Goal: Information Seeking & Learning: Check status

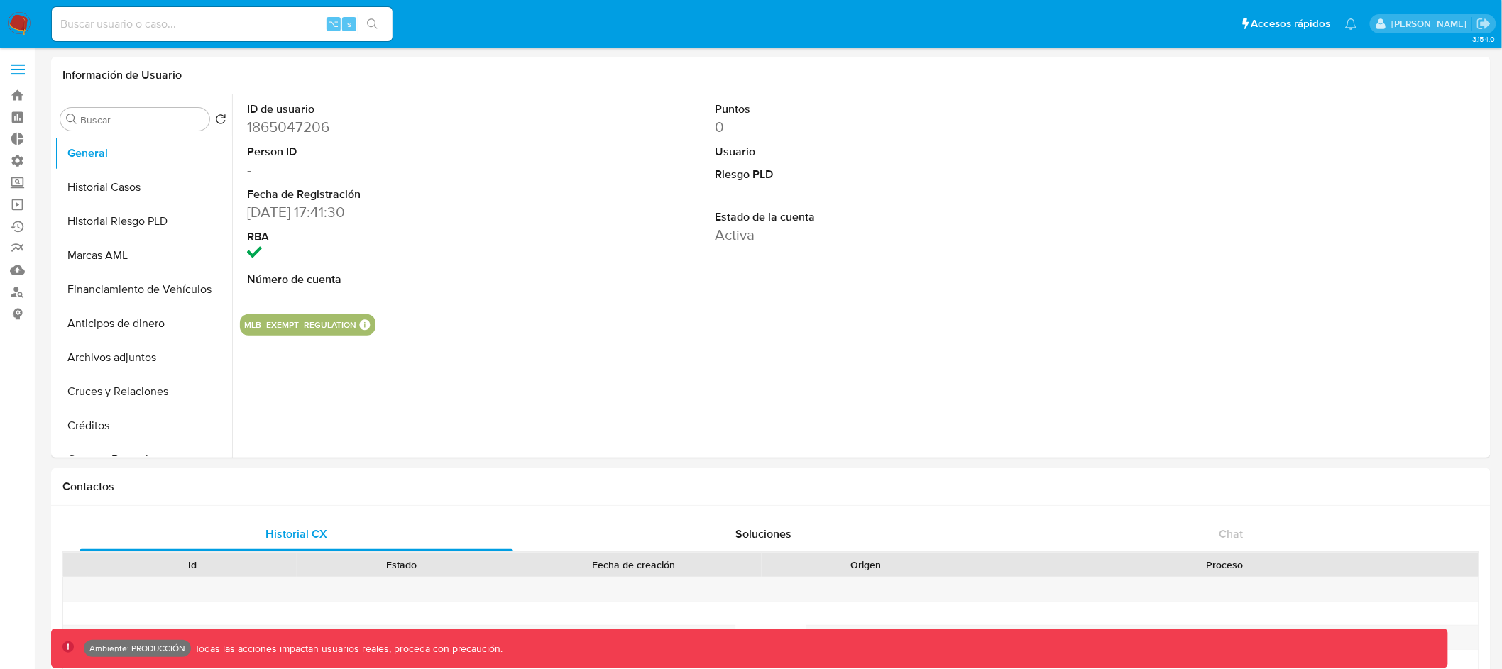
select select "10"
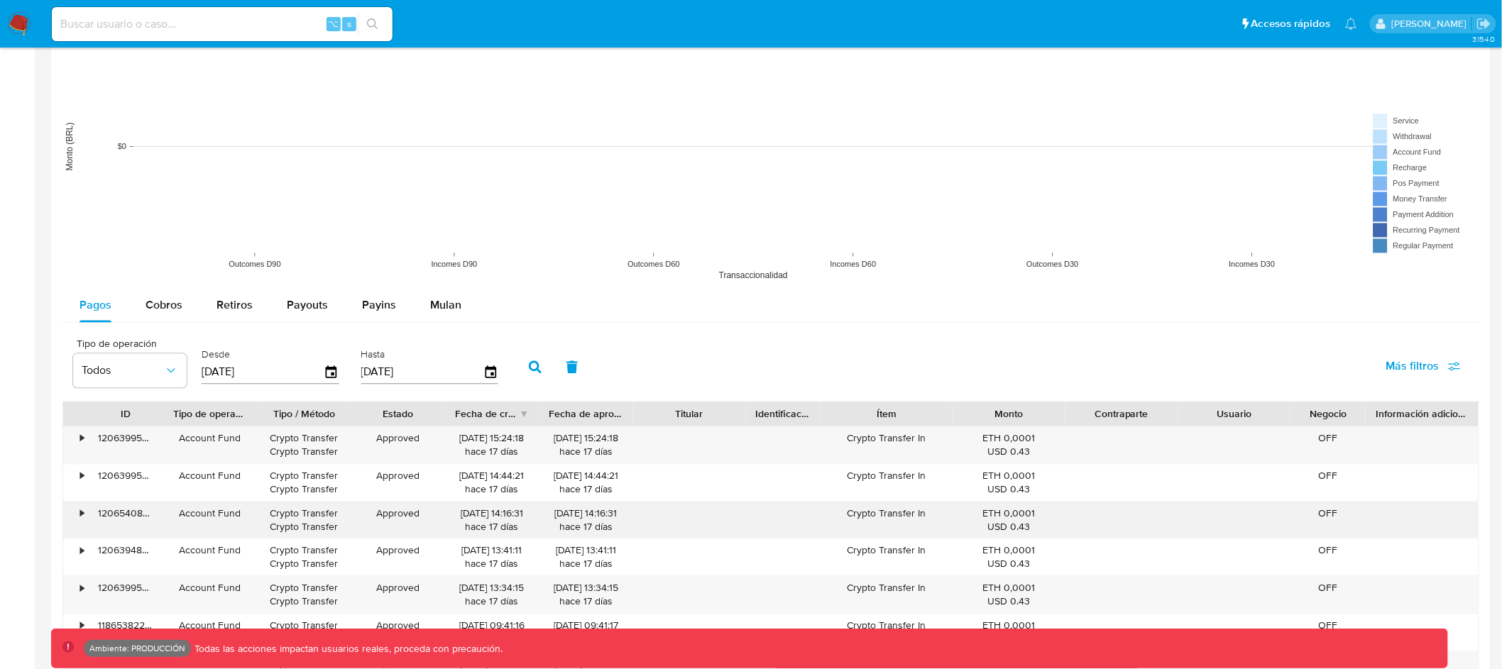
scroll to position [1139, 0]
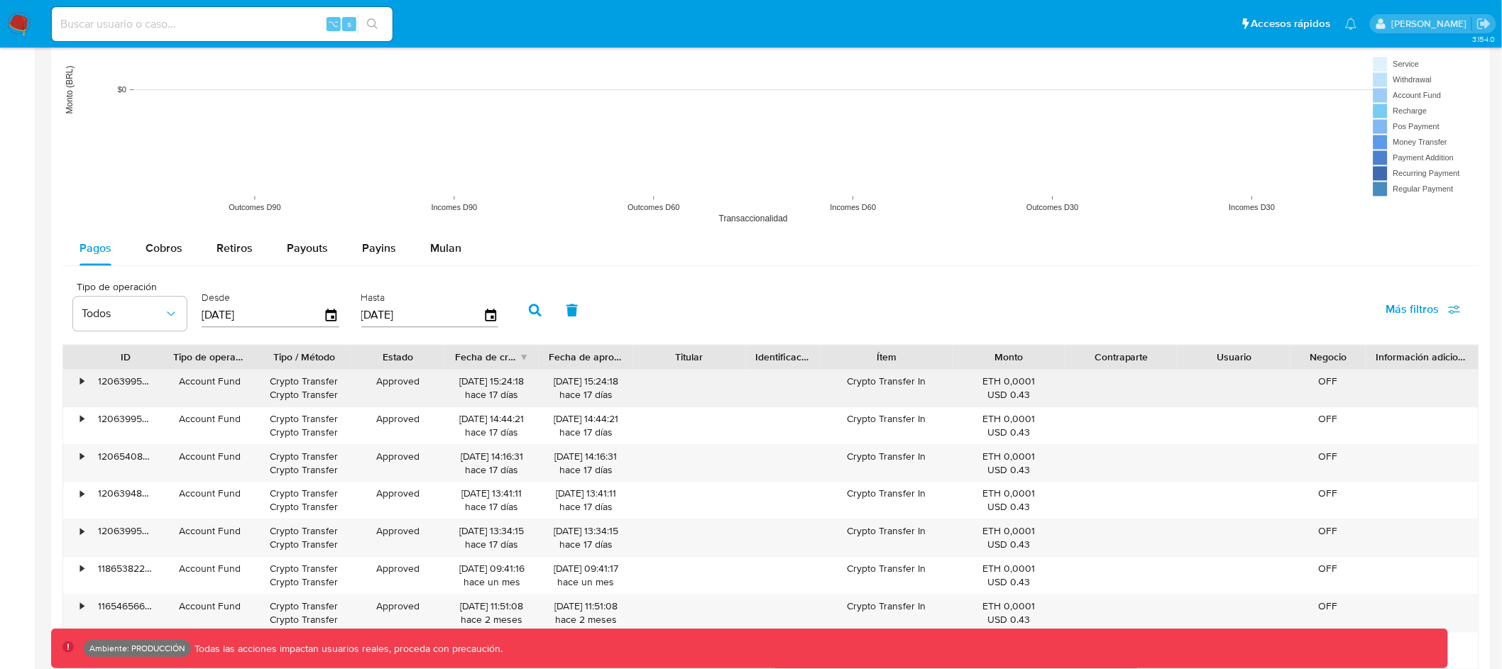
click at [82, 388] on div "•" at bounding box center [82, 381] width 4 height 13
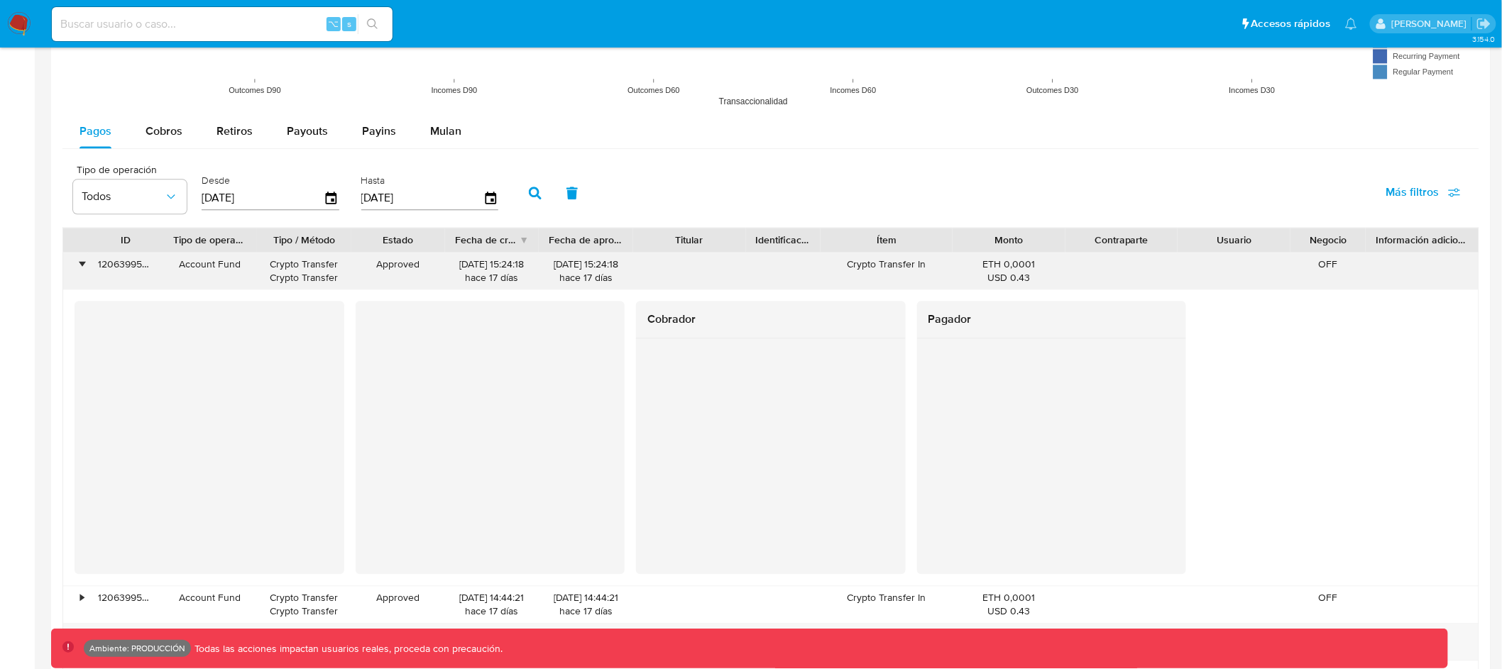
scroll to position [1088, 0]
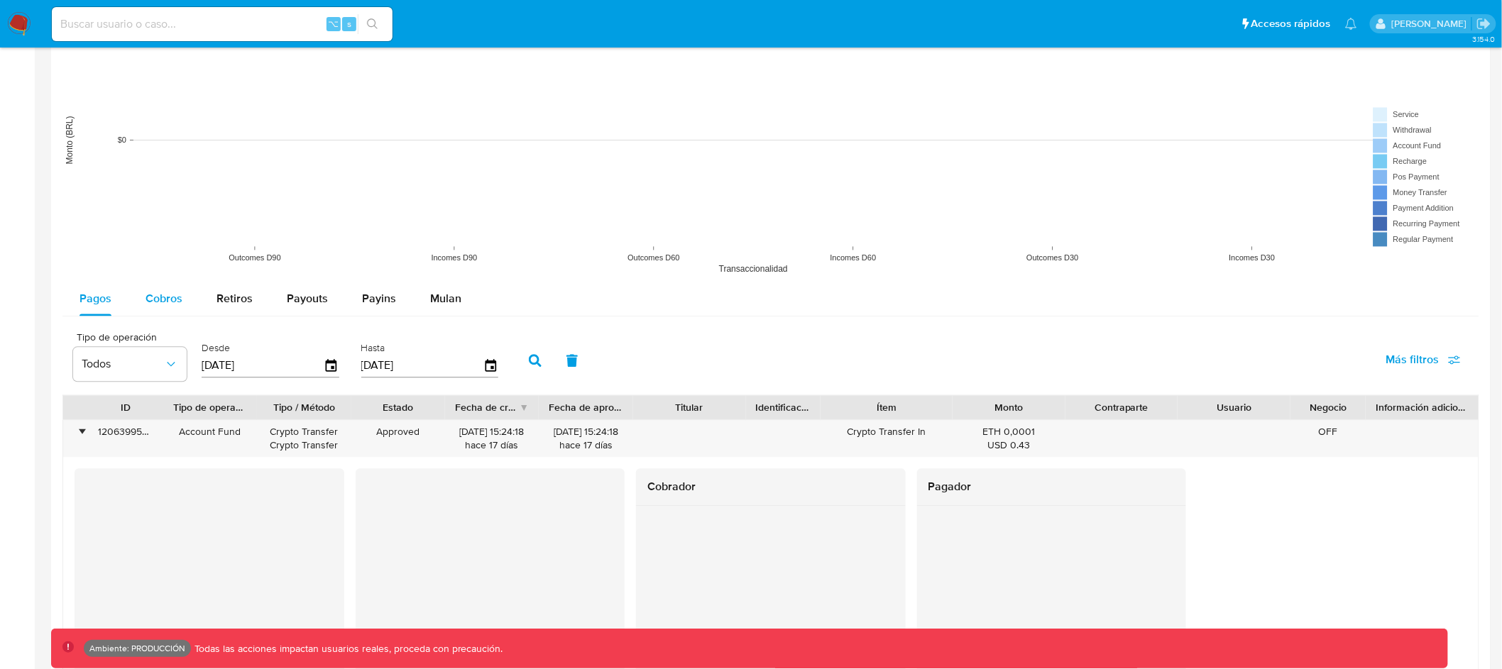
click at [169, 302] on span "Cobros" at bounding box center [164, 299] width 37 height 16
select select "10"
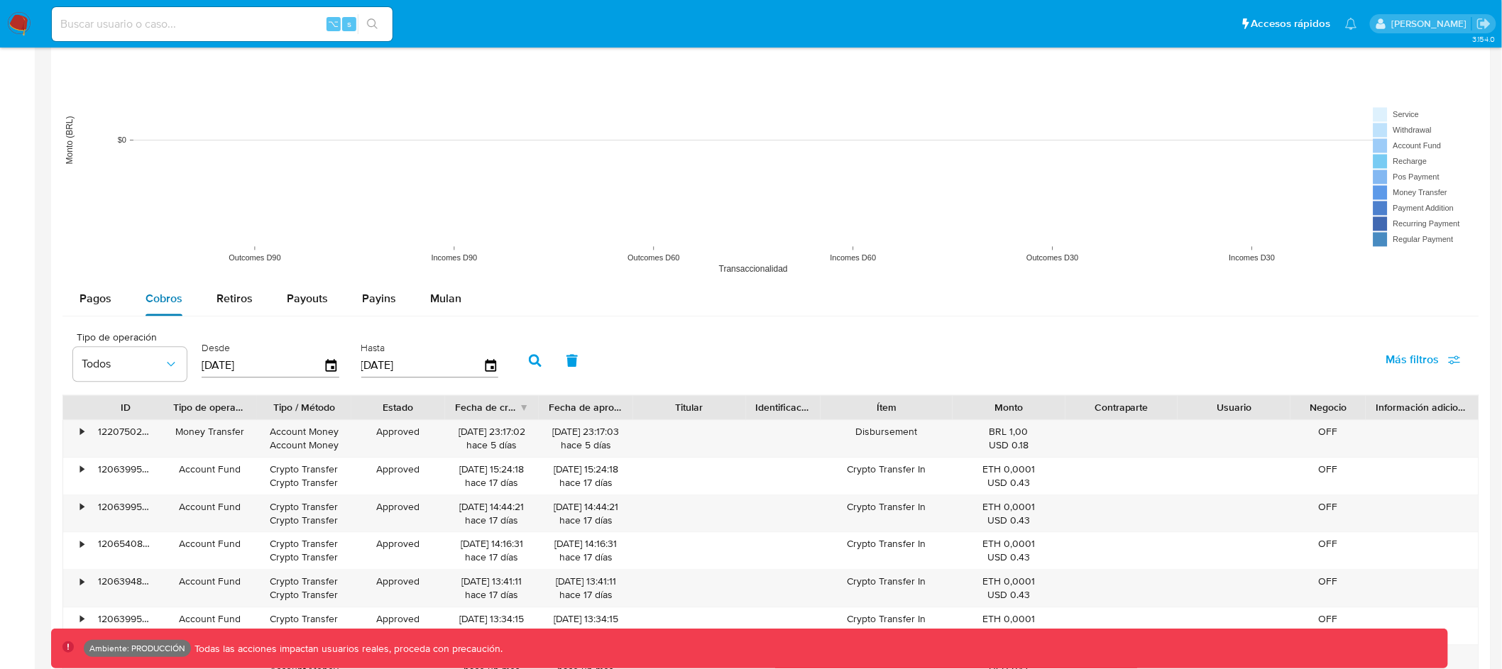
scroll to position [1364, 0]
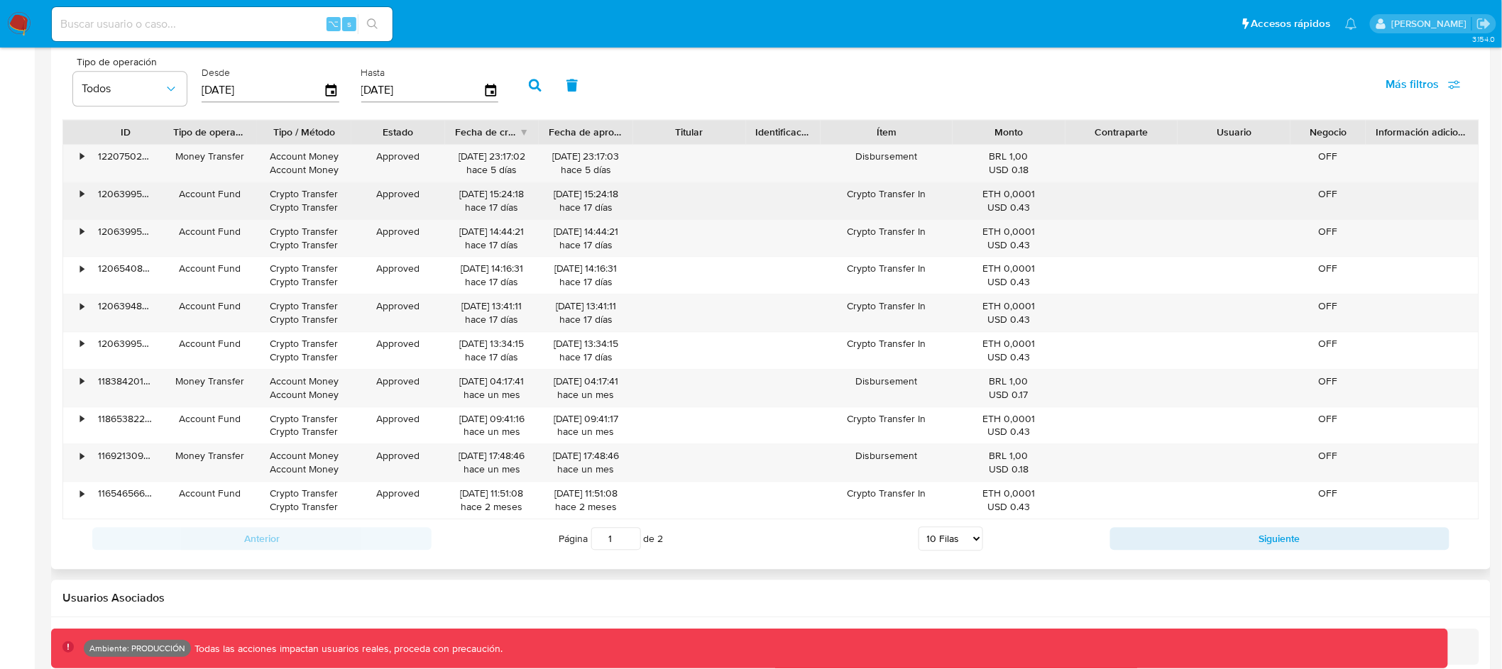
click at [77, 195] on div "•" at bounding box center [75, 200] width 25 height 37
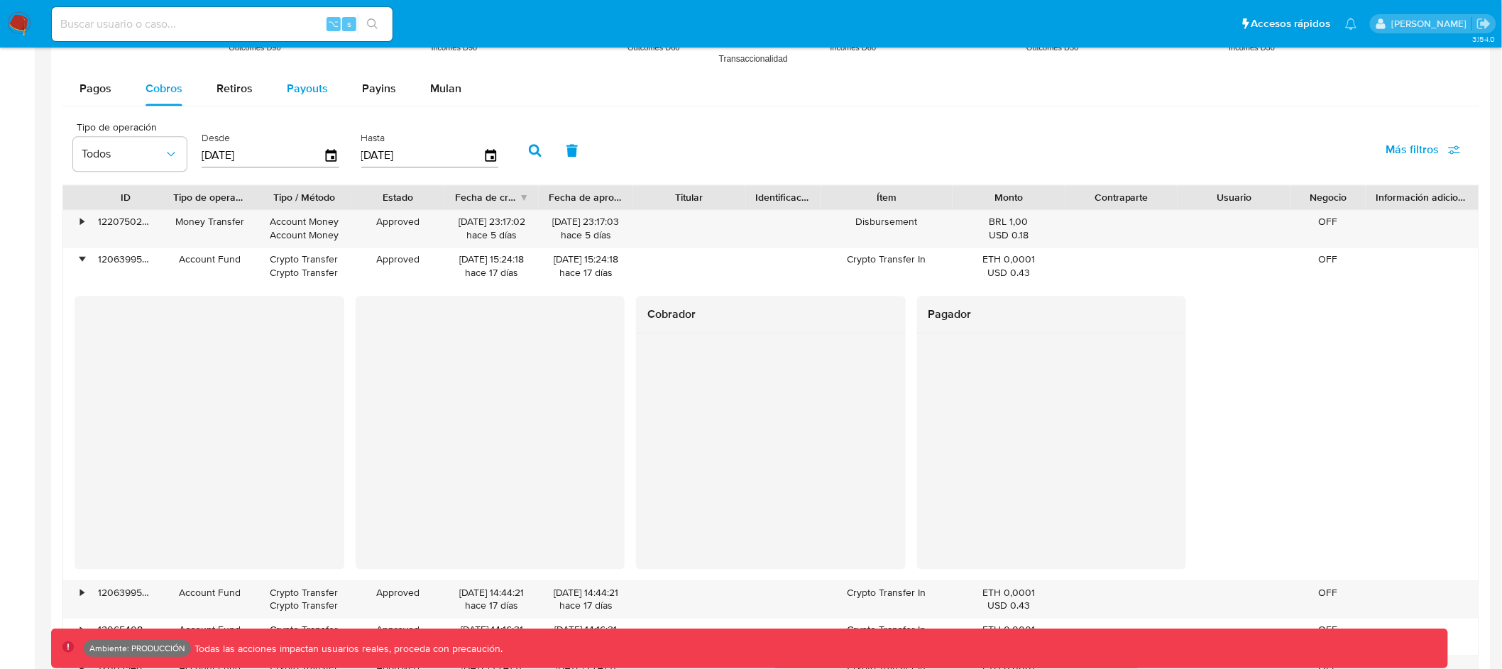
scroll to position [1260, 0]
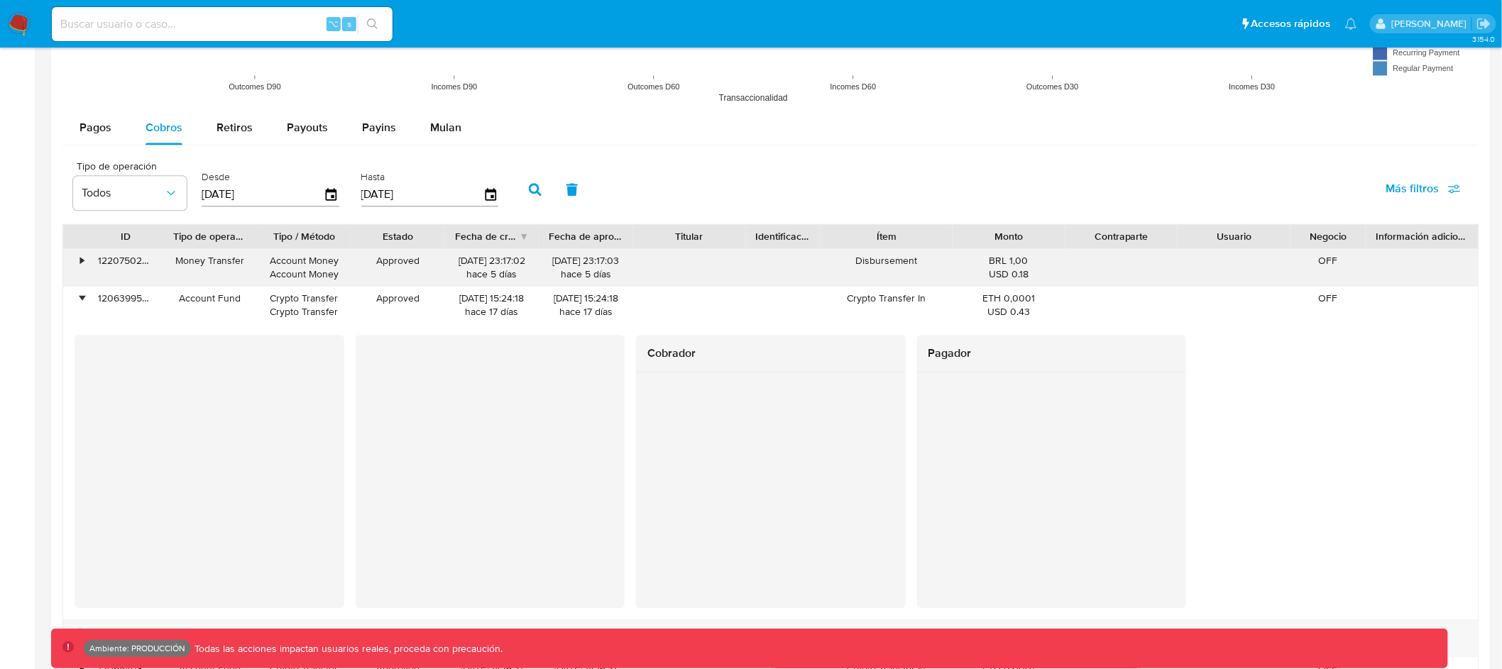
click at [83, 266] on div "•" at bounding box center [82, 260] width 4 height 13
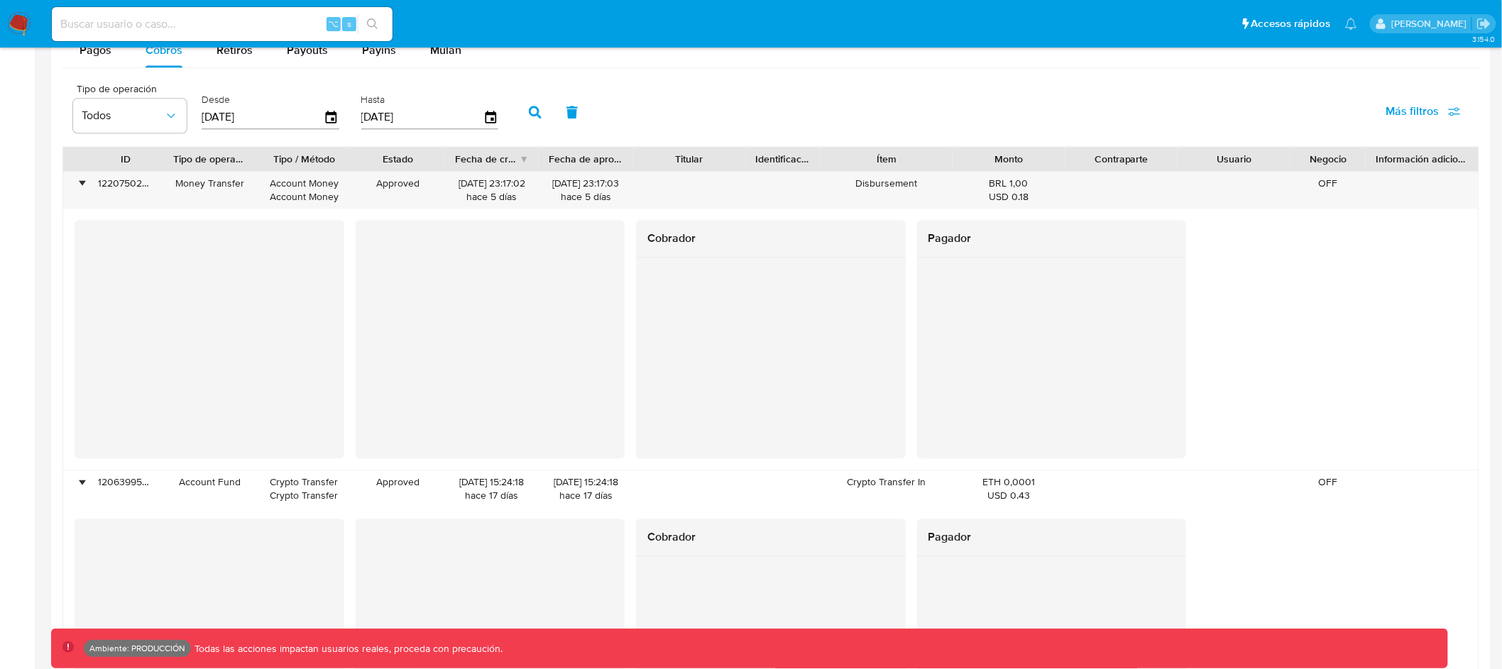
scroll to position [1352, 0]
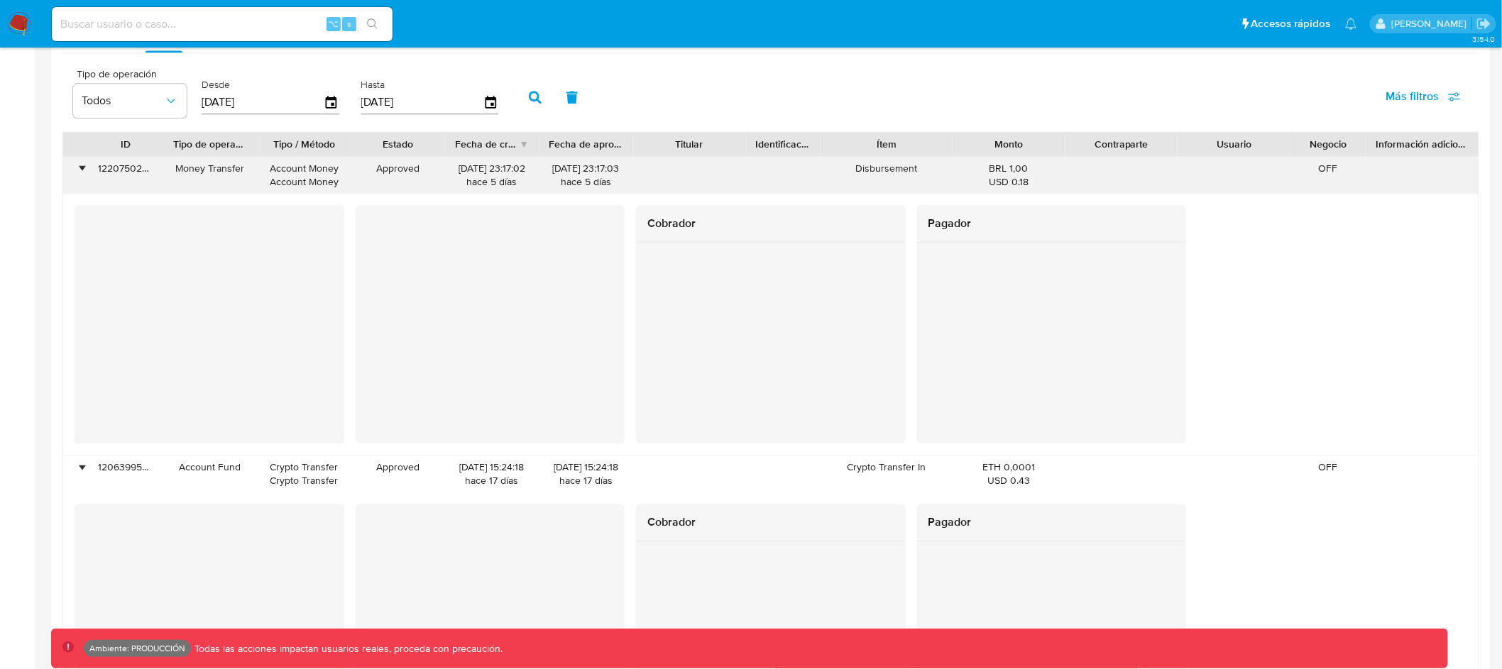
click at [80, 166] on div "•" at bounding box center [82, 168] width 4 height 13
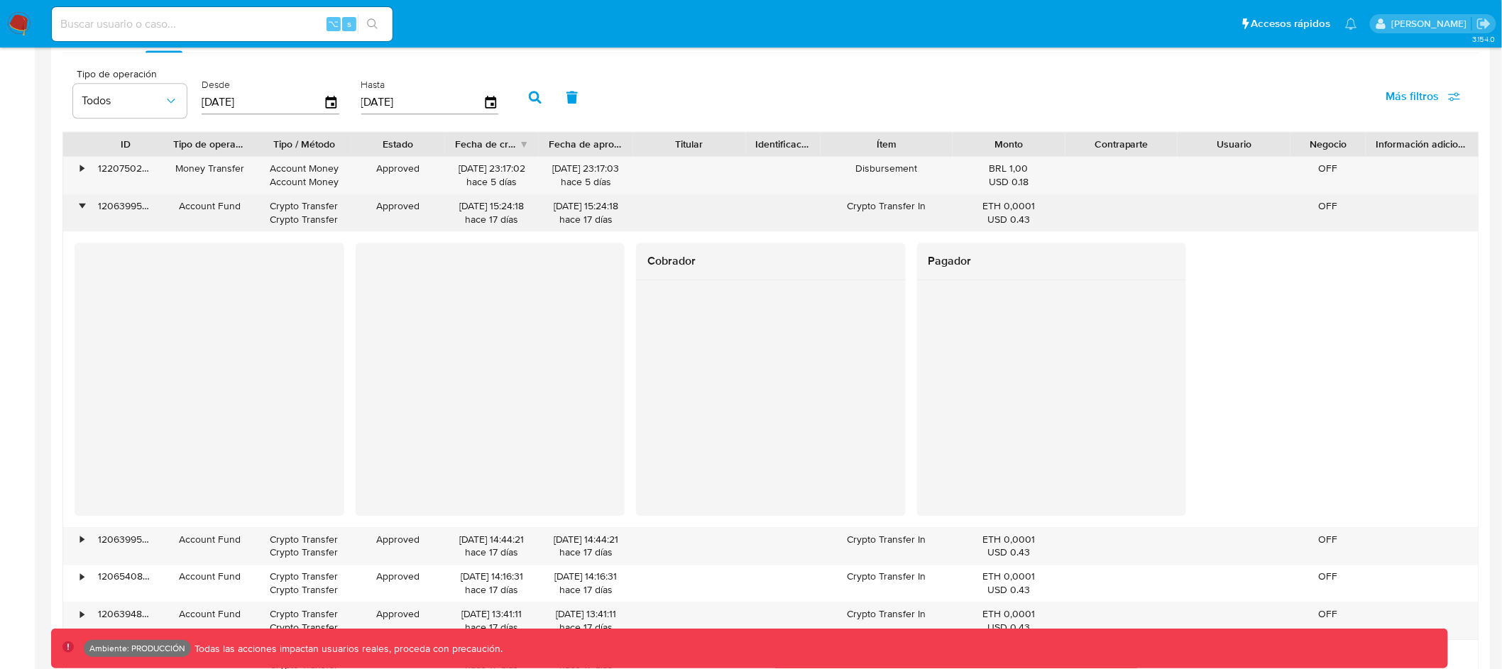
click at [80, 212] on div "•" at bounding box center [82, 205] width 4 height 13
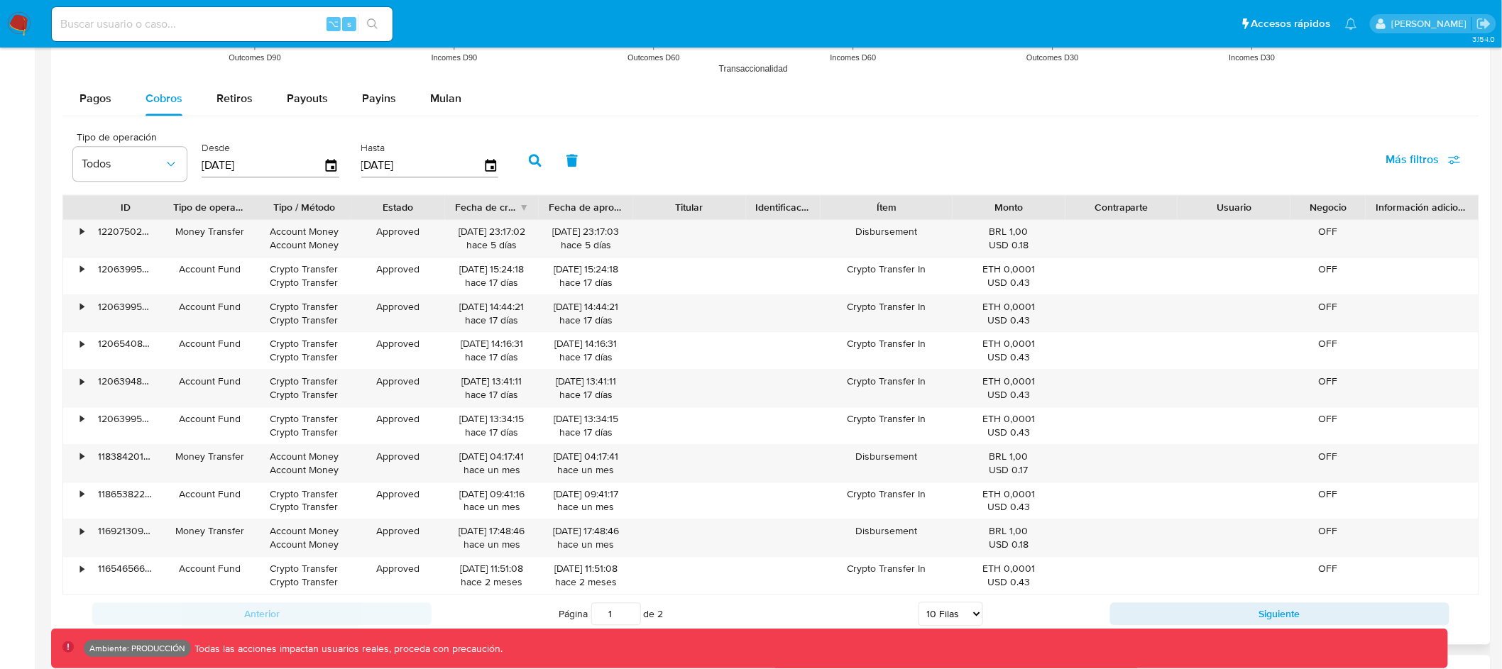
scroll to position [1220, 0]
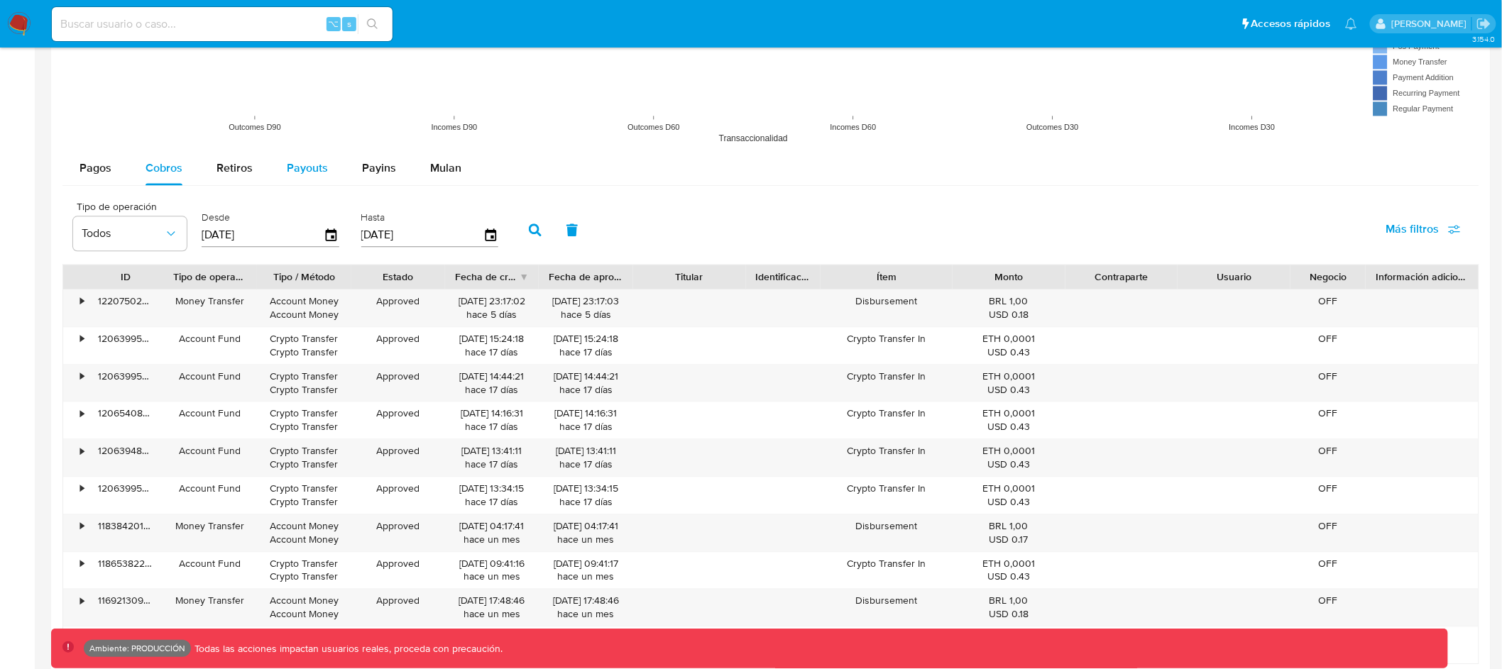
click at [309, 167] on span "Payouts" at bounding box center [307, 168] width 41 height 16
select select "10"
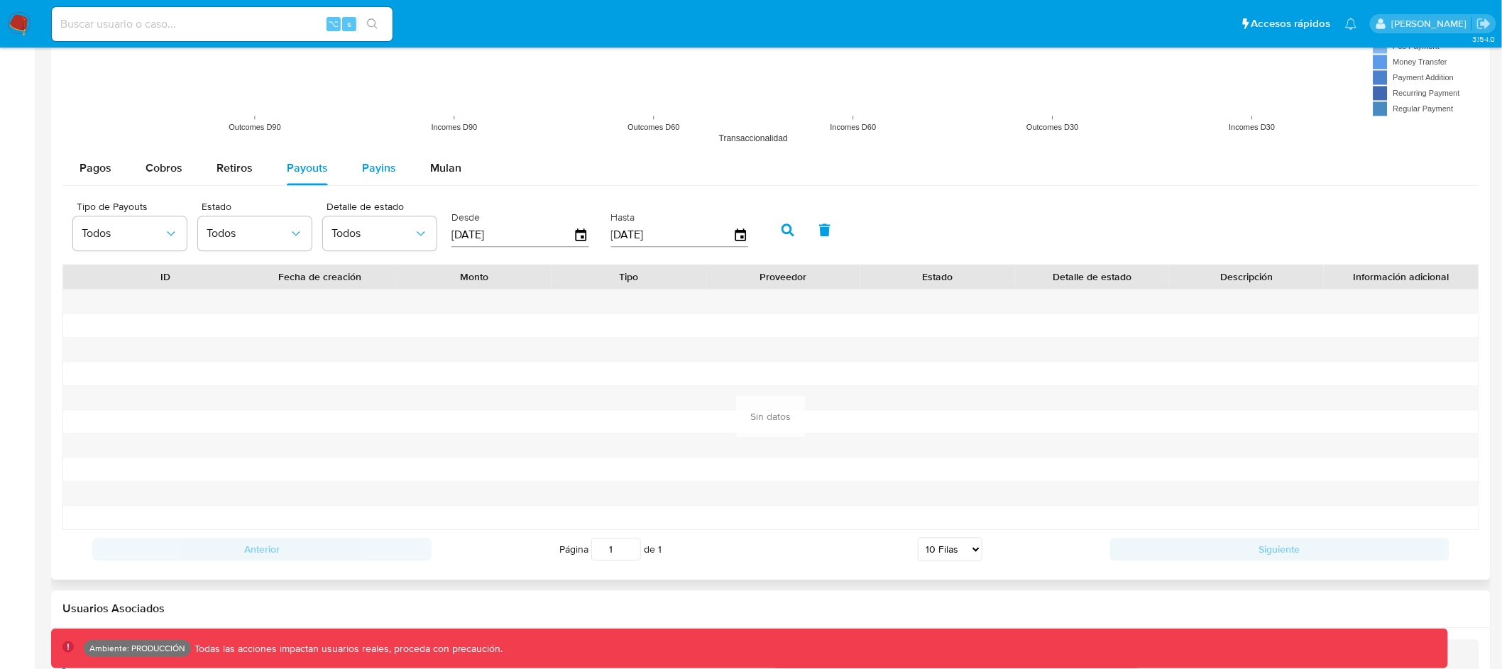
click at [354, 165] on button "Payins" at bounding box center [379, 168] width 68 height 34
select select "10"
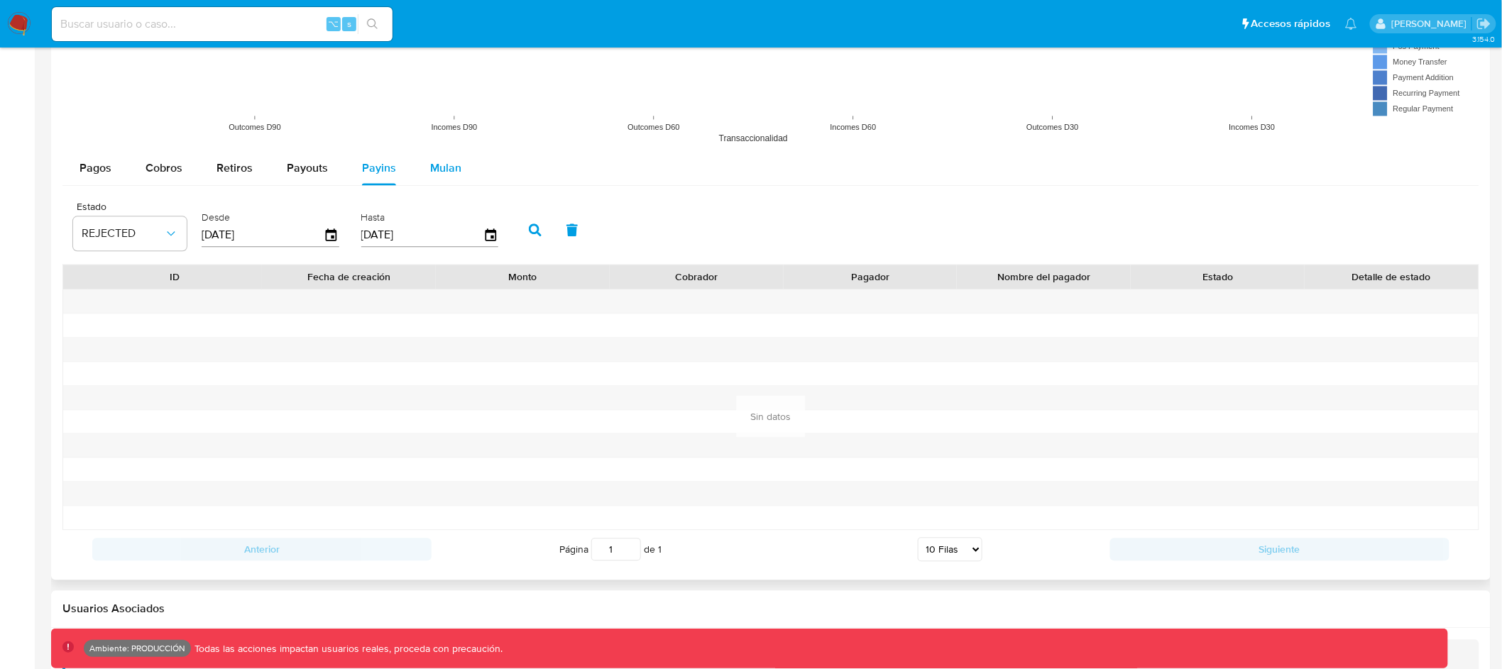
click at [442, 165] on span "Mulan" at bounding box center [445, 168] width 31 height 16
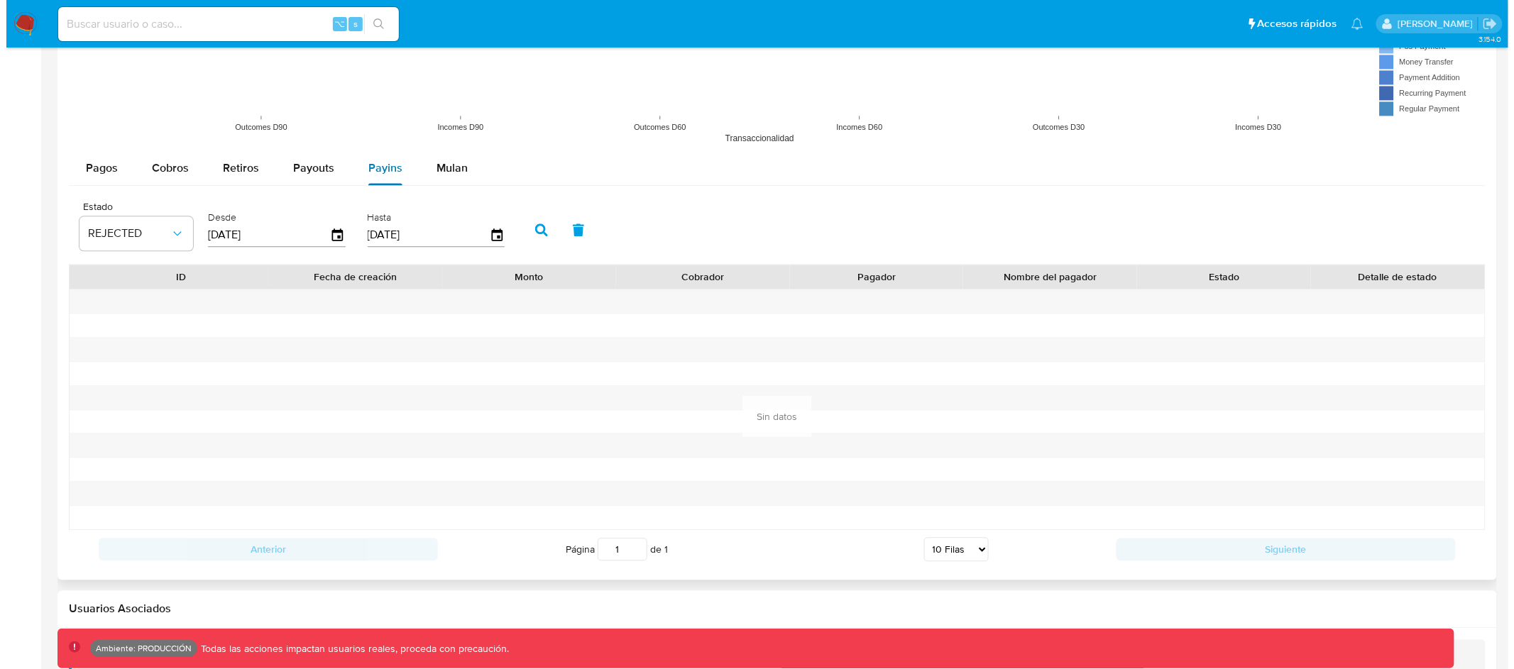
scroll to position [1211, 0]
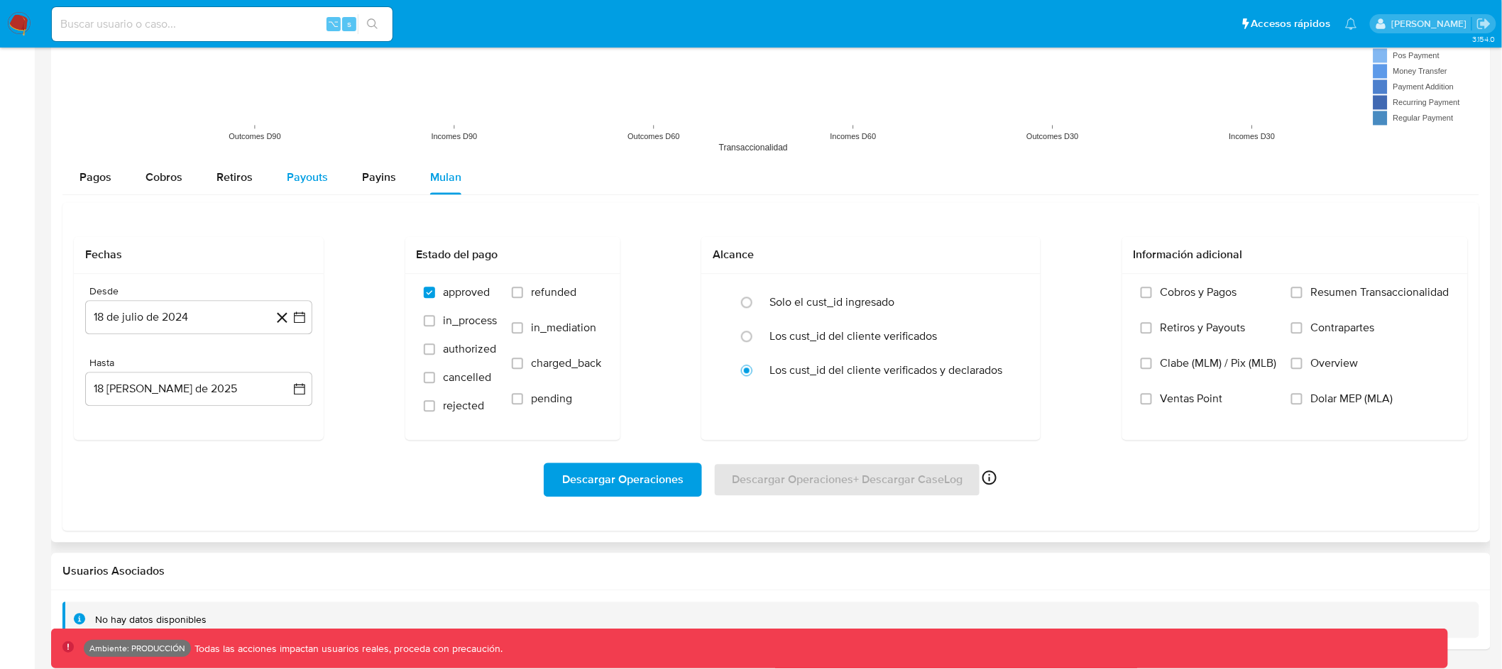
click at [302, 174] on span "Payouts" at bounding box center [307, 177] width 41 height 16
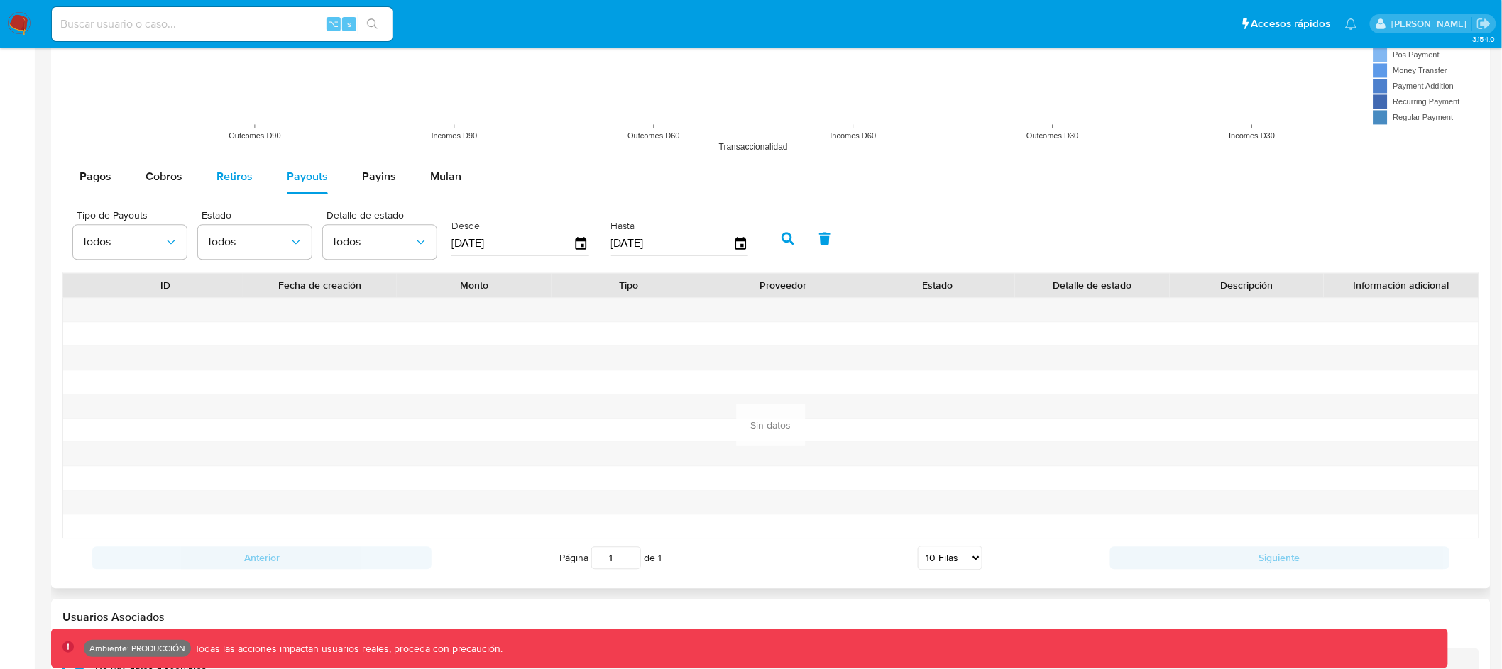
click at [218, 174] on span "Retiros" at bounding box center [235, 176] width 36 height 16
select select "10"
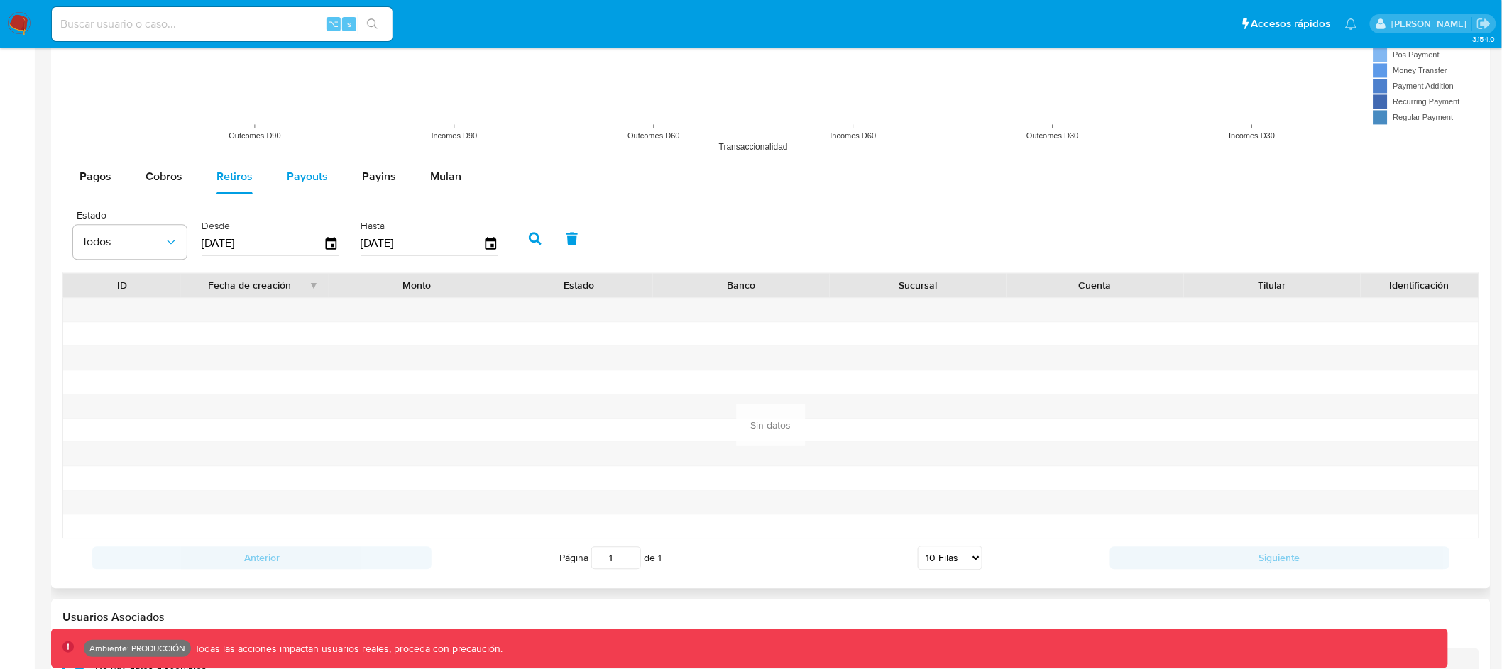
click at [299, 174] on span "Payouts" at bounding box center [307, 176] width 41 height 16
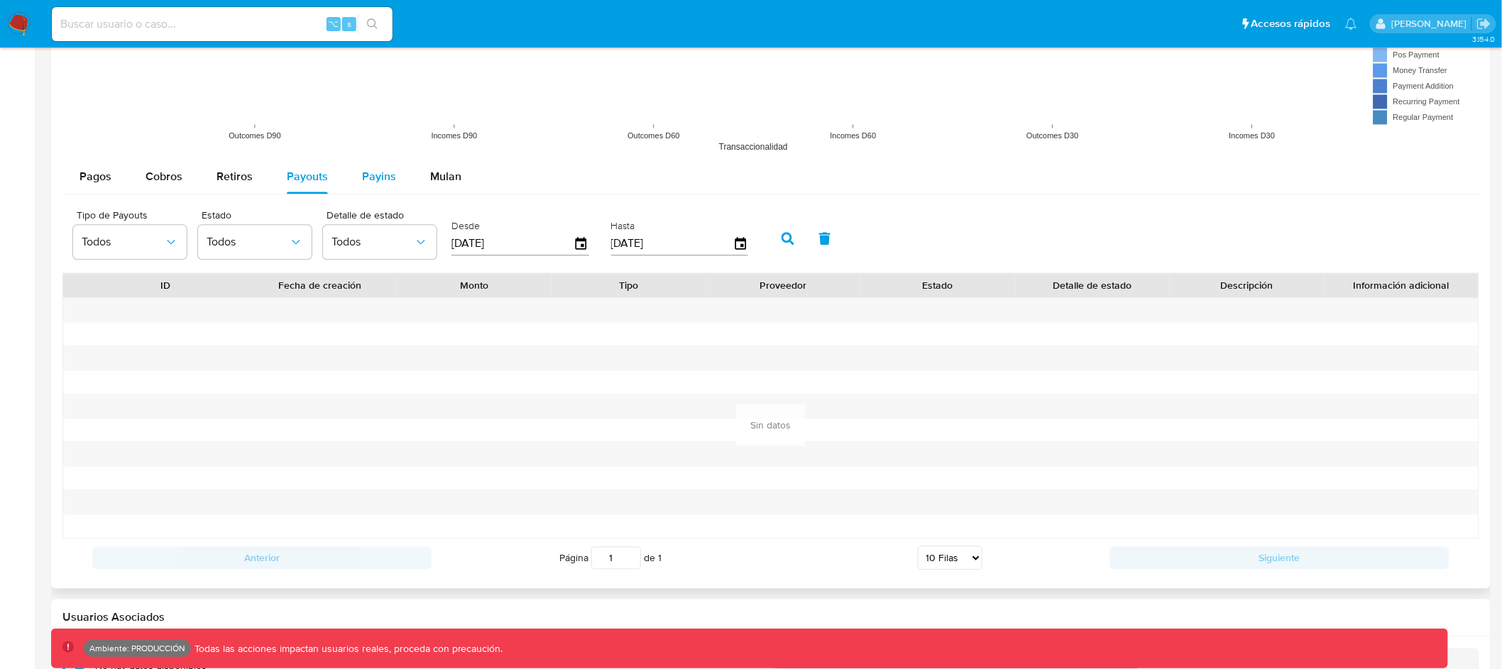
click at [367, 163] on div "Payins" at bounding box center [379, 177] width 34 height 34
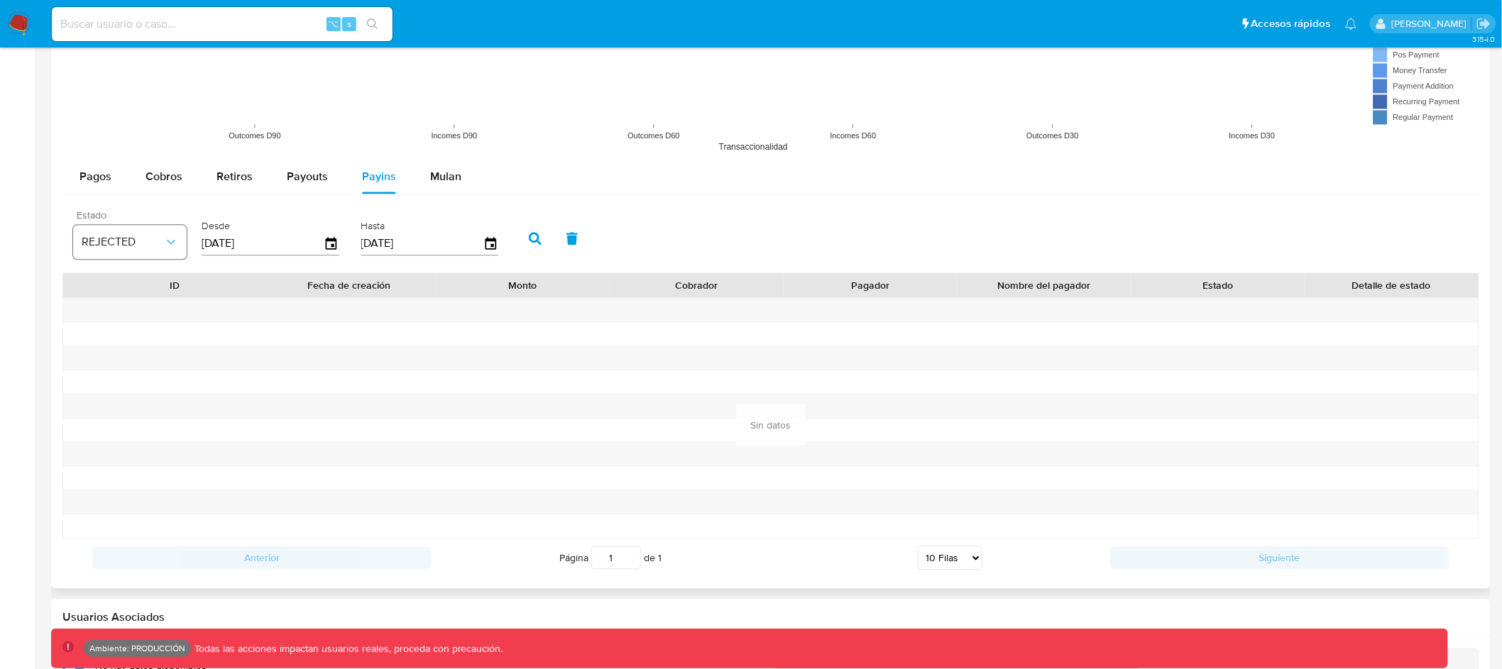
click at [132, 249] on span "REJECTED" at bounding box center [123, 242] width 82 height 14
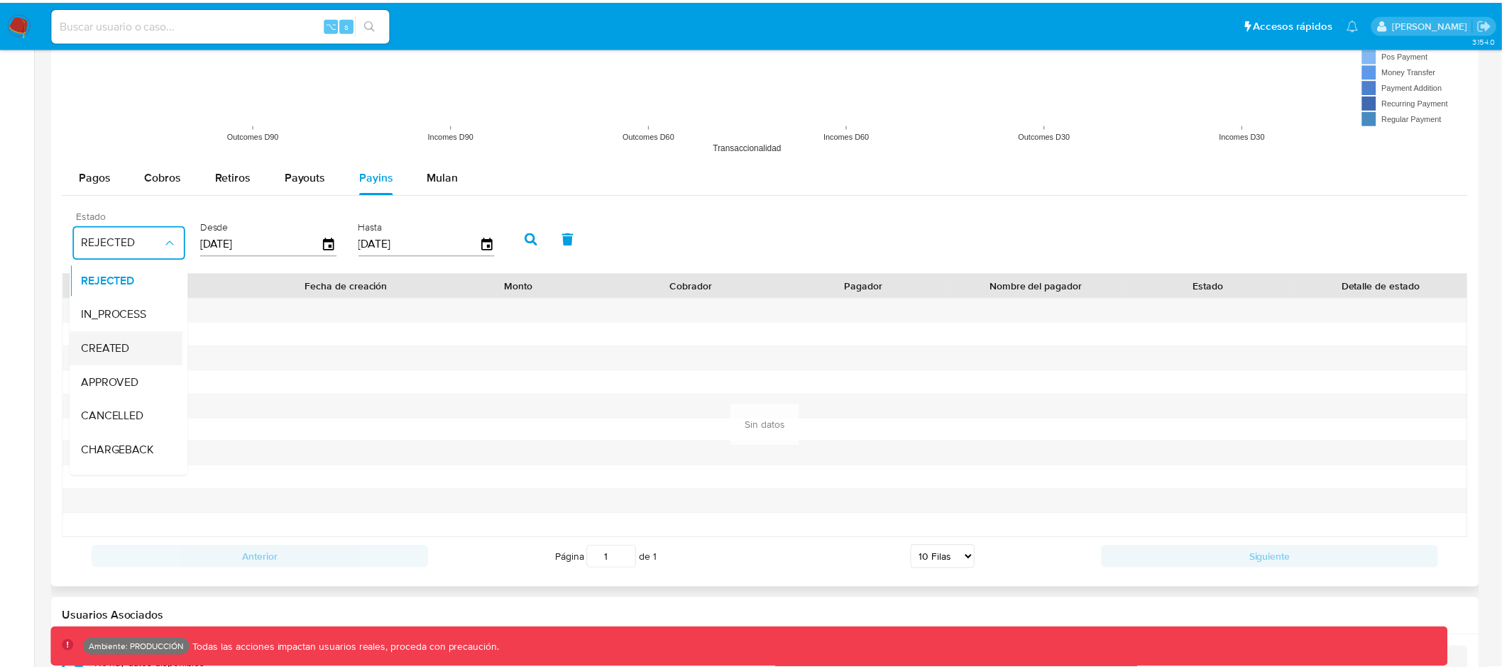
scroll to position [104, 0]
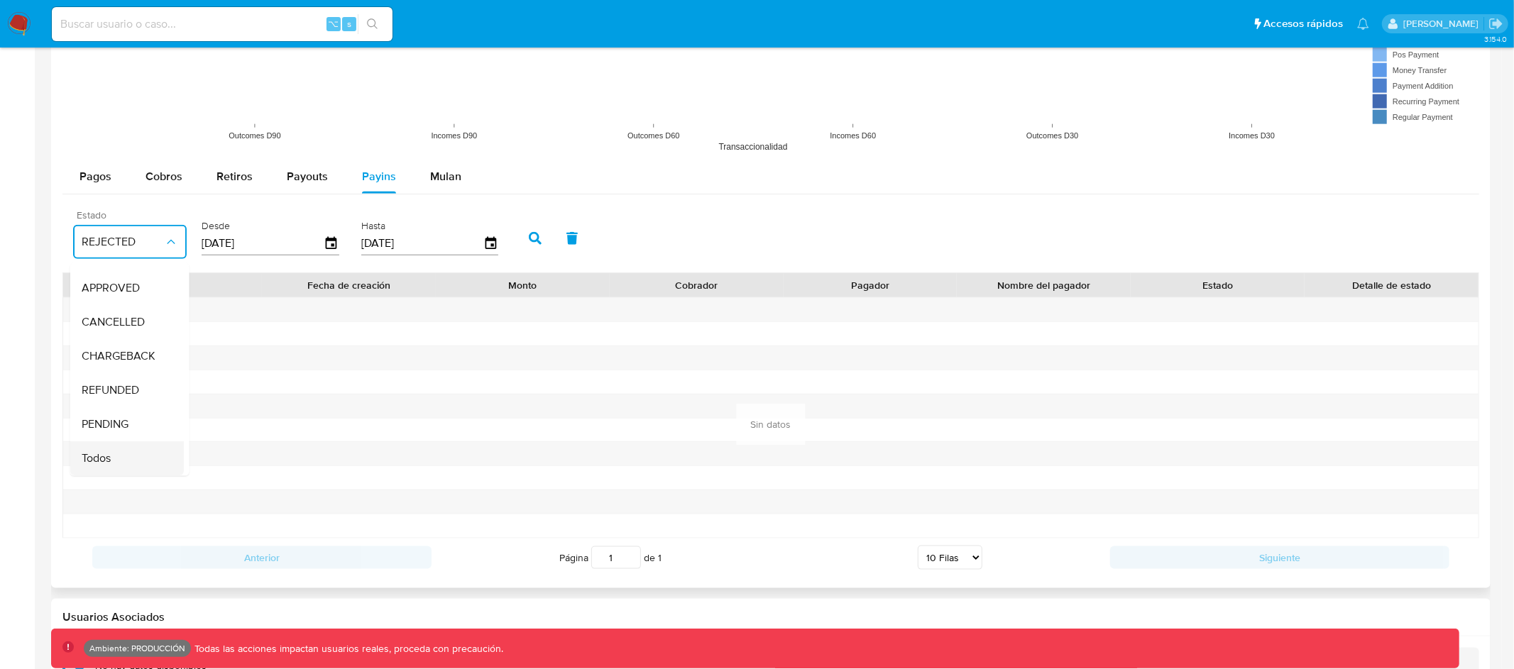
click at [122, 444] on div "Todos" at bounding box center [123, 459] width 82 height 34
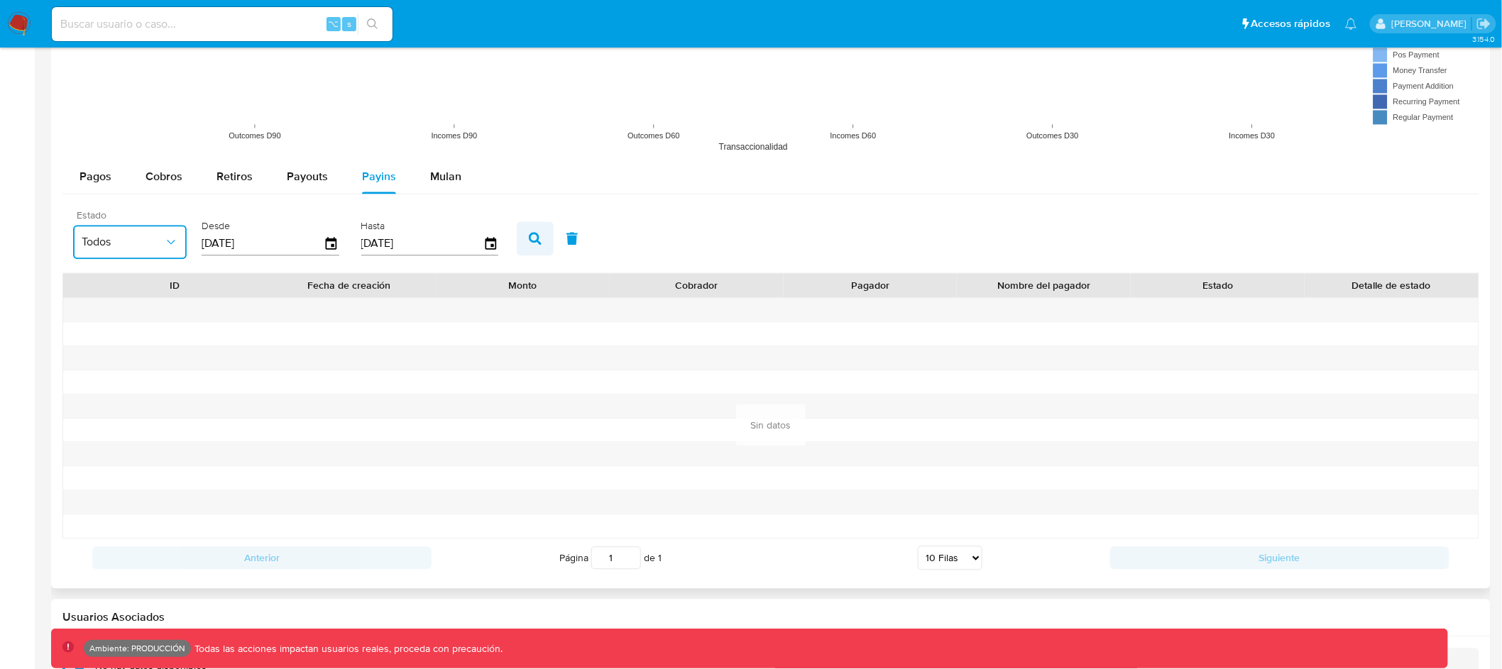
click at [517, 236] on button "button" at bounding box center [535, 238] width 37 height 34
click at [529, 235] on icon "button" at bounding box center [535, 238] width 13 height 13
click at [567, 235] on icon "button" at bounding box center [572, 238] width 11 height 13
click at [71, 179] on button "Pagos" at bounding box center [95, 177] width 66 height 34
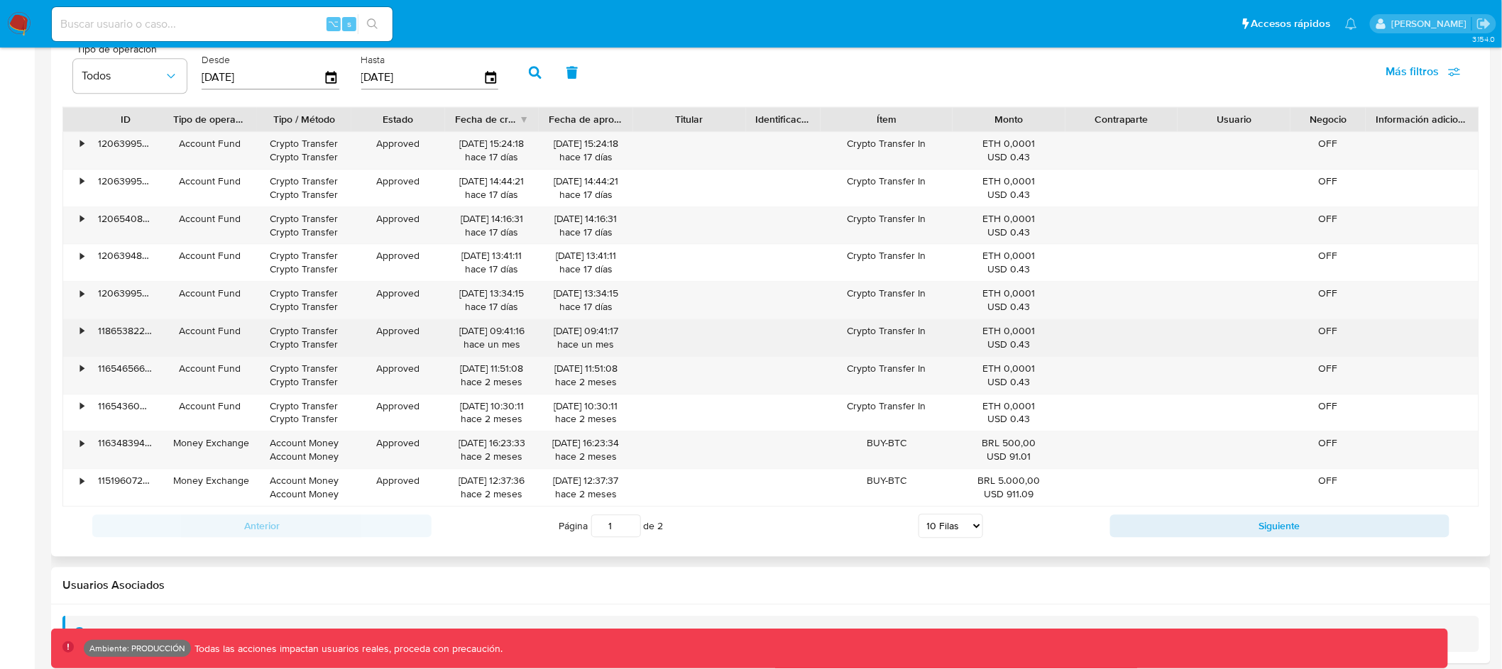
scroll to position [1378, 0]
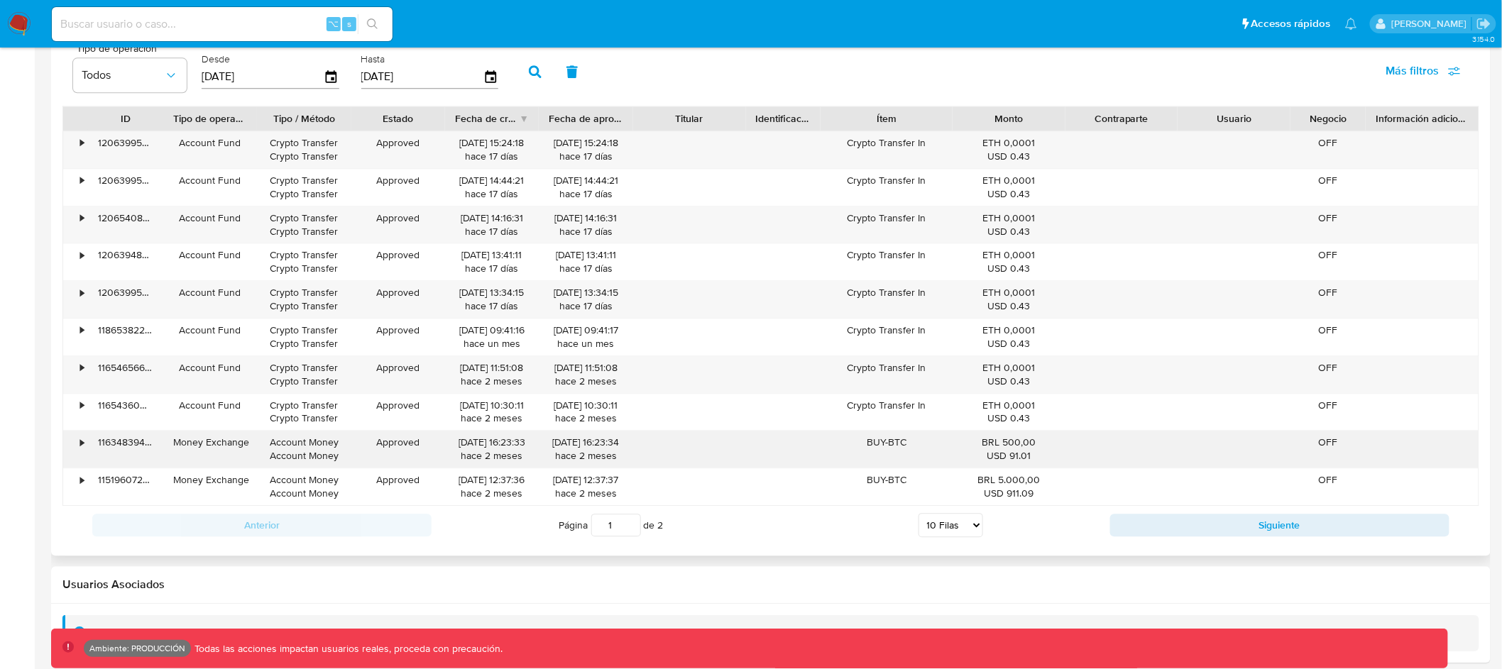
click at [77, 445] on div "•" at bounding box center [75, 449] width 25 height 37
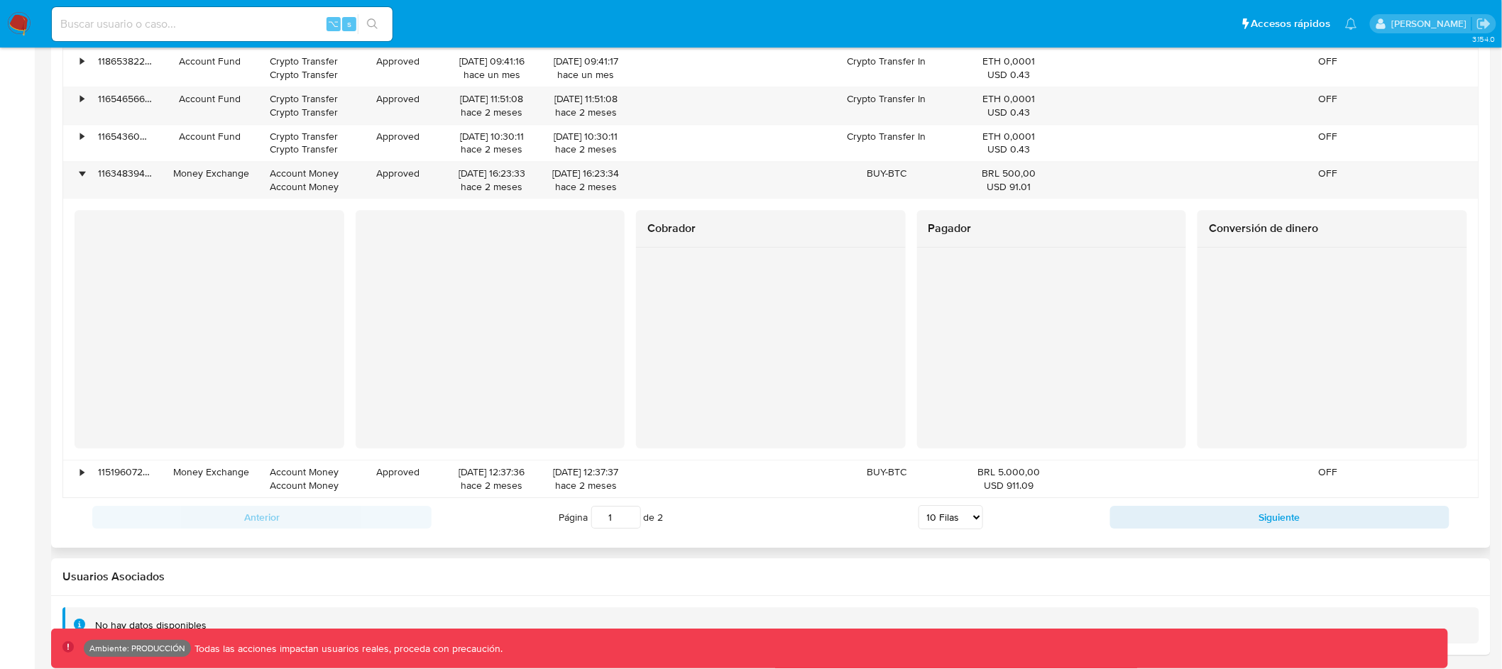
scroll to position [1634, 0]
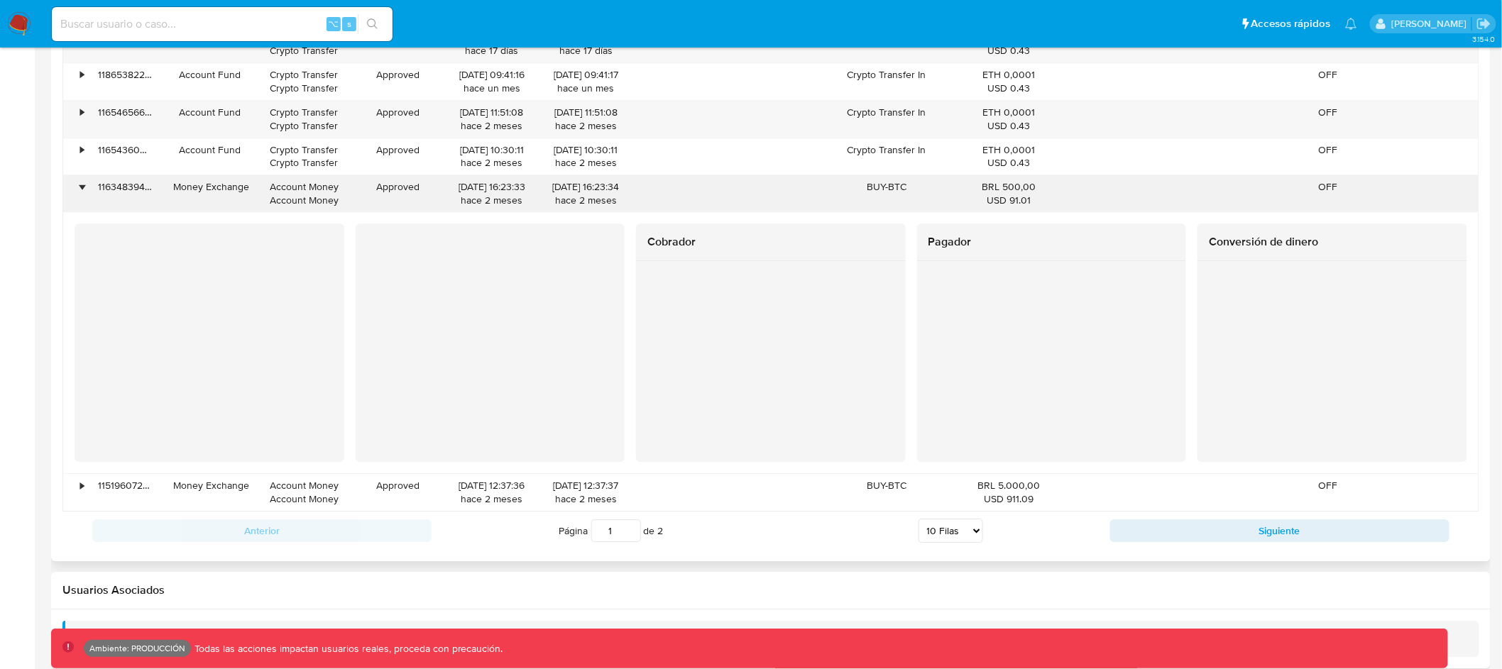
click at [81, 189] on div "•" at bounding box center [82, 186] width 4 height 13
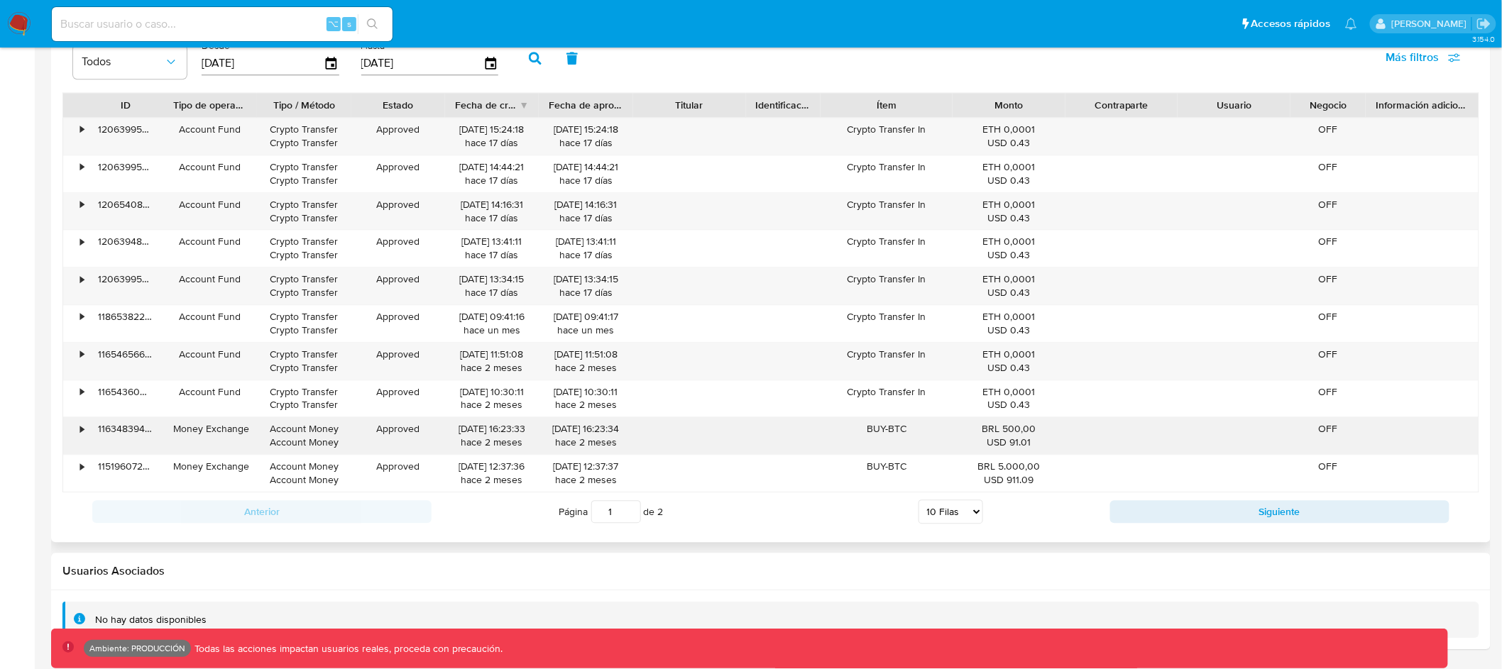
scroll to position [1393, 0]
click at [80, 130] on div "•" at bounding box center [82, 129] width 4 height 13
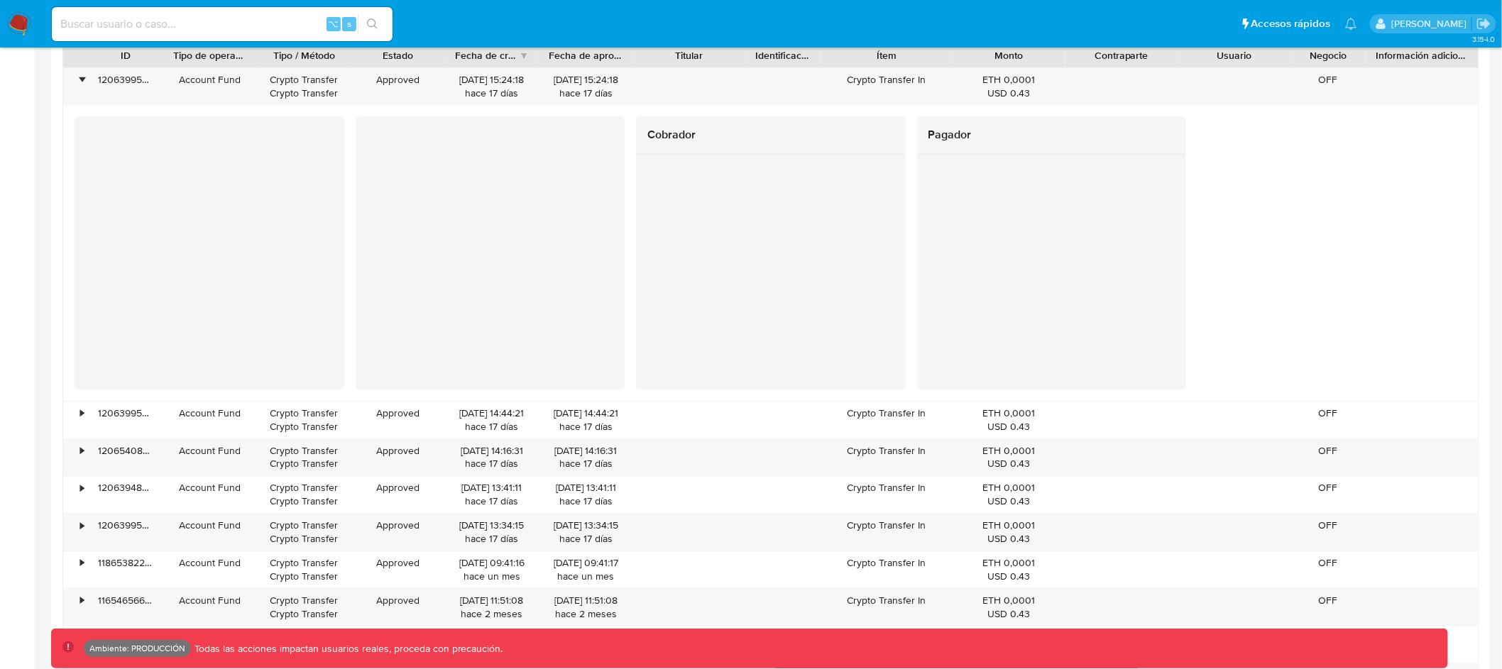
scroll to position [1249, 0]
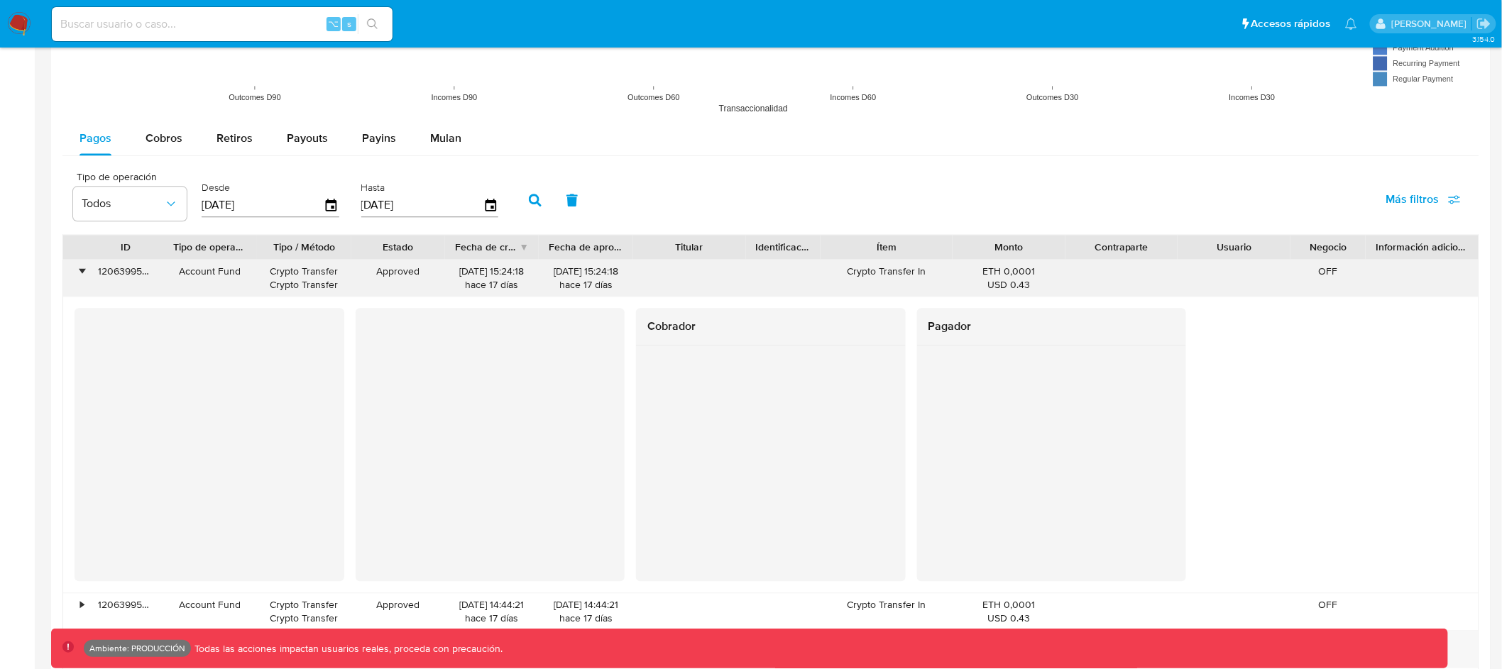
click at [80, 274] on div "•" at bounding box center [82, 271] width 4 height 13
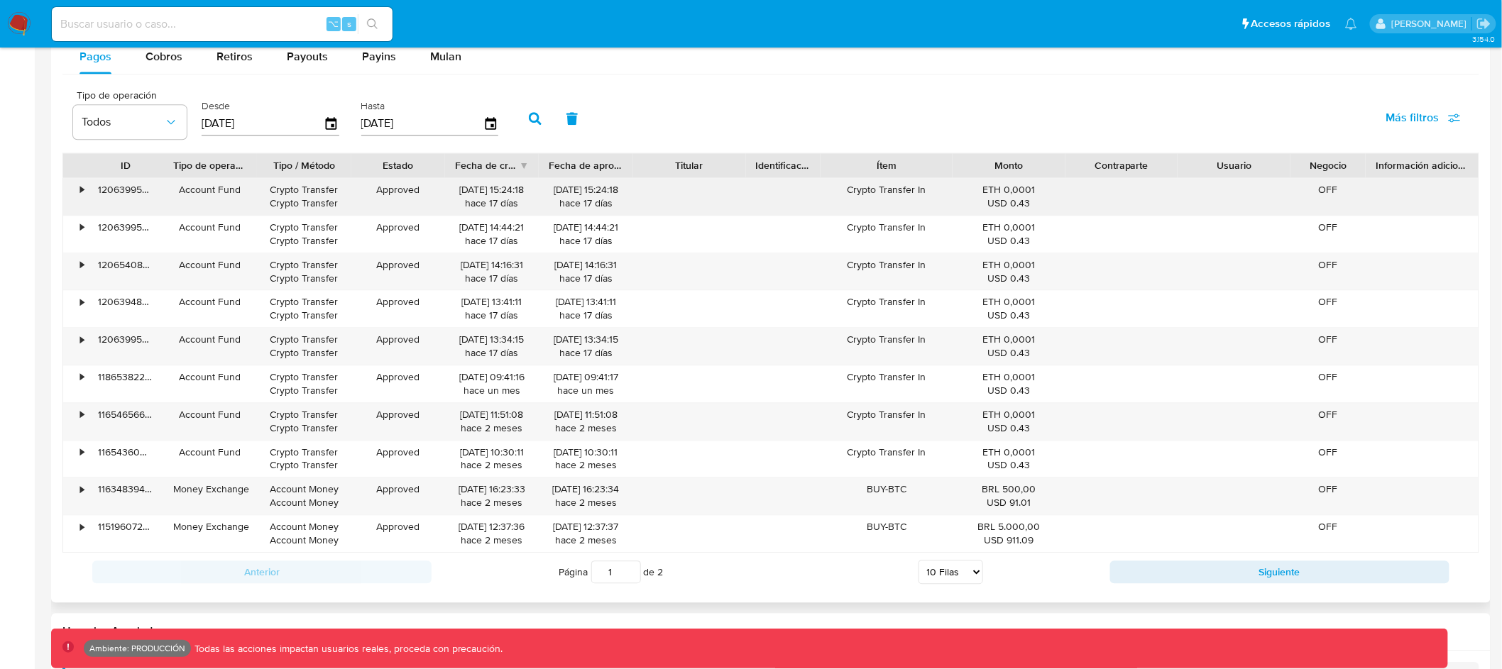
scroll to position [1393, 0]
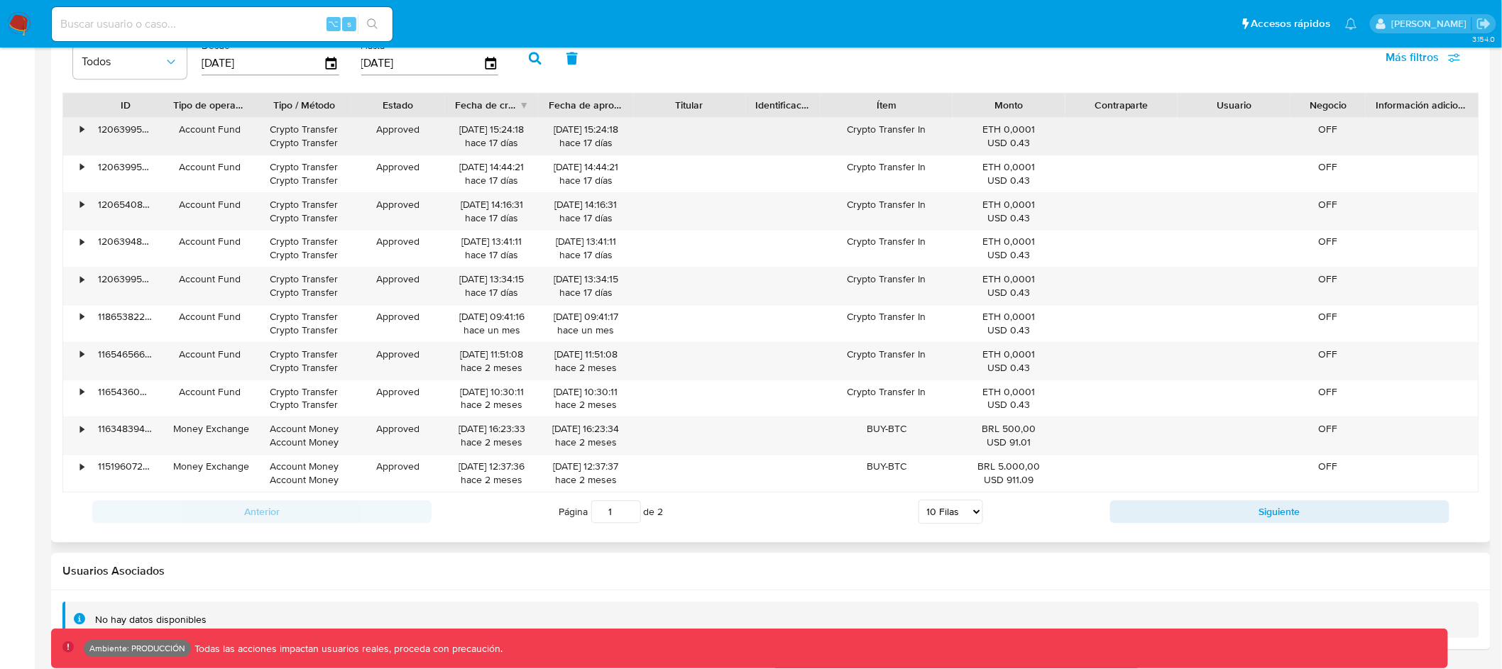
click at [80, 128] on div "•" at bounding box center [82, 129] width 4 height 13
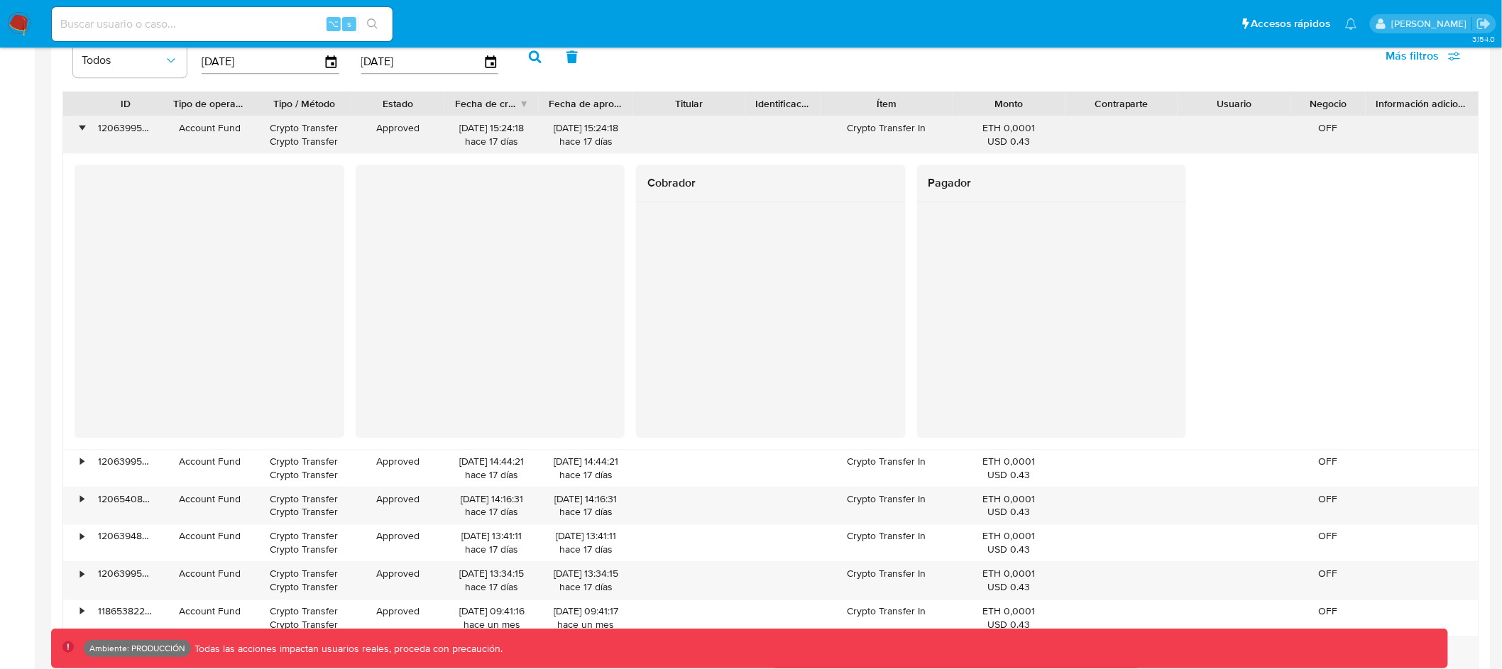
click at [80, 128] on div "•" at bounding box center [82, 127] width 4 height 13
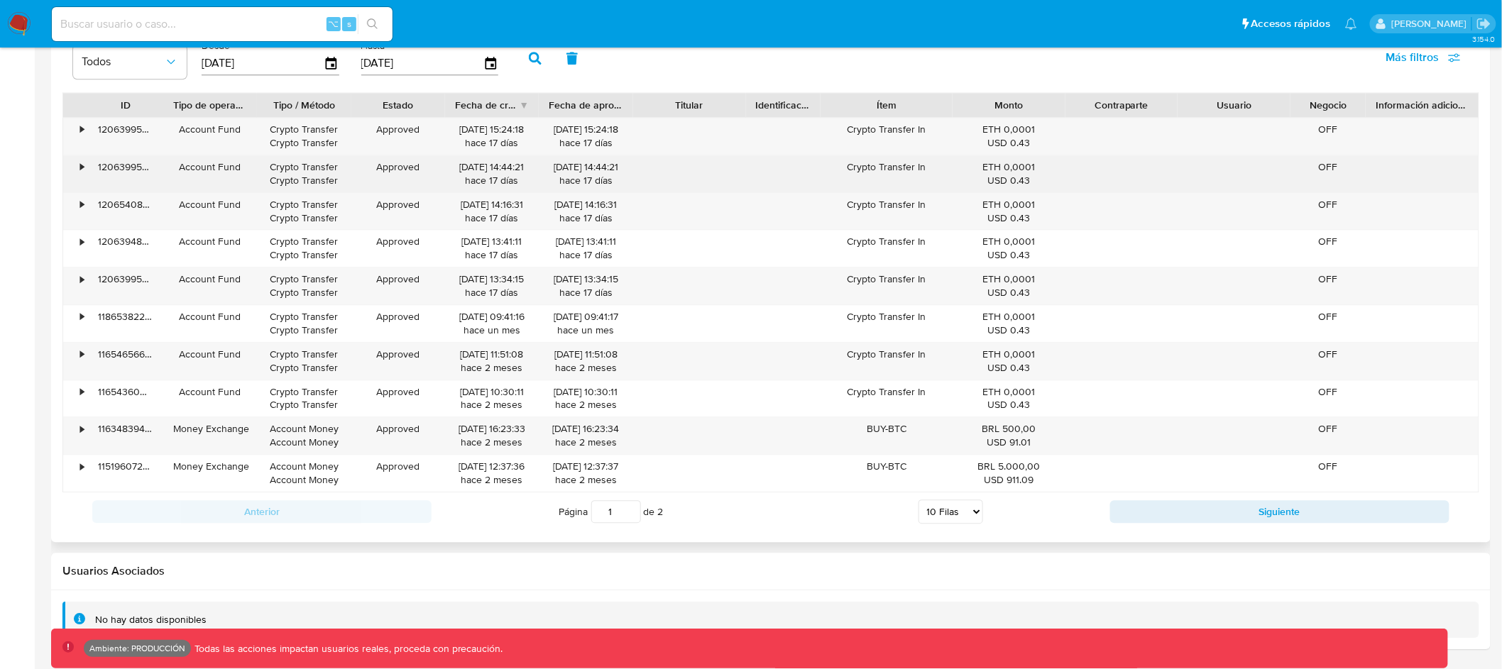
click at [82, 169] on div "•" at bounding box center [82, 166] width 4 height 13
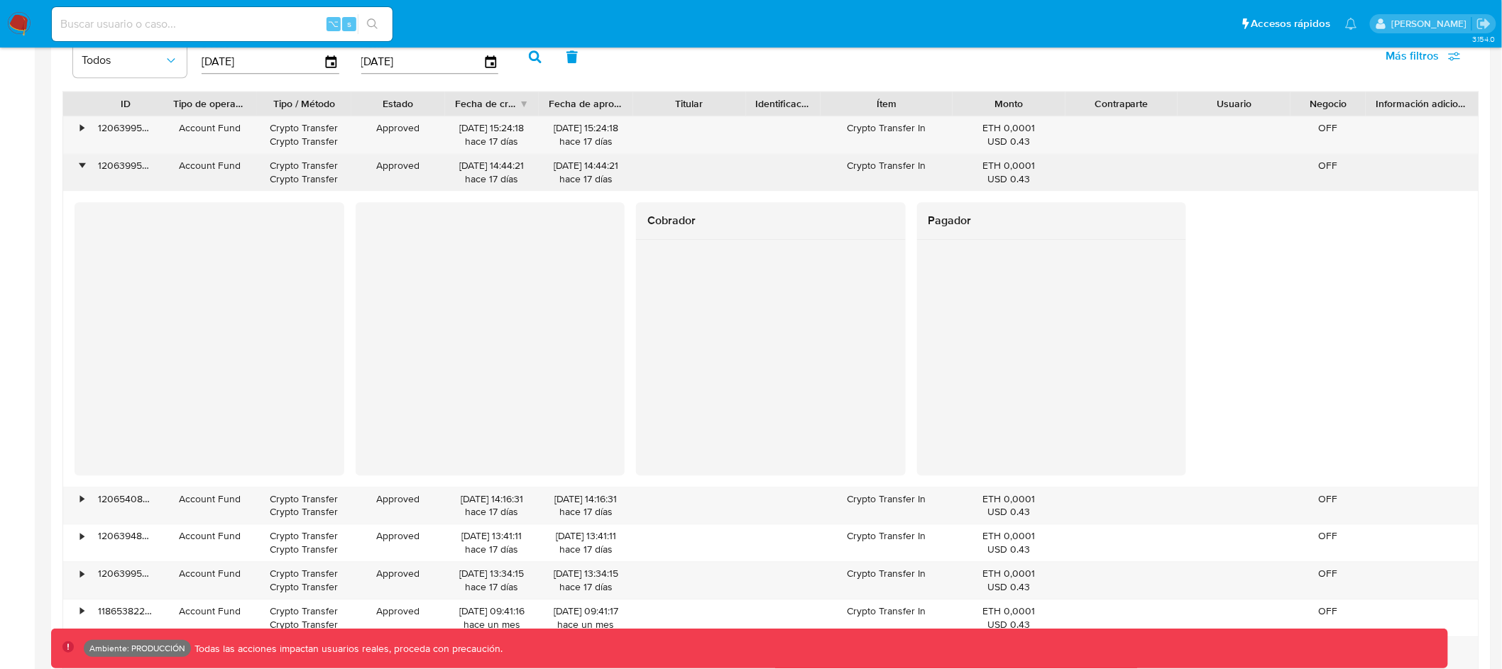
click at [82, 169] on div "•" at bounding box center [82, 165] width 4 height 13
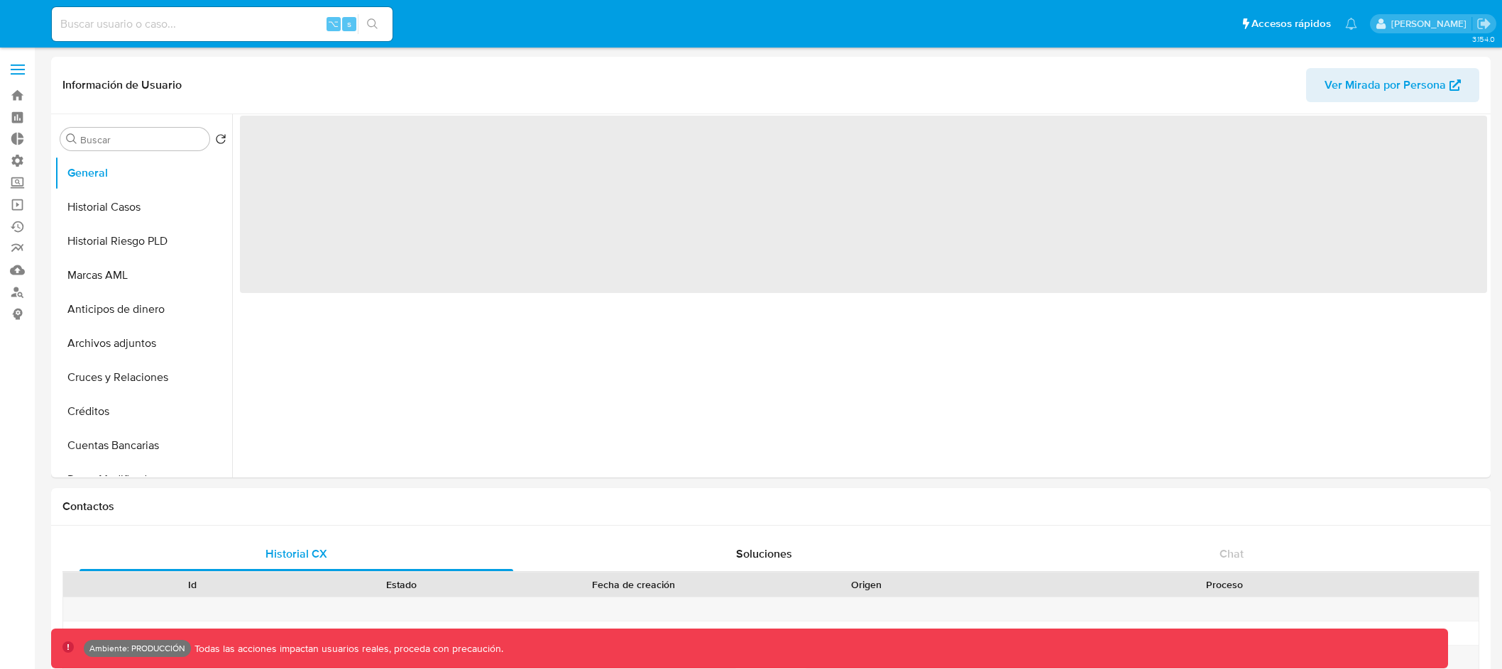
select select "10"
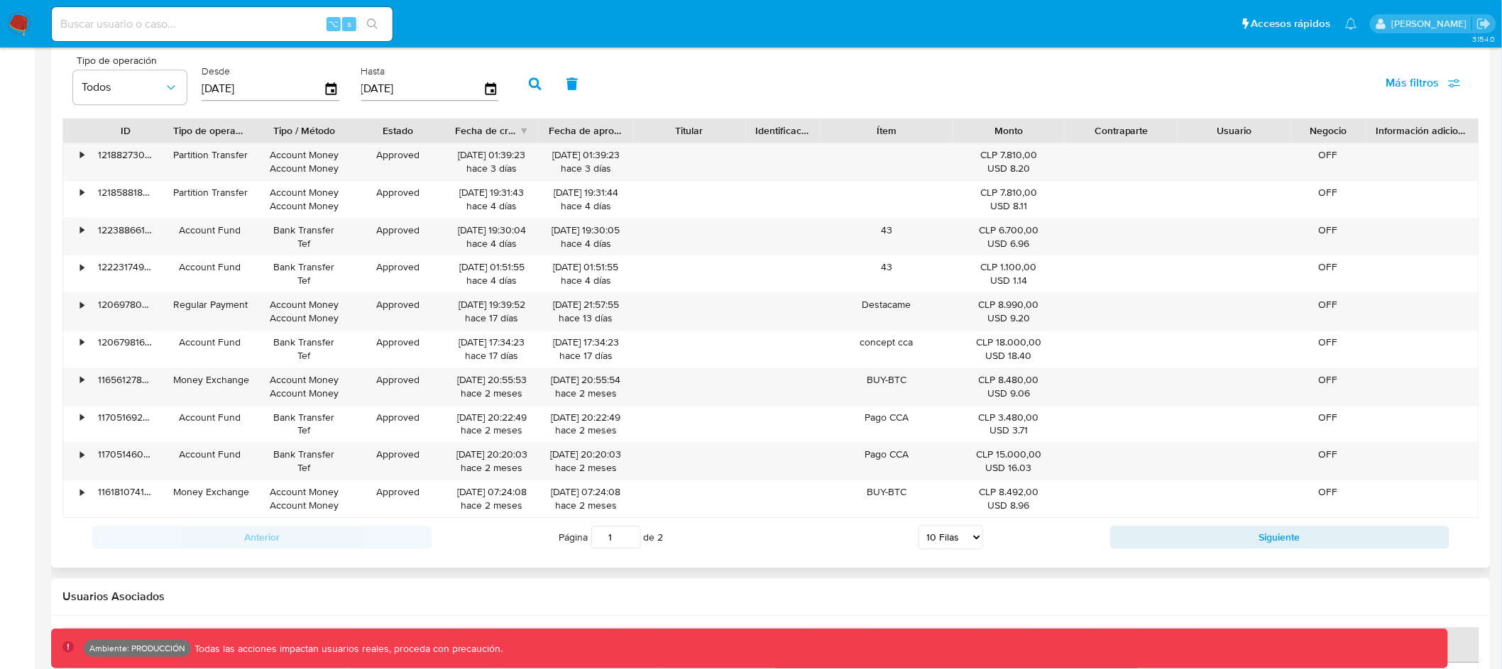
scroll to position [1435, 0]
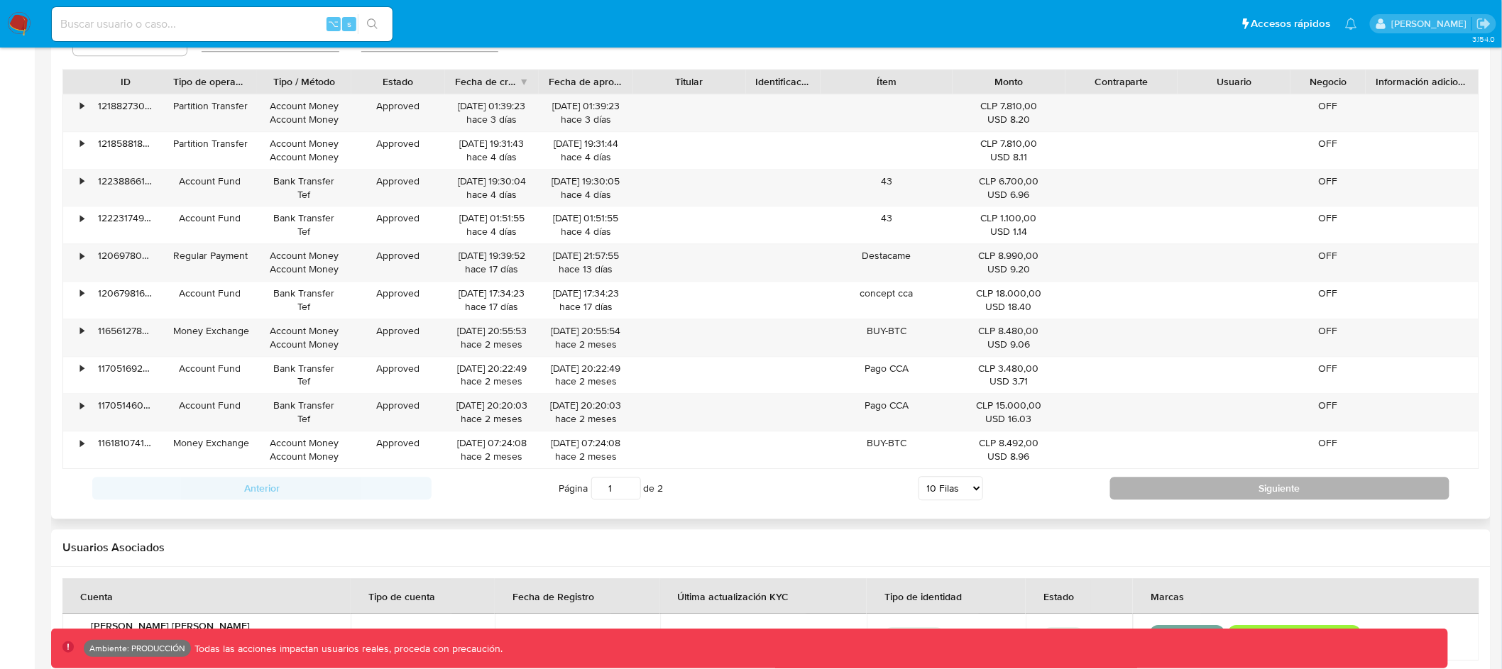
click at [1174, 491] on button "Siguiente" at bounding box center [1279, 488] width 339 height 23
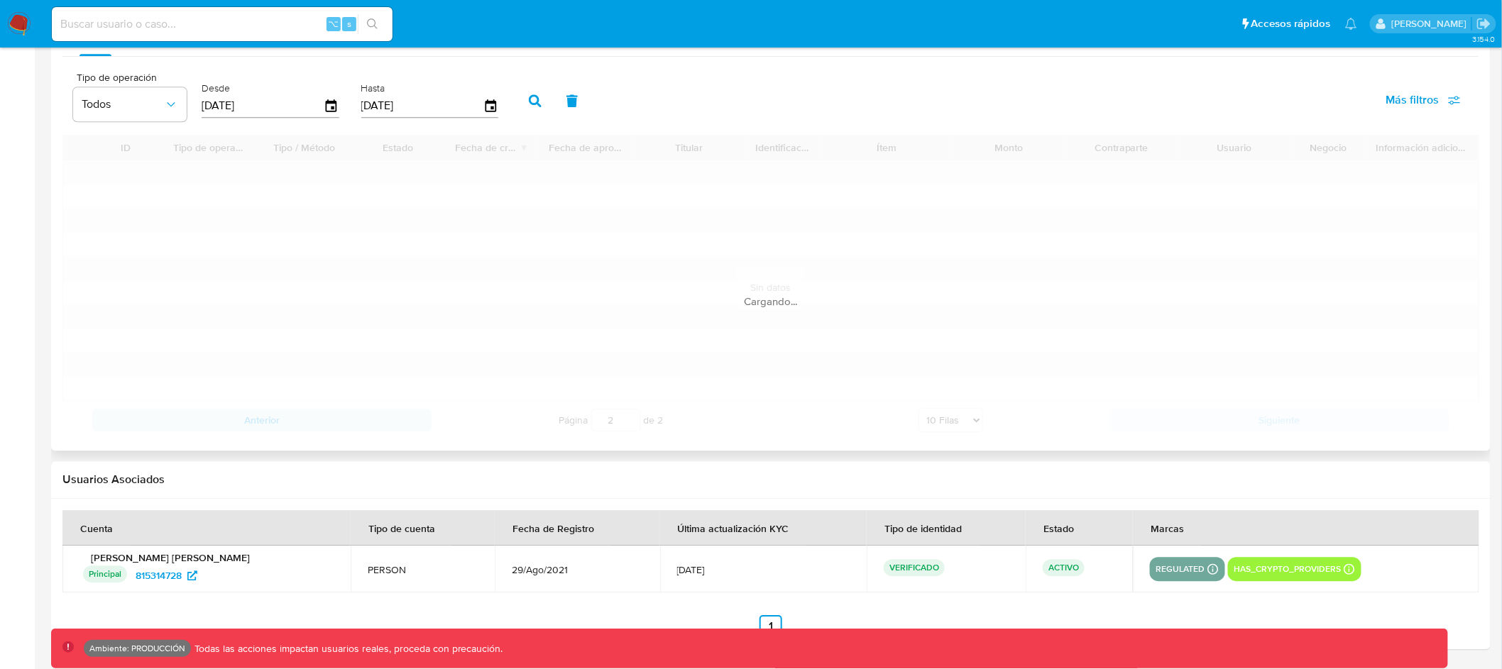
scroll to position [1166, 0]
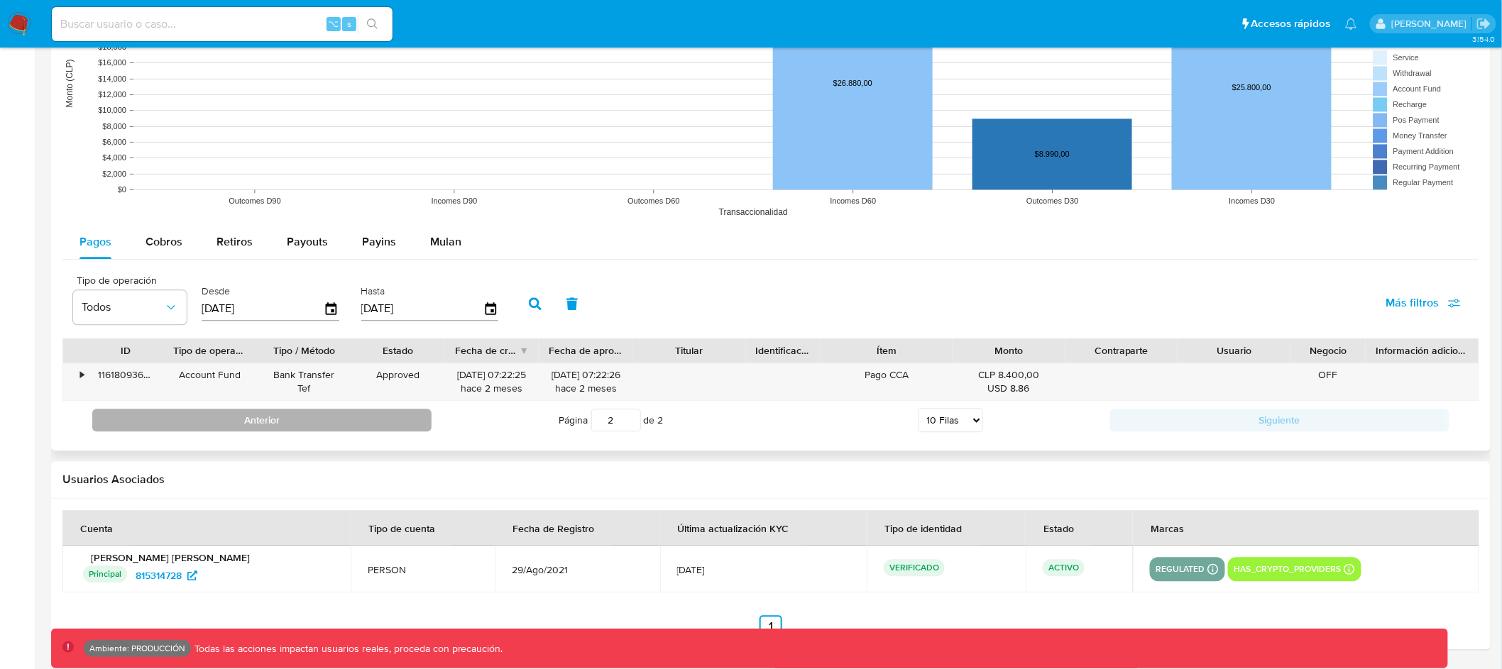
click at [387, 424] on button "Anterior" at bounding box center [261, 420] width 339 height 23
type input "1"
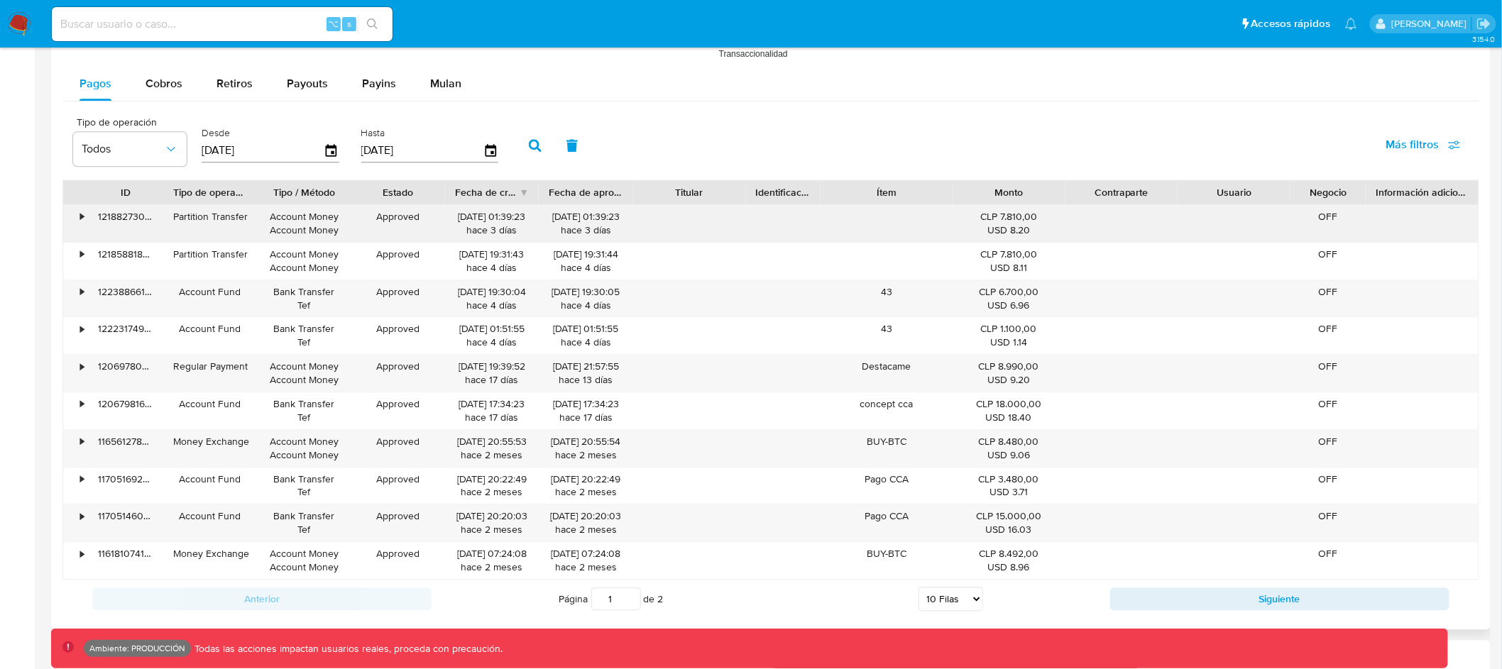
scroll to position [1318, 0]
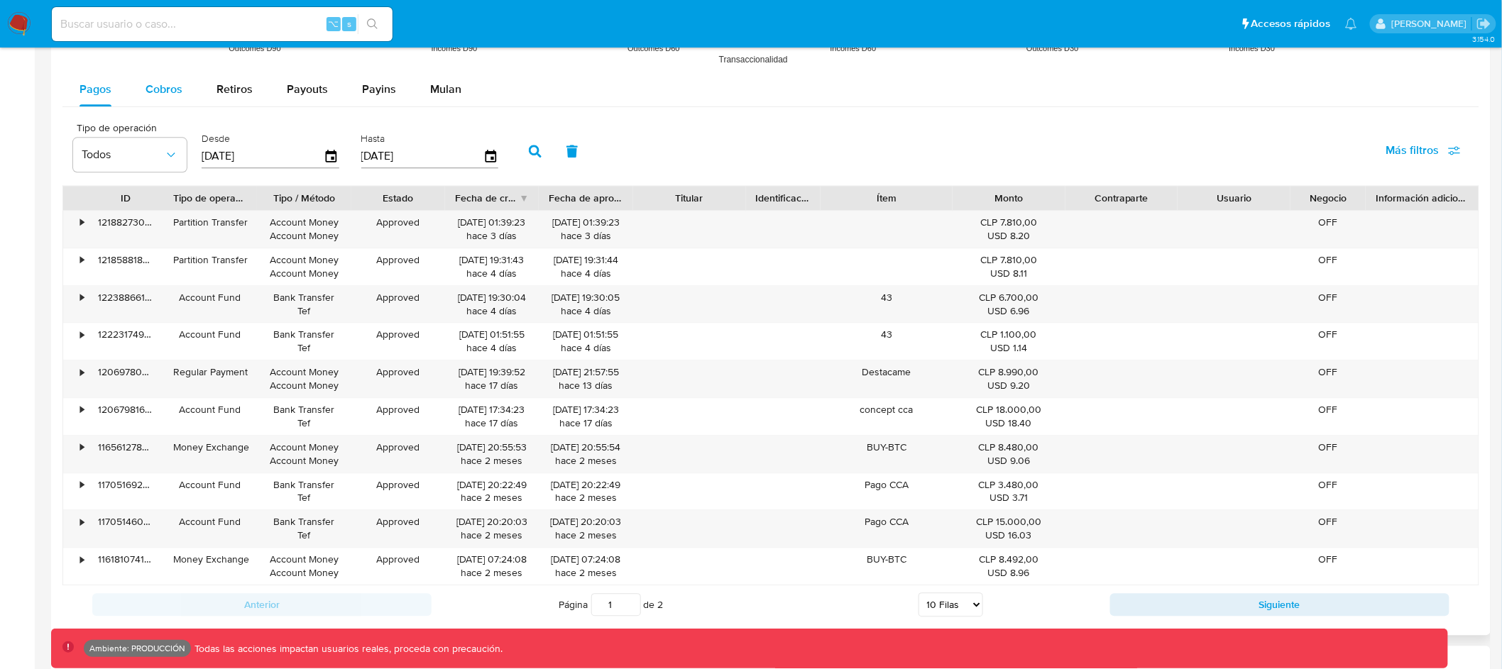
click at [154, 87] on span "Cobros" at bounding box center [164, 89] width 37 height 16
select select "10"
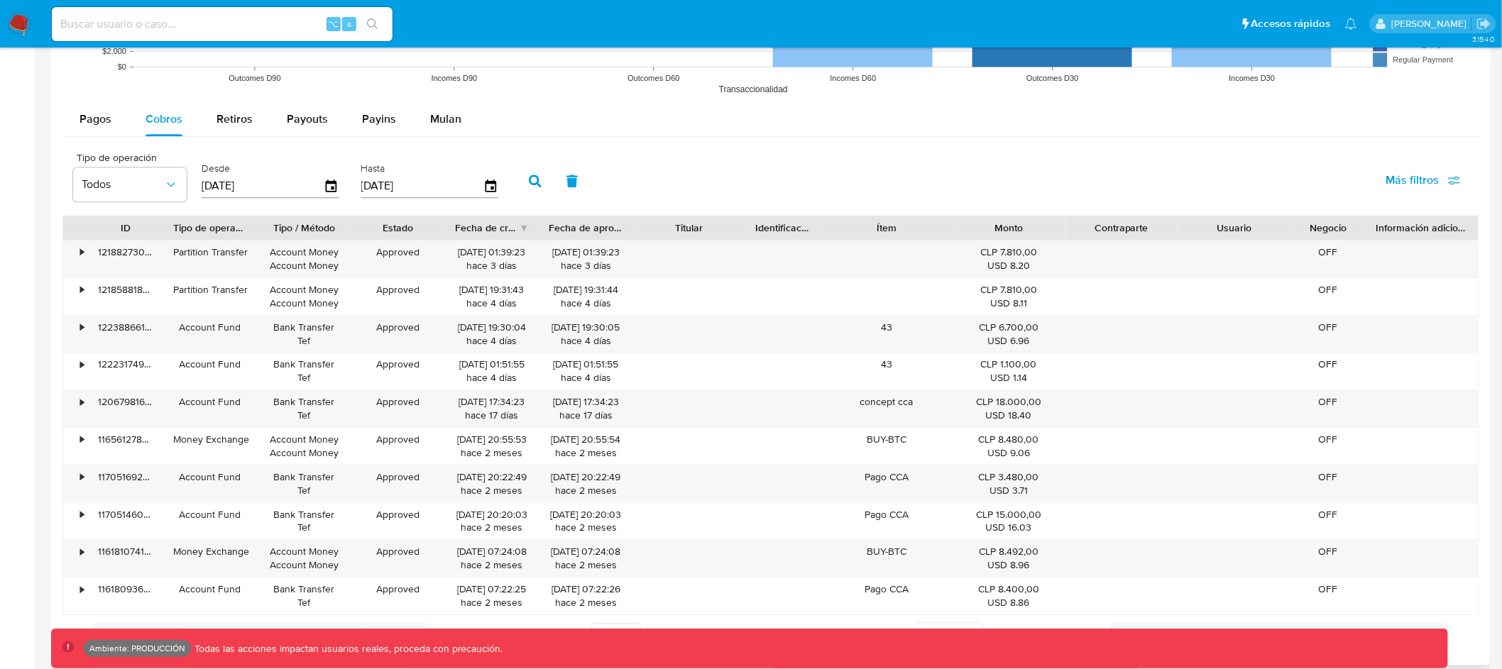
scroll to position [1280, 0]
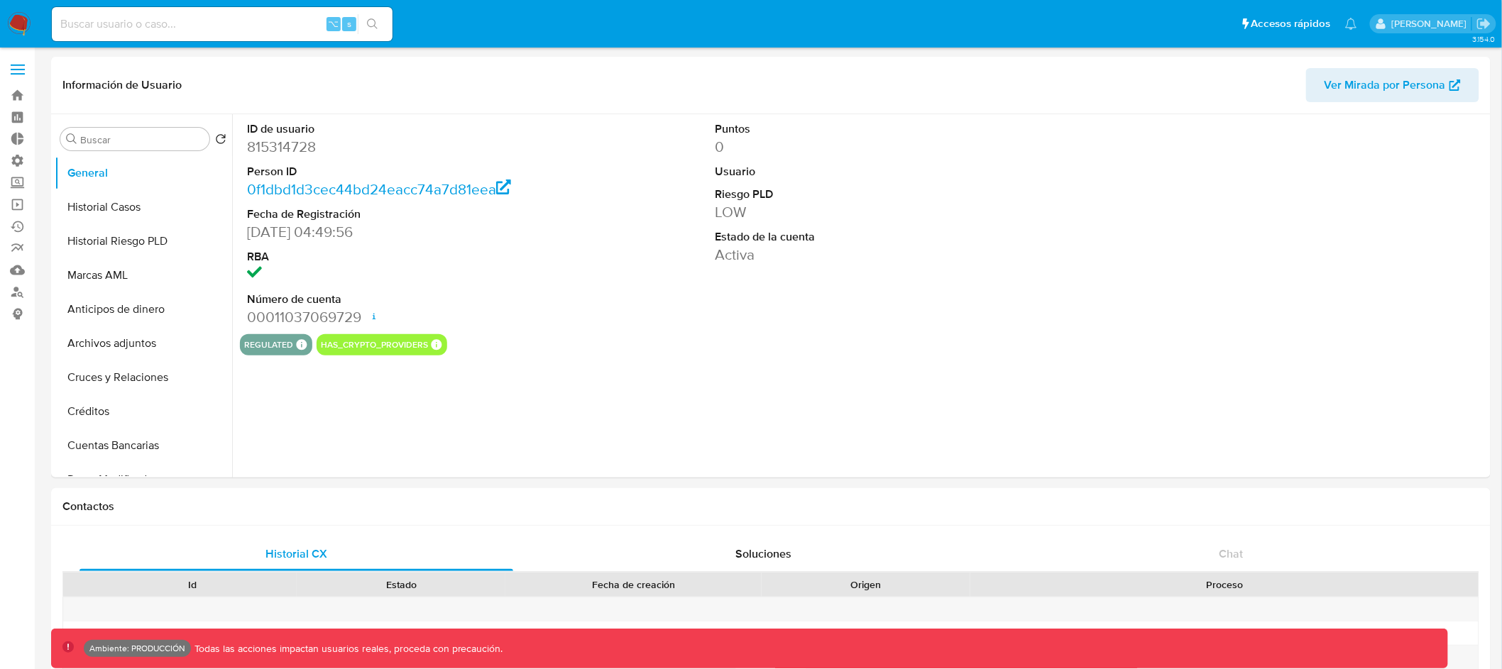
select select "10"
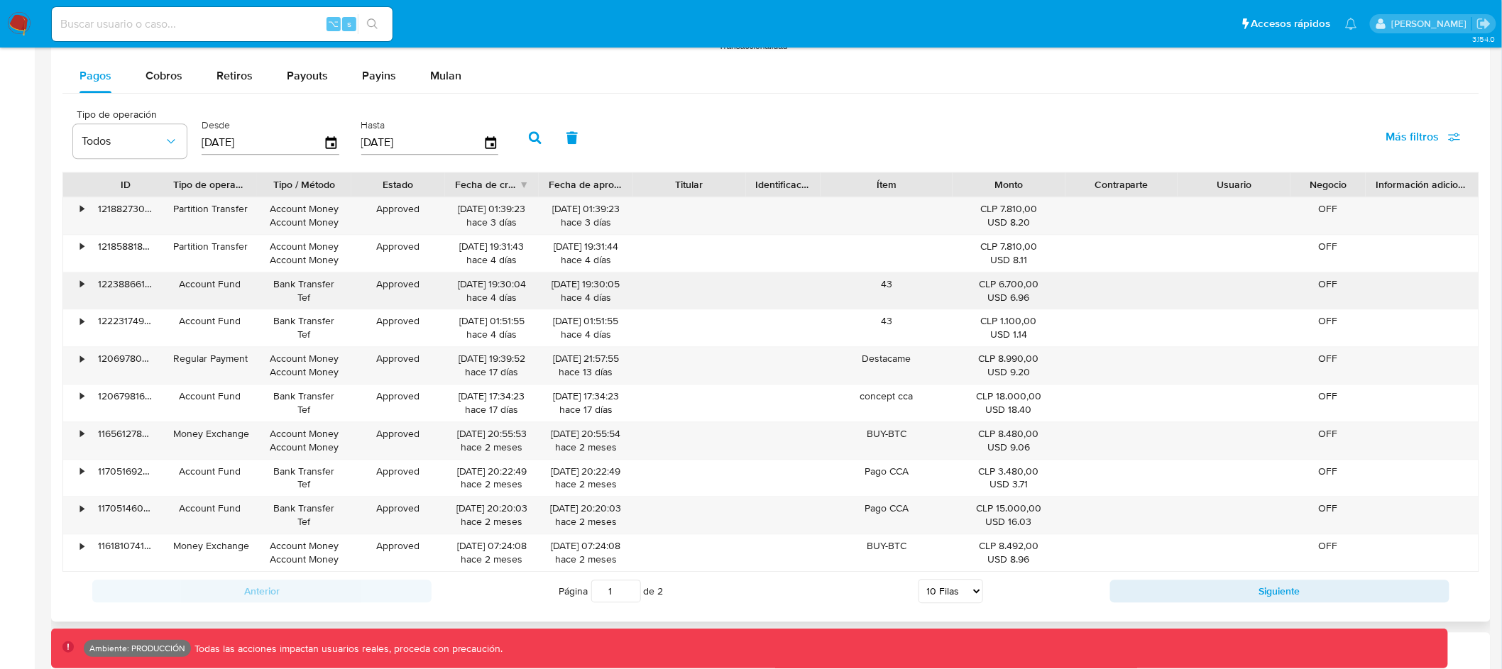
scroll to position [1333, 0]
click at [1244, 583] on button "Siguiente" at bounding box center [1279, 590] width 339 height 23
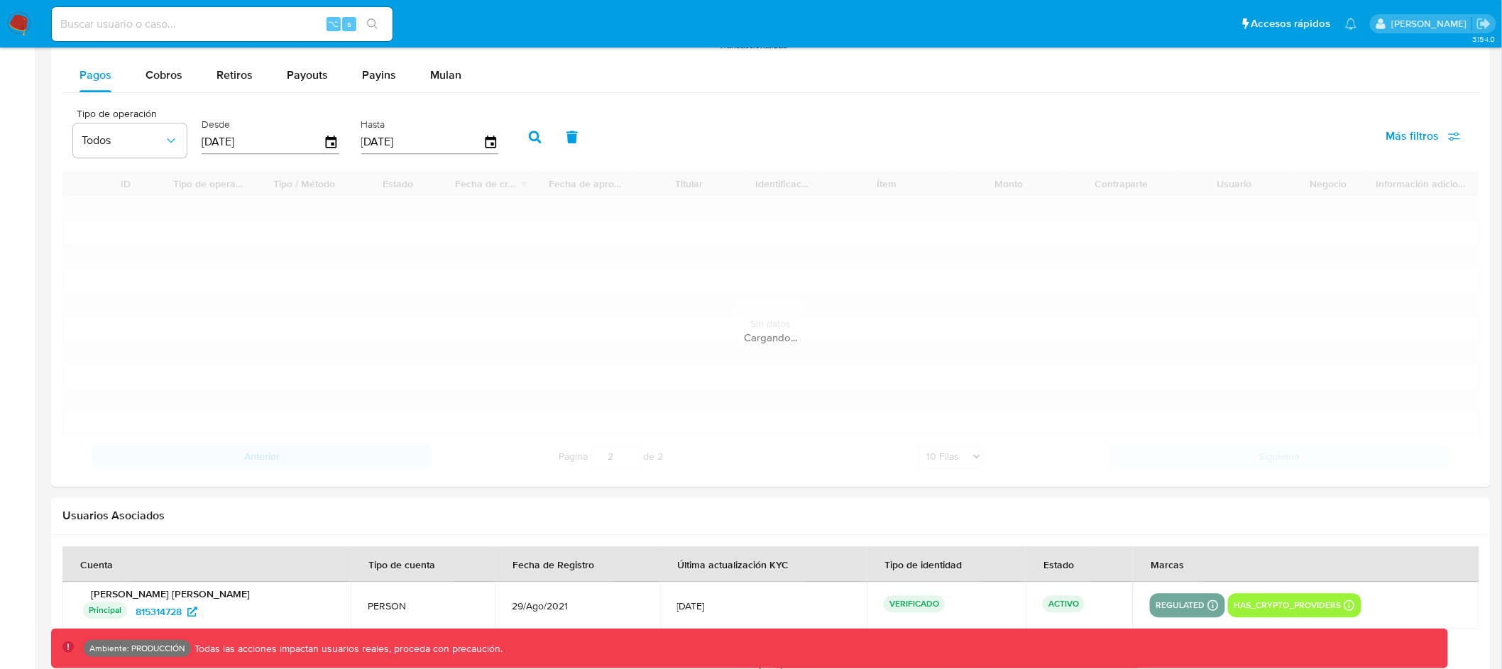
scroll to position [1166, 0]
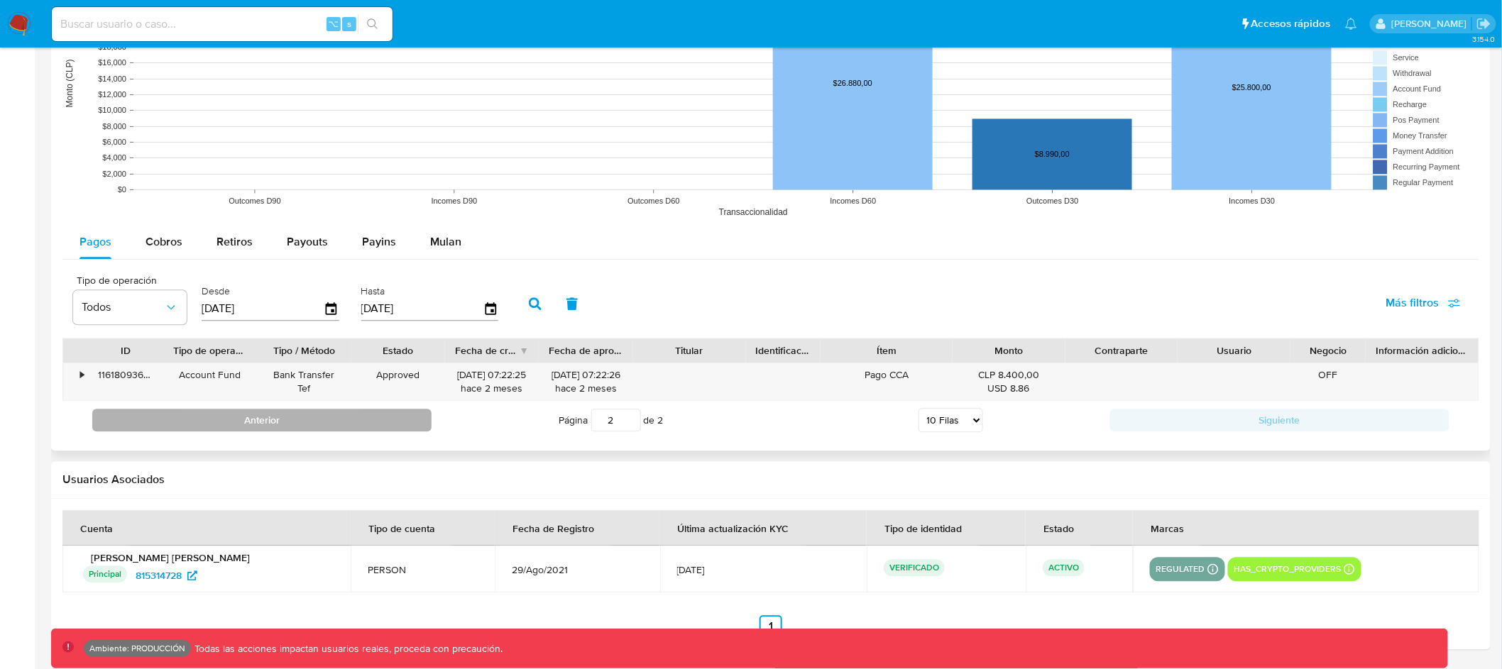
click at [382, 416] on button "Anterior" at bounding box center [261, 420] width 339 height 23
type input "1"
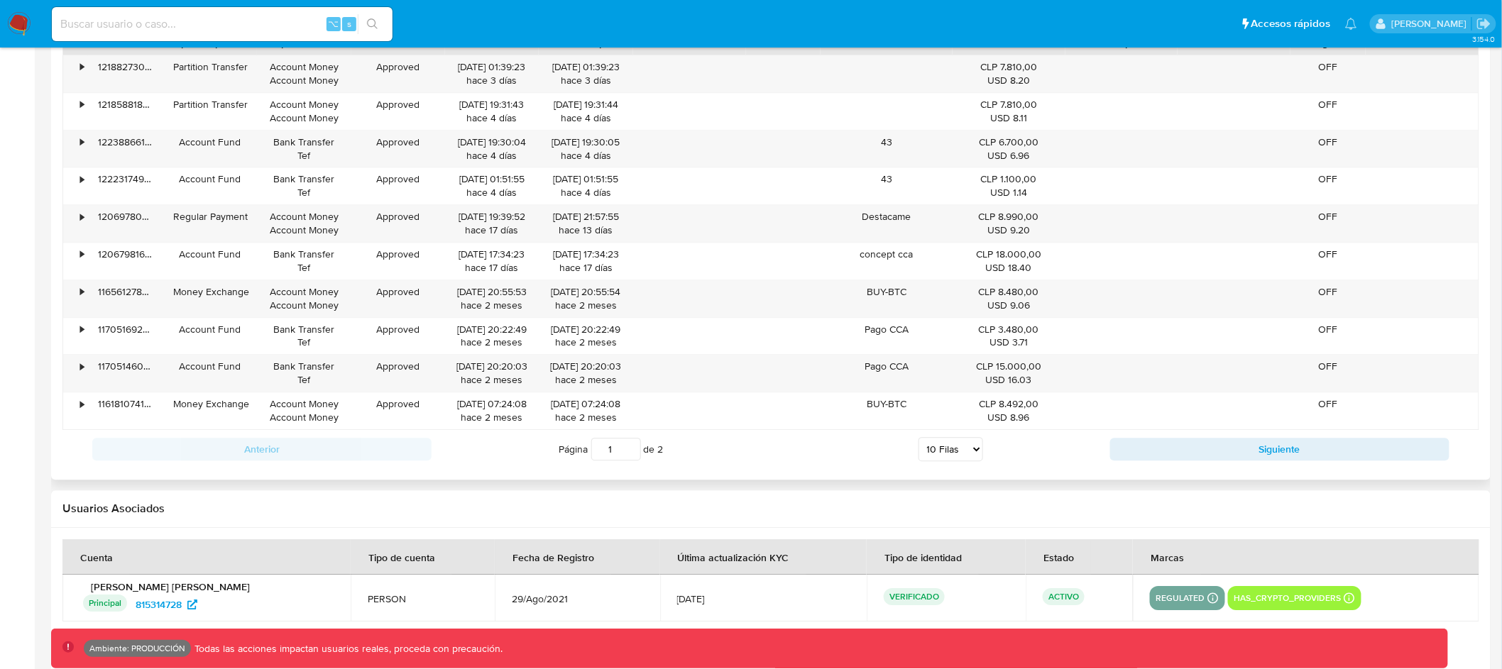
scroll to position [1504, 0]
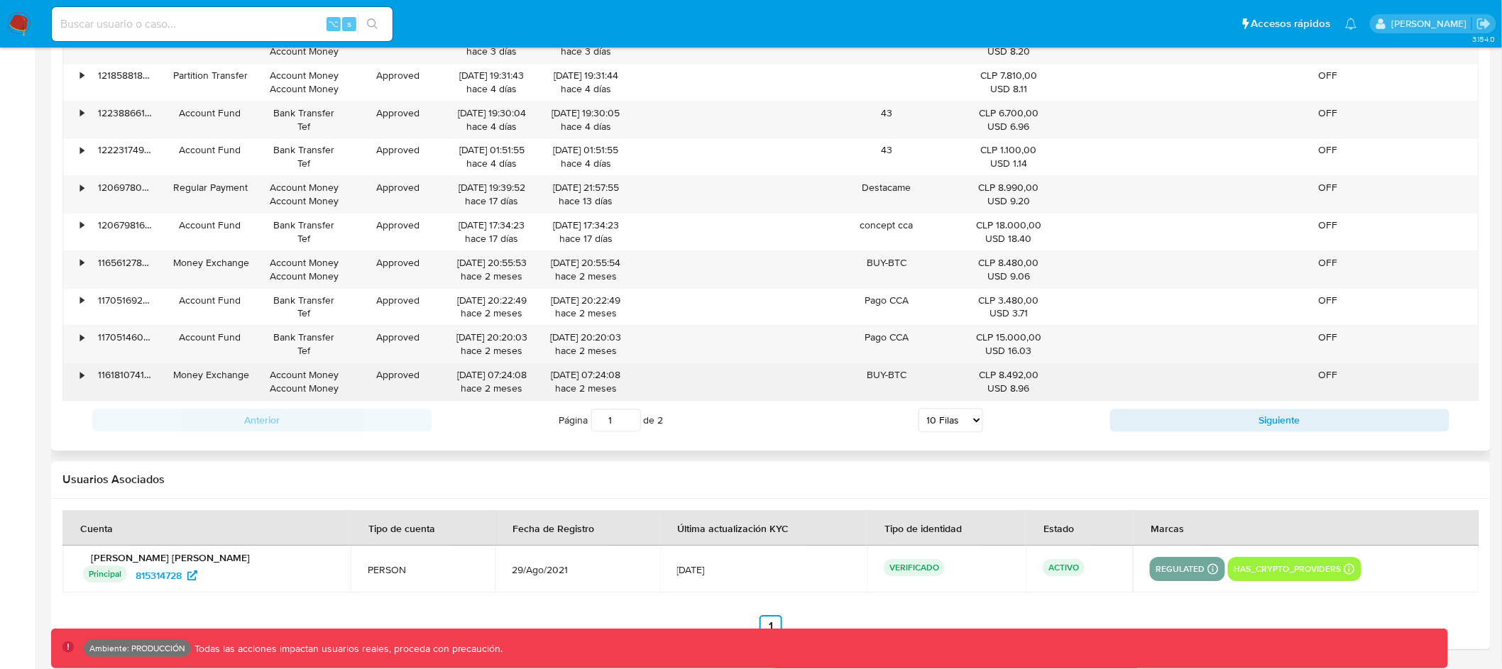
click at [82, 373] on div "•" at bounding box center [82, 374] width 4 height 13
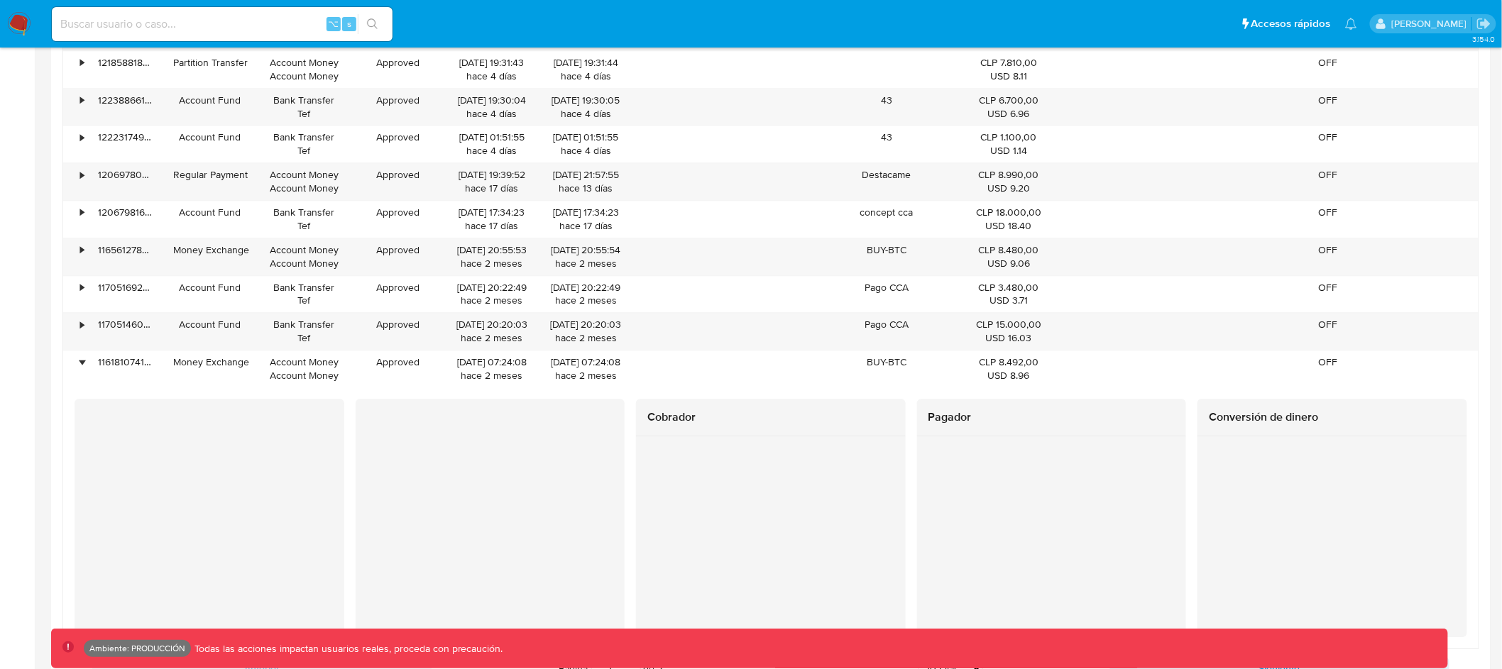
scroll to position [1514, 0]
click at [80, 253] on div "•" at bounding box center [82, 251] width 4 height 13
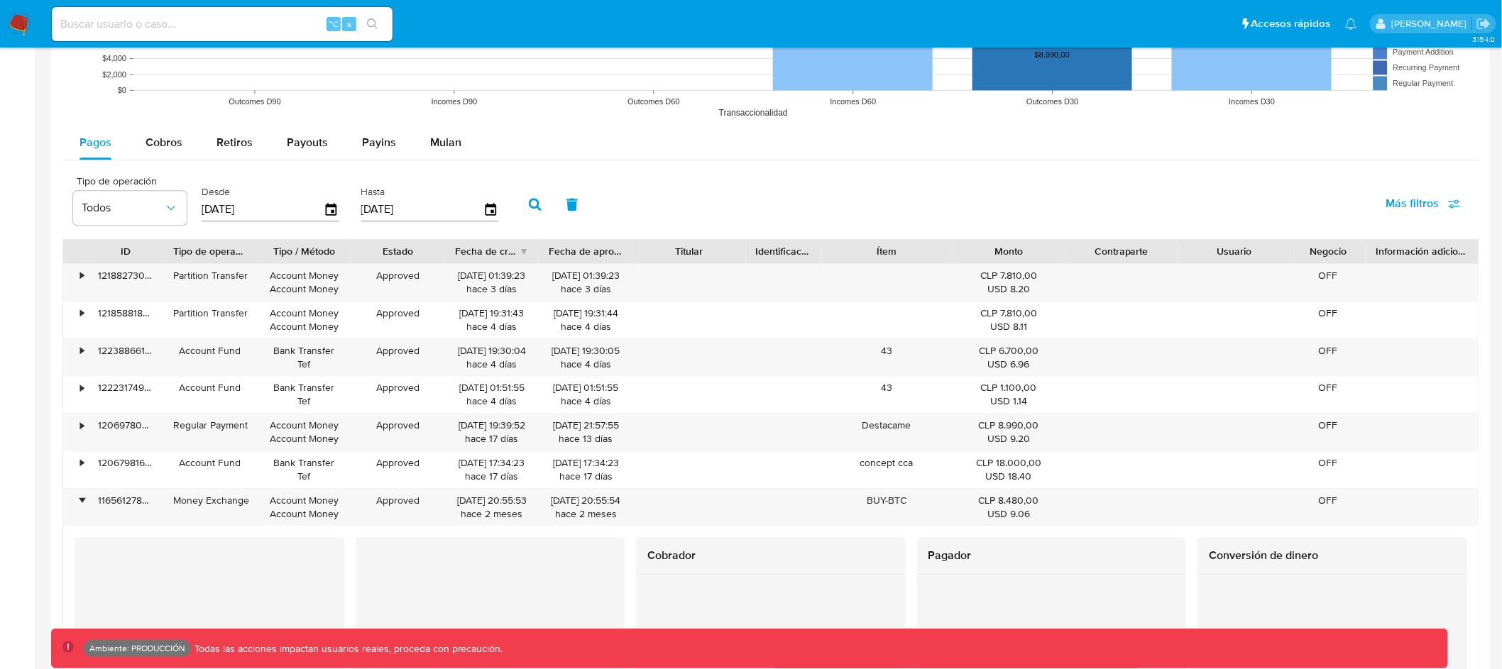
scroll to position [1262, 0]
click at [238, 29] on input at bounding box center [222, 24] width 341 height 18
paste input "815314728"
click at [373, 18] on icon "search-icon" at bounding box center [372, 23] width 11 height 11
click at [92, 24] on input "815314728" at bounding box center [222, 24] width 341 height 18
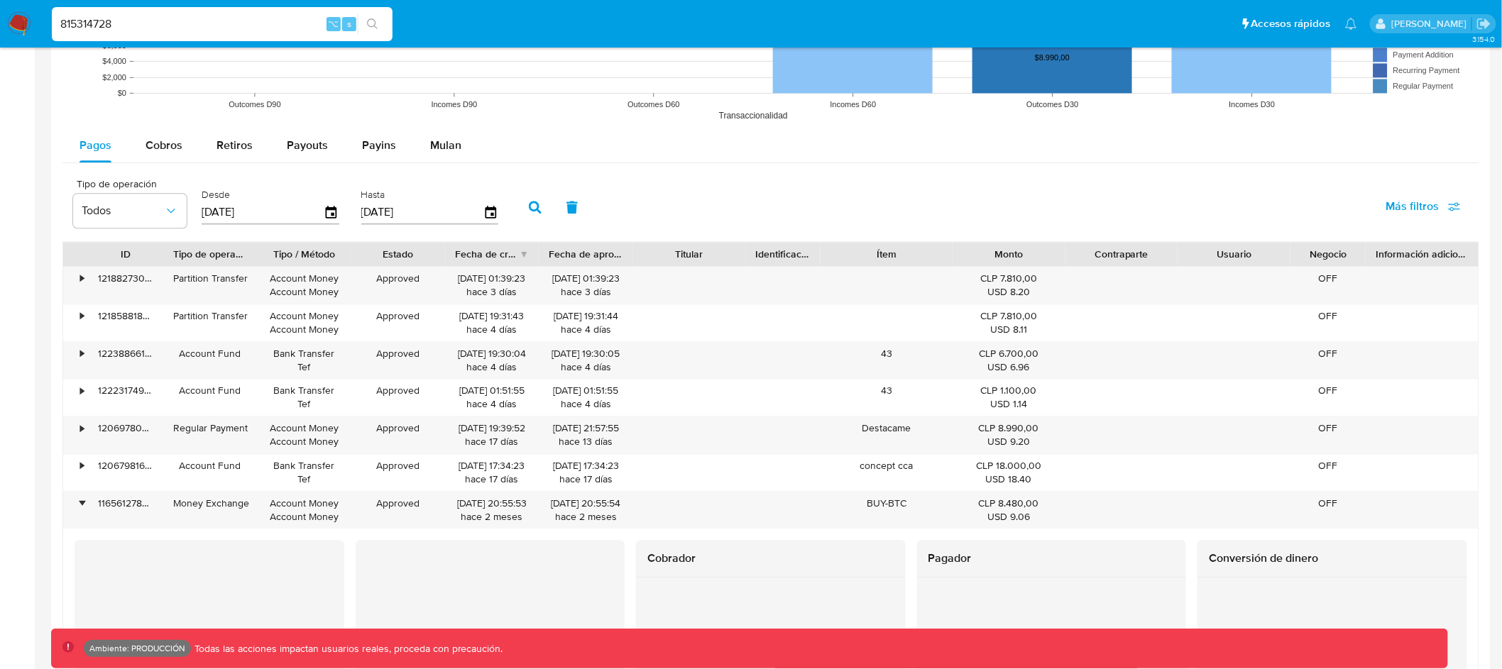
click at [92, 24] on input "815314728" at bounding box center [222, 24] width 341 height 18
paste input "319862243"
type input "319862243"
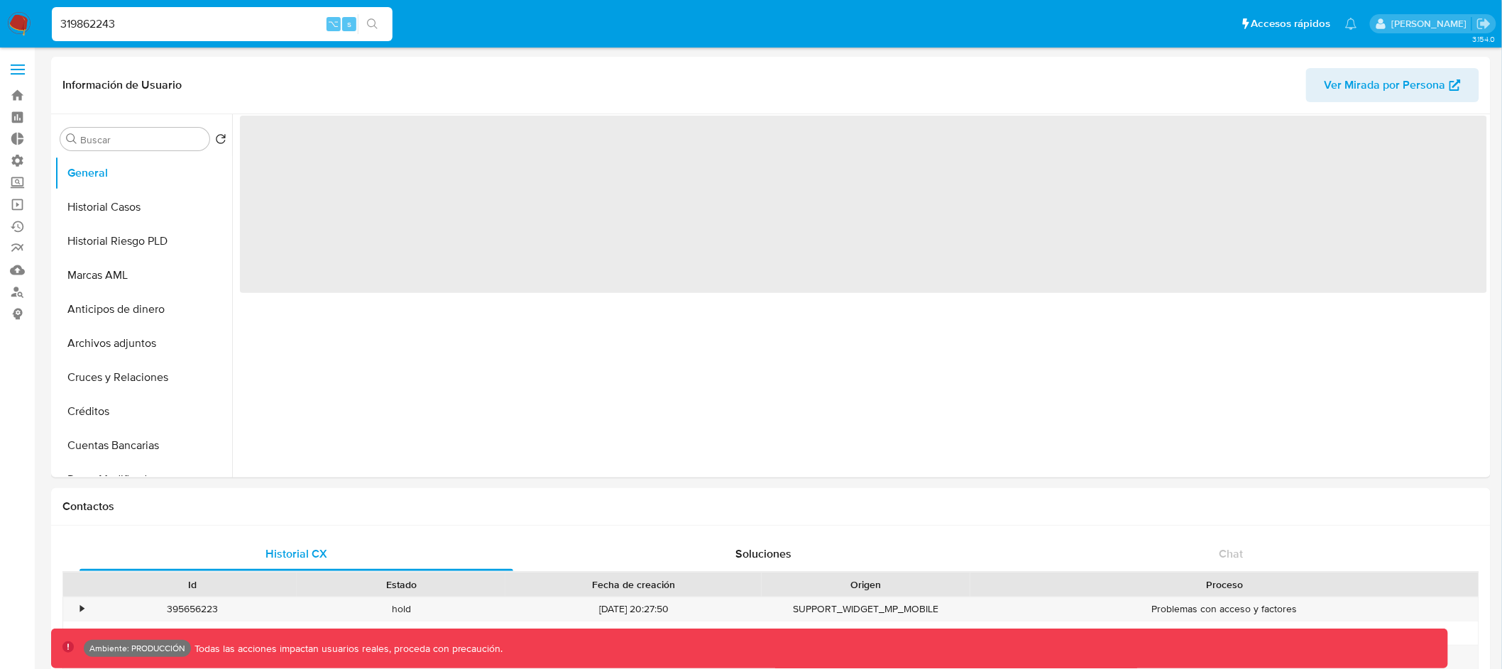
select select "10"
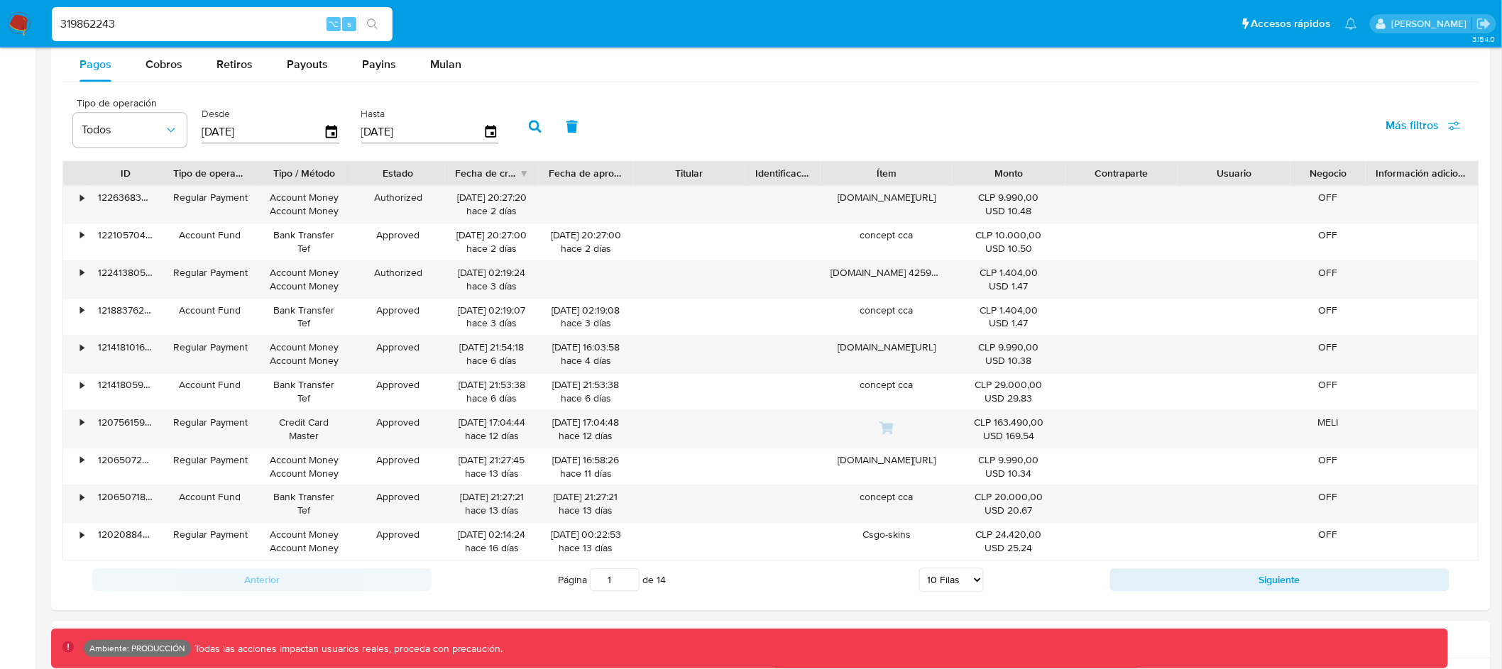
scroll to position [1340, 0]
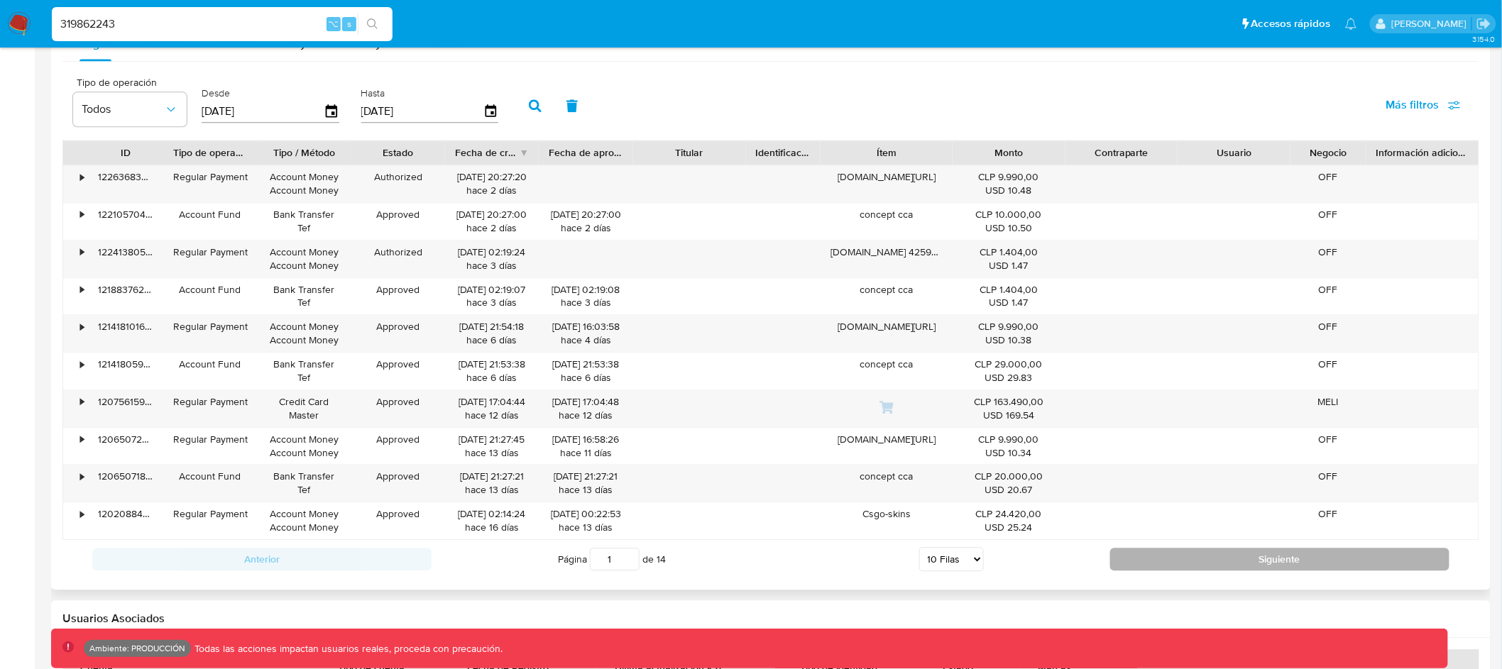
click at [1181, 564] on button "Siguiente" at bounding box center [1279, 559] width 339 height 23
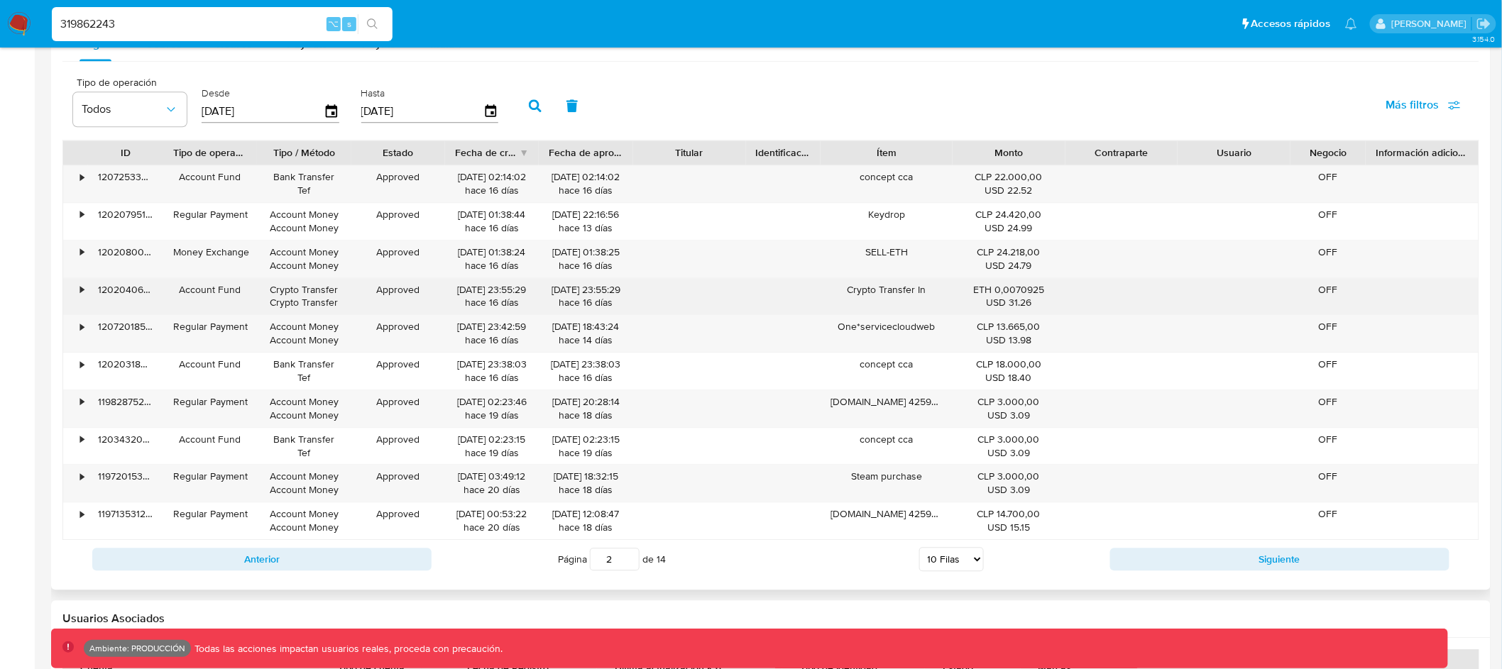
click at [80, 292] on div "•" at bounding box center [82, 289] width 4 height 13
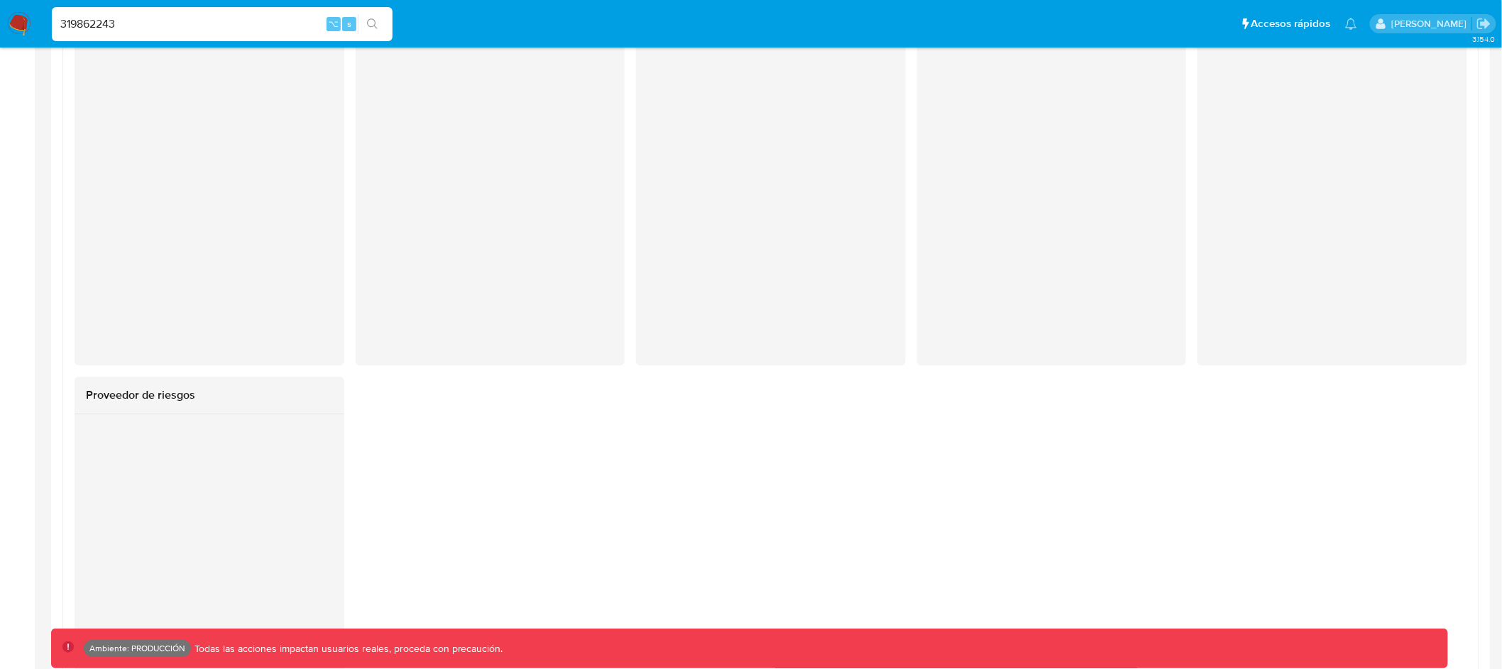
scroll to position [1290, 0]
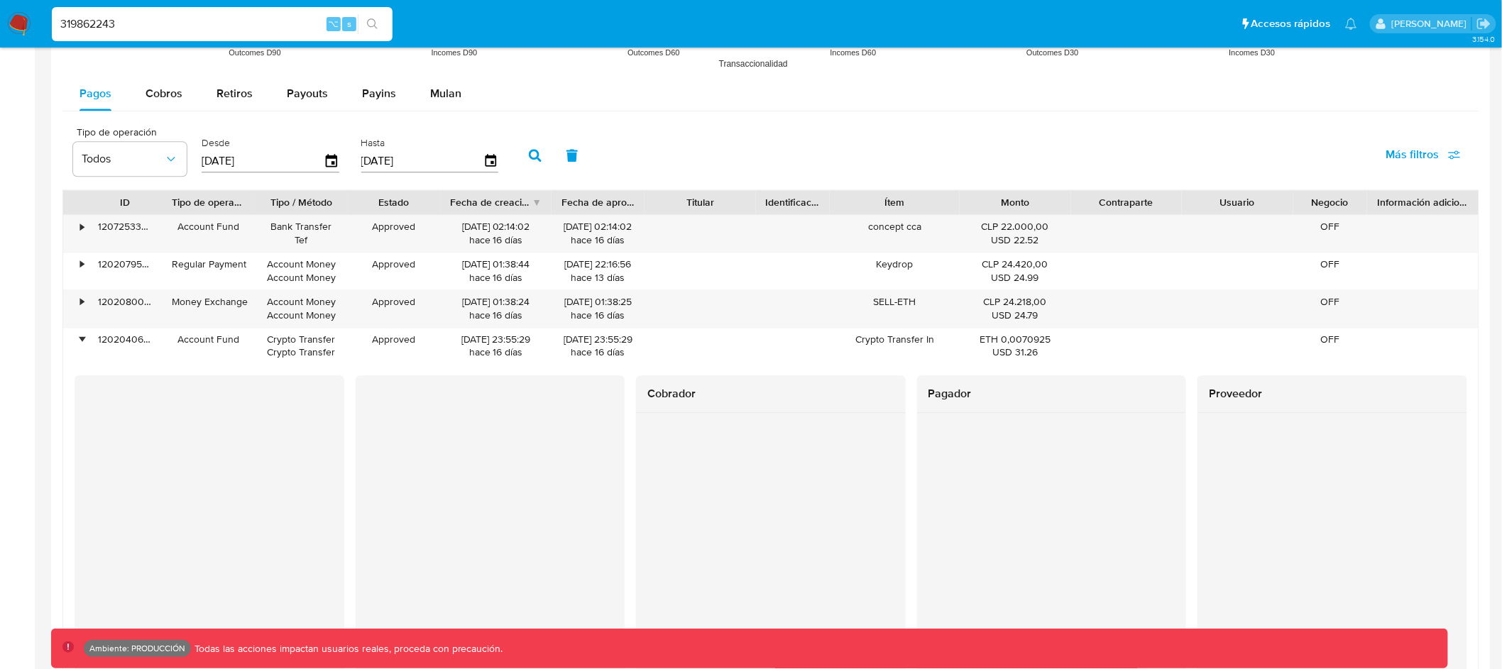
drag, startPoint x: 550, startPoint y: 208, endPoint x: 568, endPoint y: 207, distance: 17.8
click at [568, 207] on div "ID Tipo de operación Tipo / Método Estado Fecha de creación Fecha de aprobación…" at bounding box center [771, 202] width 1416 height 24
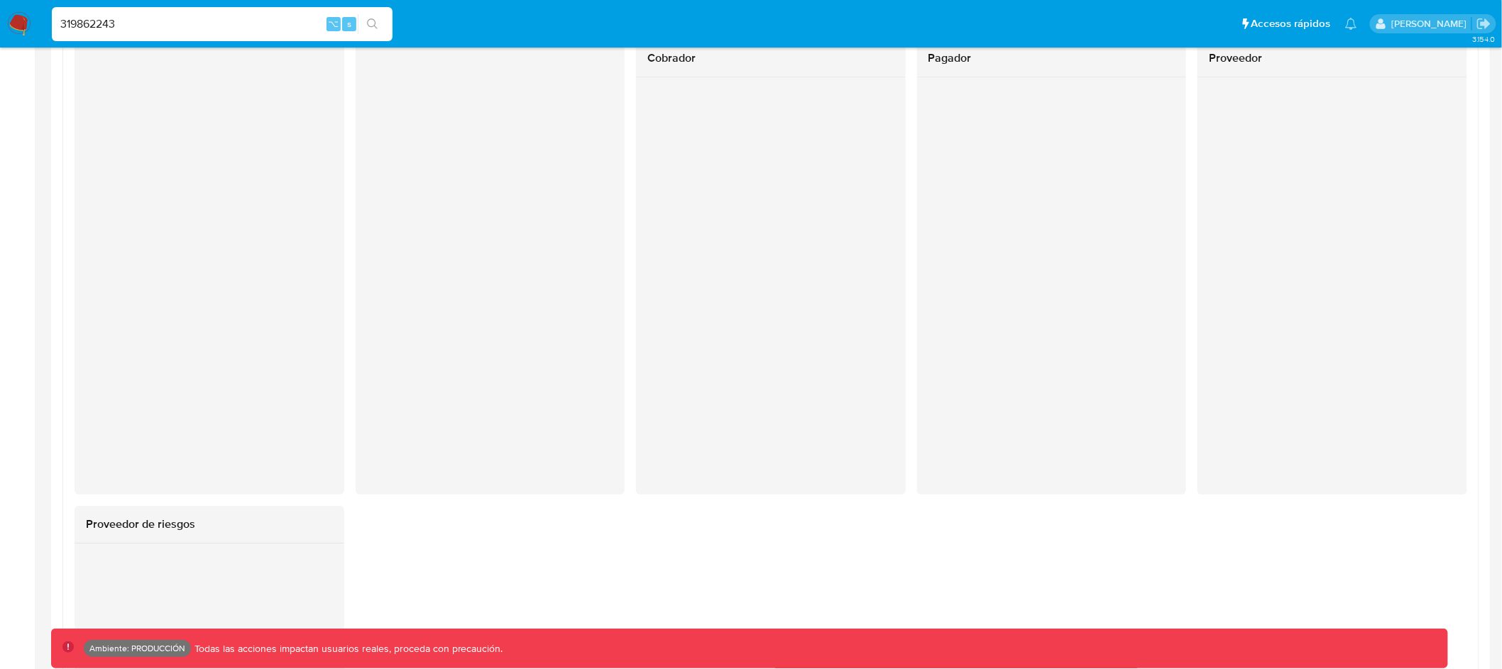
scroll to position [1271, 0]
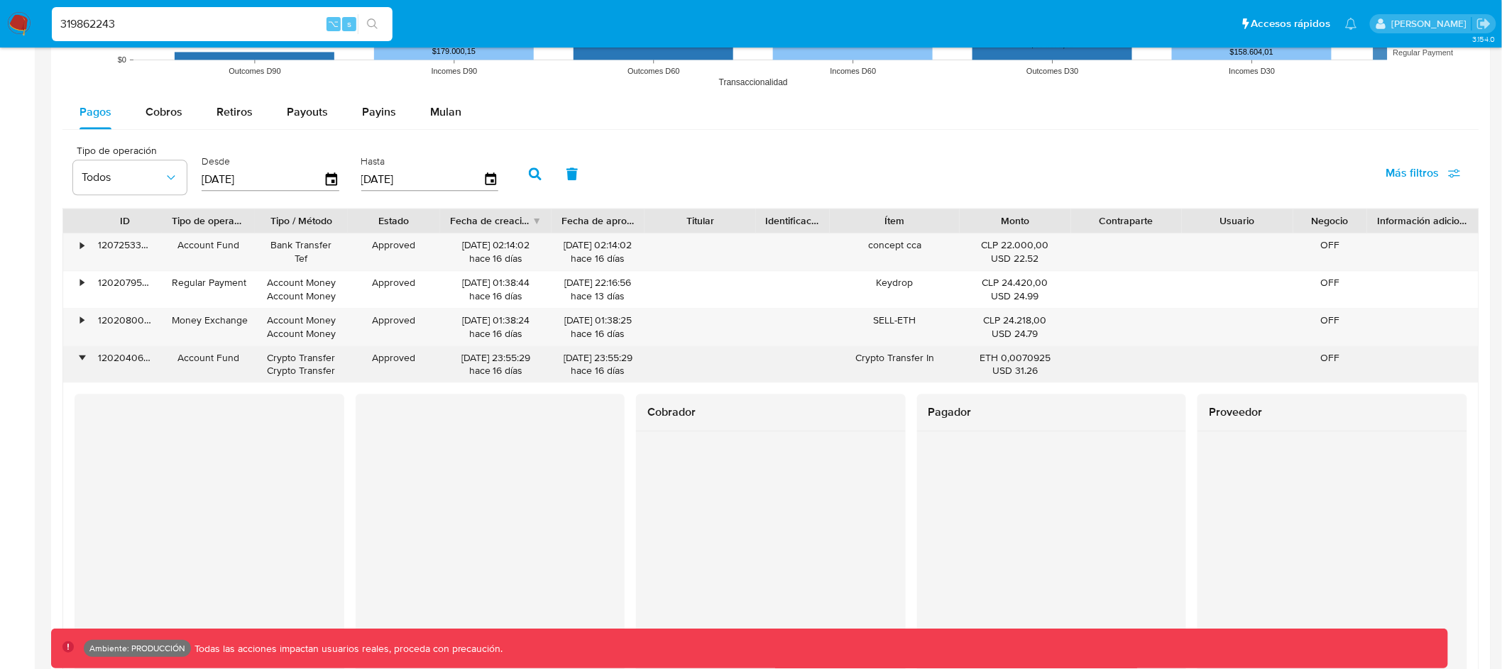
click at [77, 358] on div "•" at bounding box center [75, 364] width 25 height 37
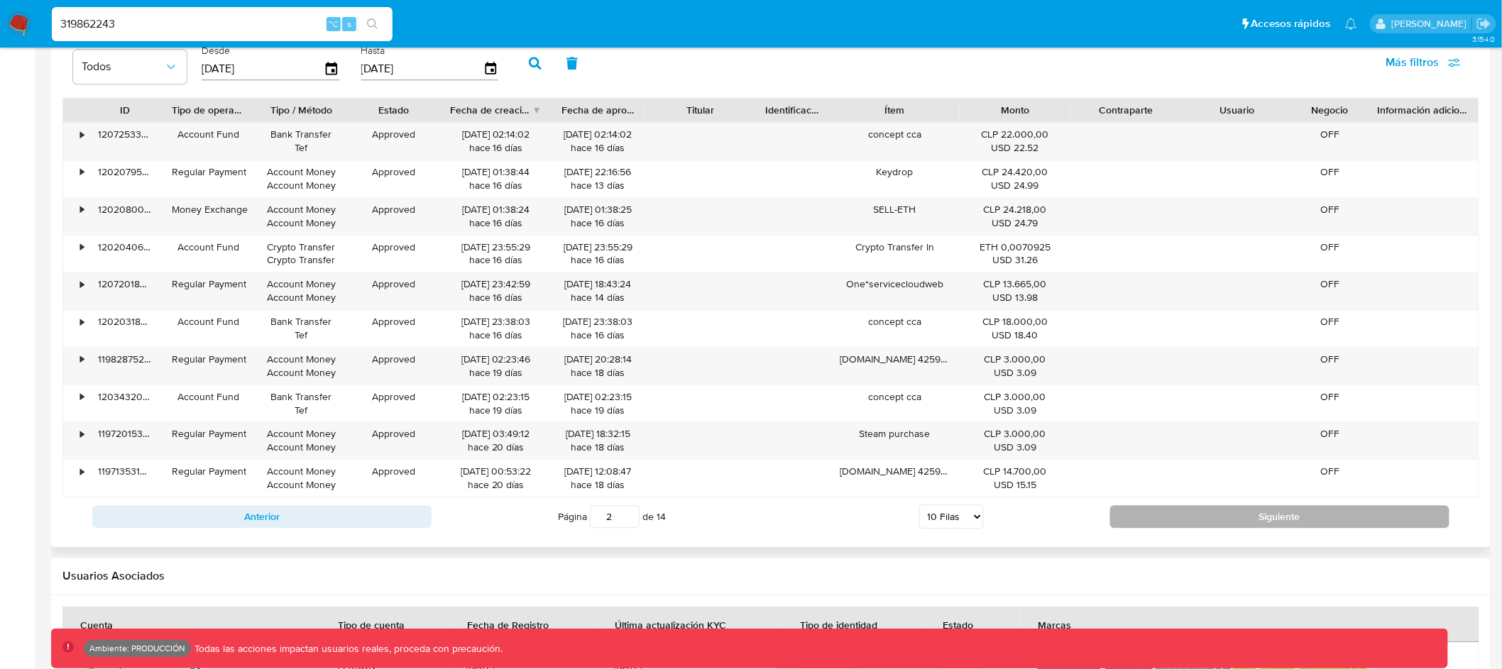
scroll to position [1391, 0]
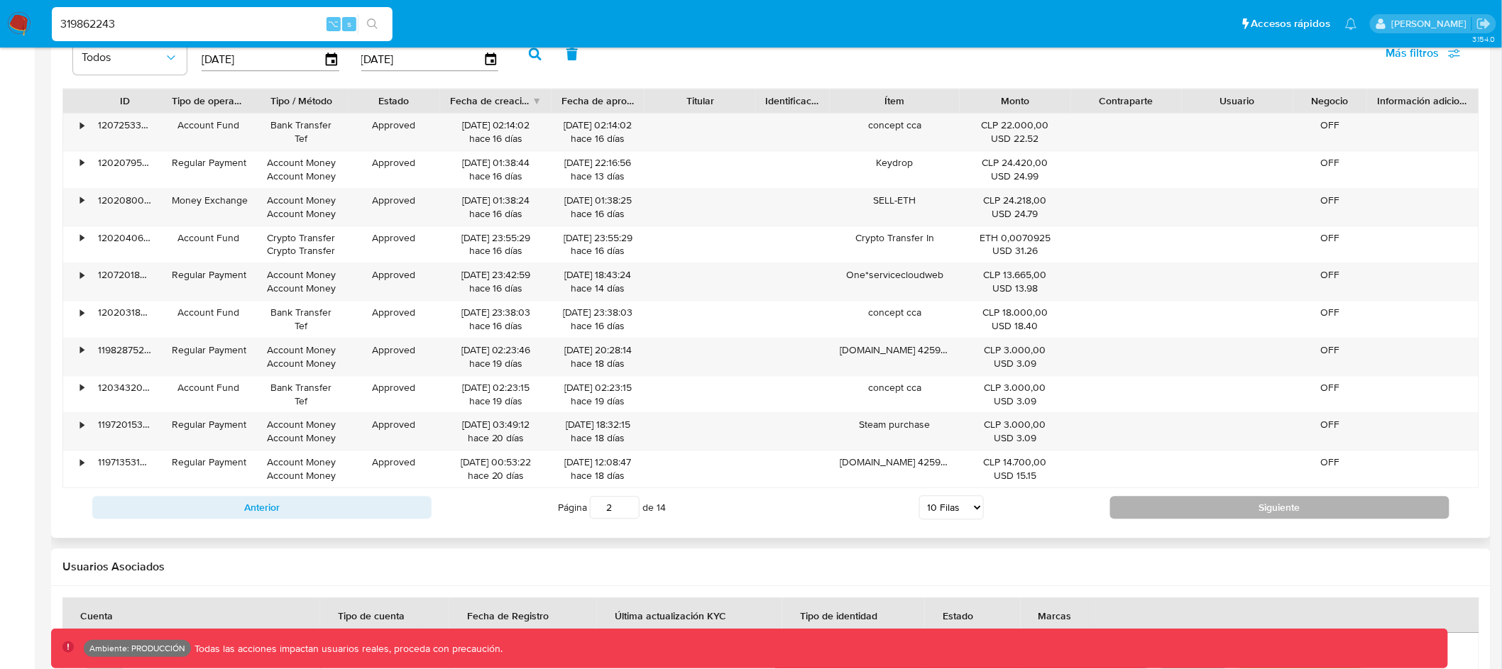
click at [1218, 500] on button "Siguiente" at bounding box center [1279, 507] width 339 height 23
click at [1160, 504] on button "Siguiente" at bounding box center [1279, 507] width 339 height 23
type input "4"
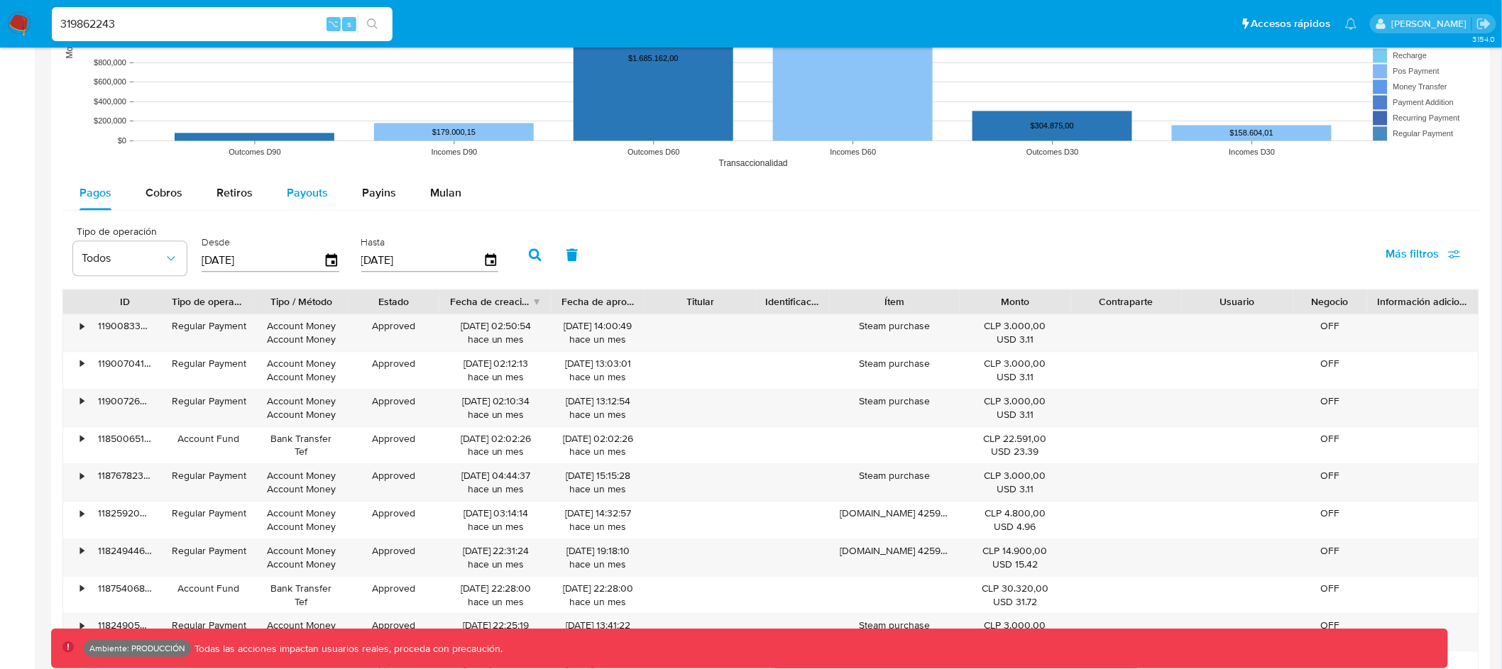
scroll to position [1072, 0]
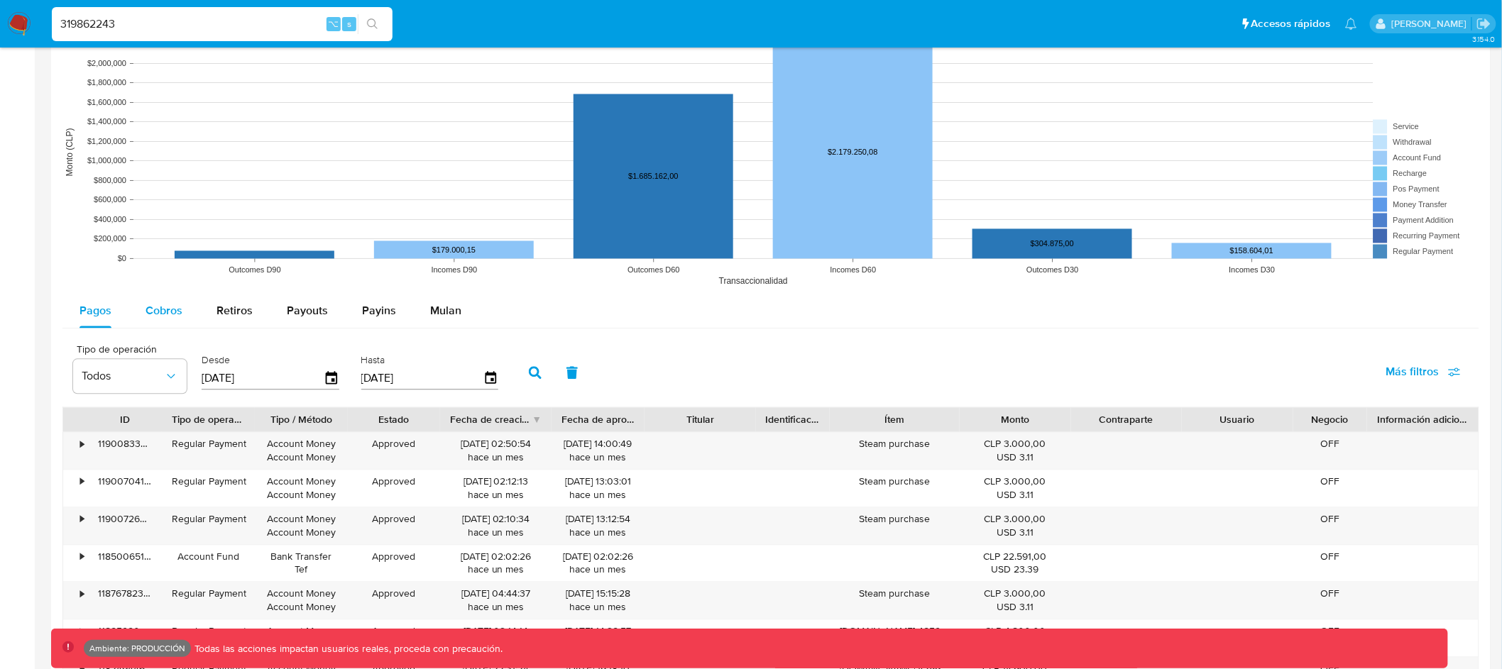
click at [165, 307] on span "Cobros" at bounding box center [164, 311] width 37 height 16
select select "10"
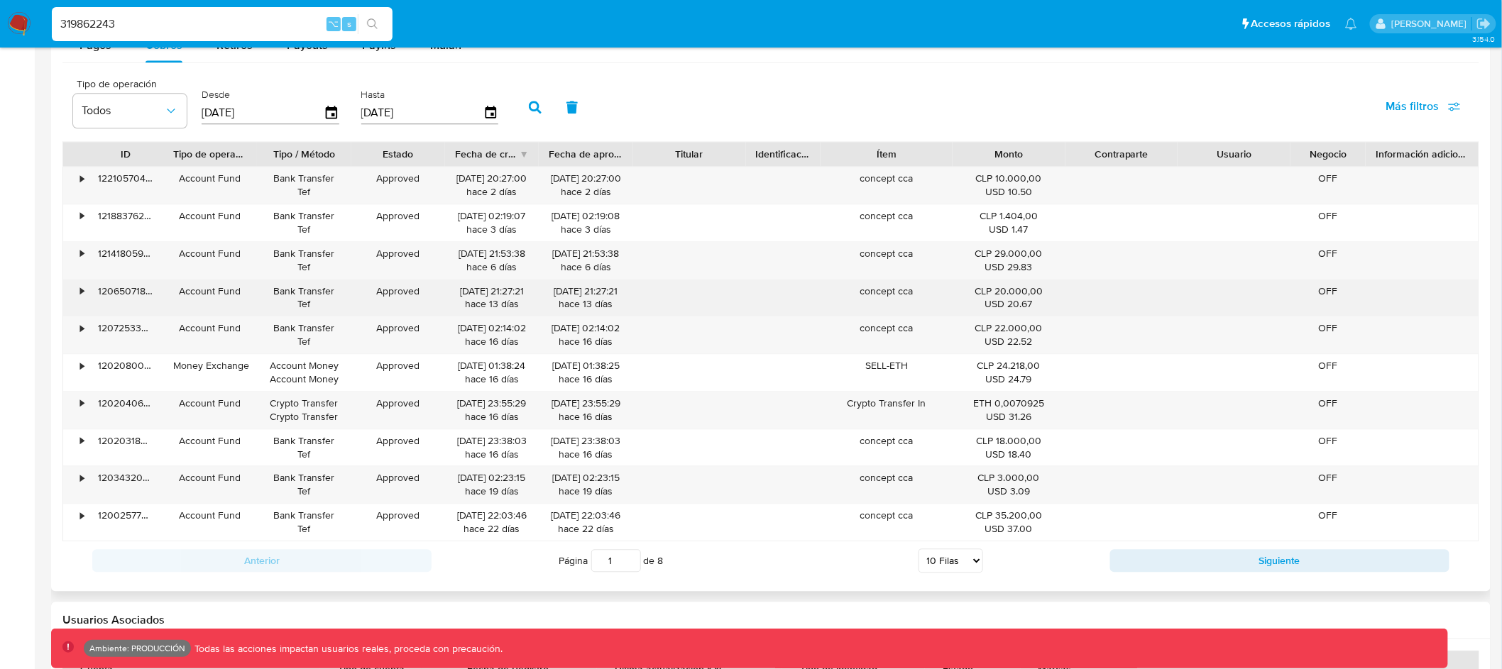
scroll to position [1344, 0]
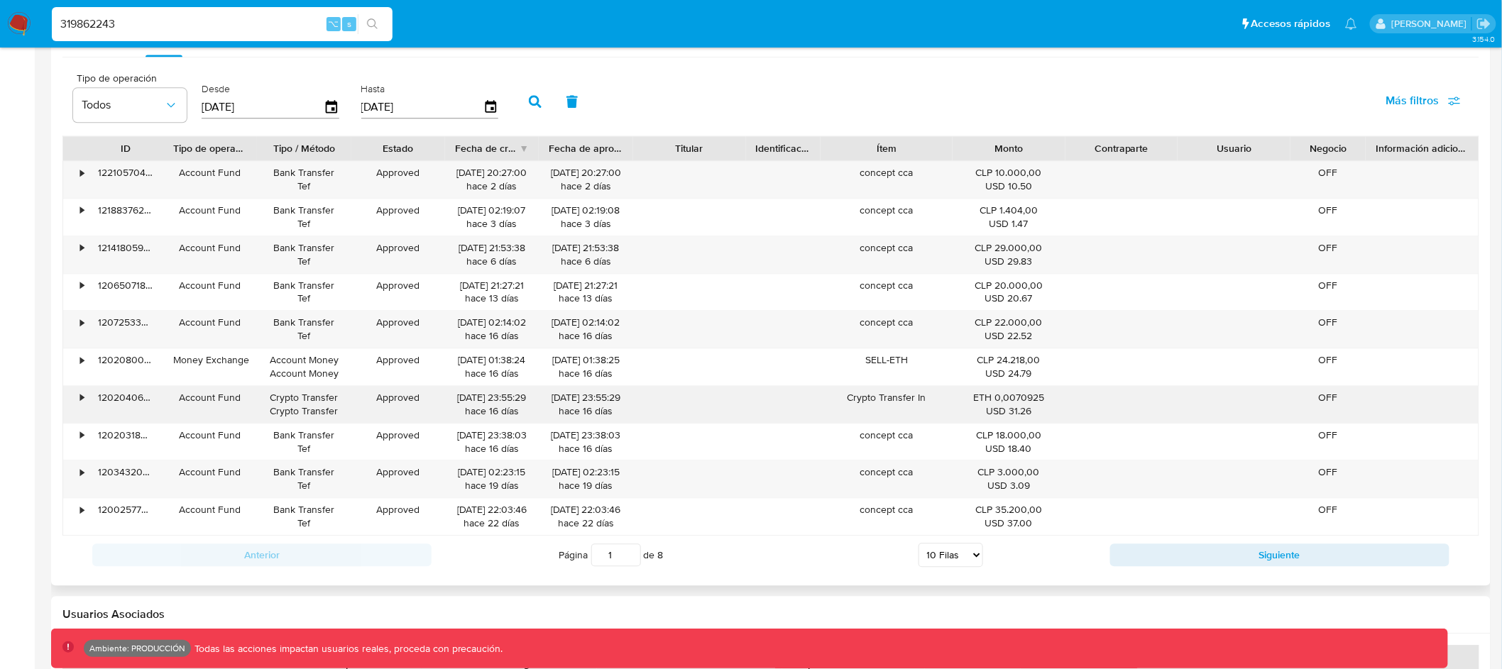
click at [82, 399] on div "•" at bounding box center [82, 397] width 4 height 13
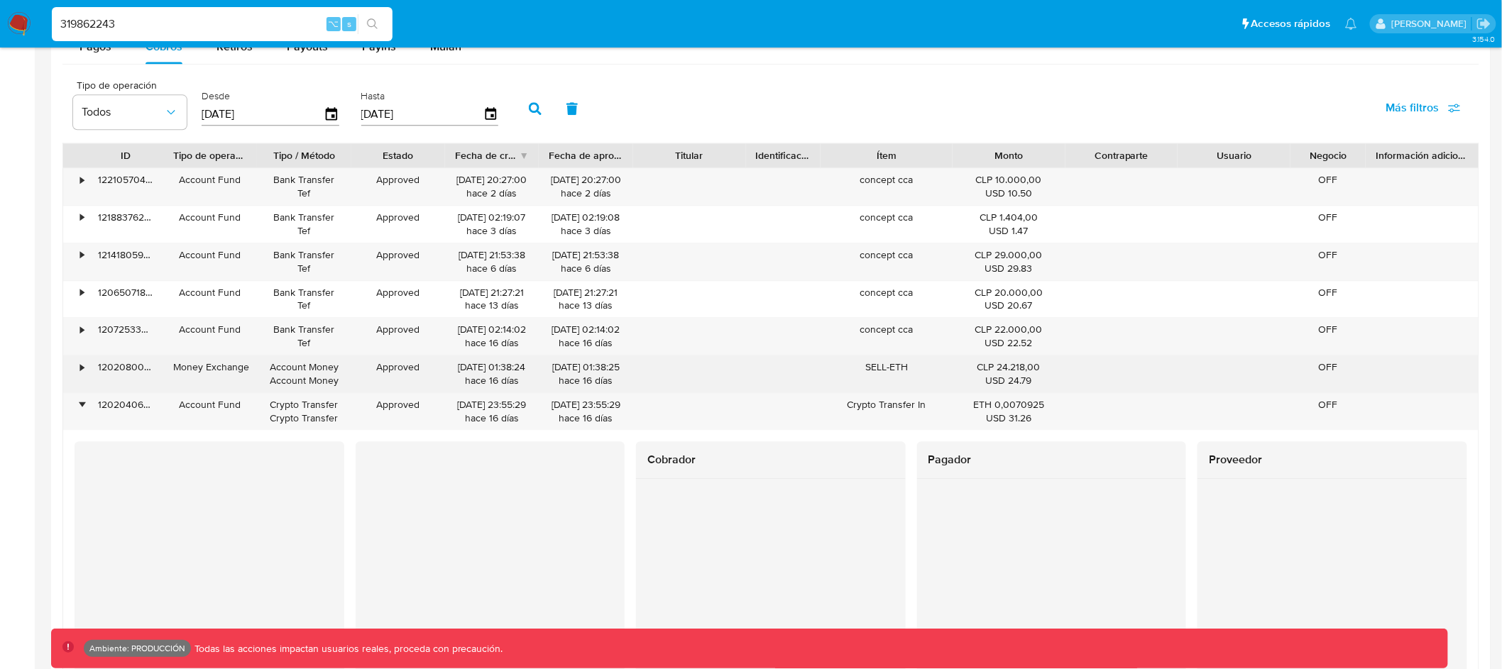
scroll to position [1264, 0]
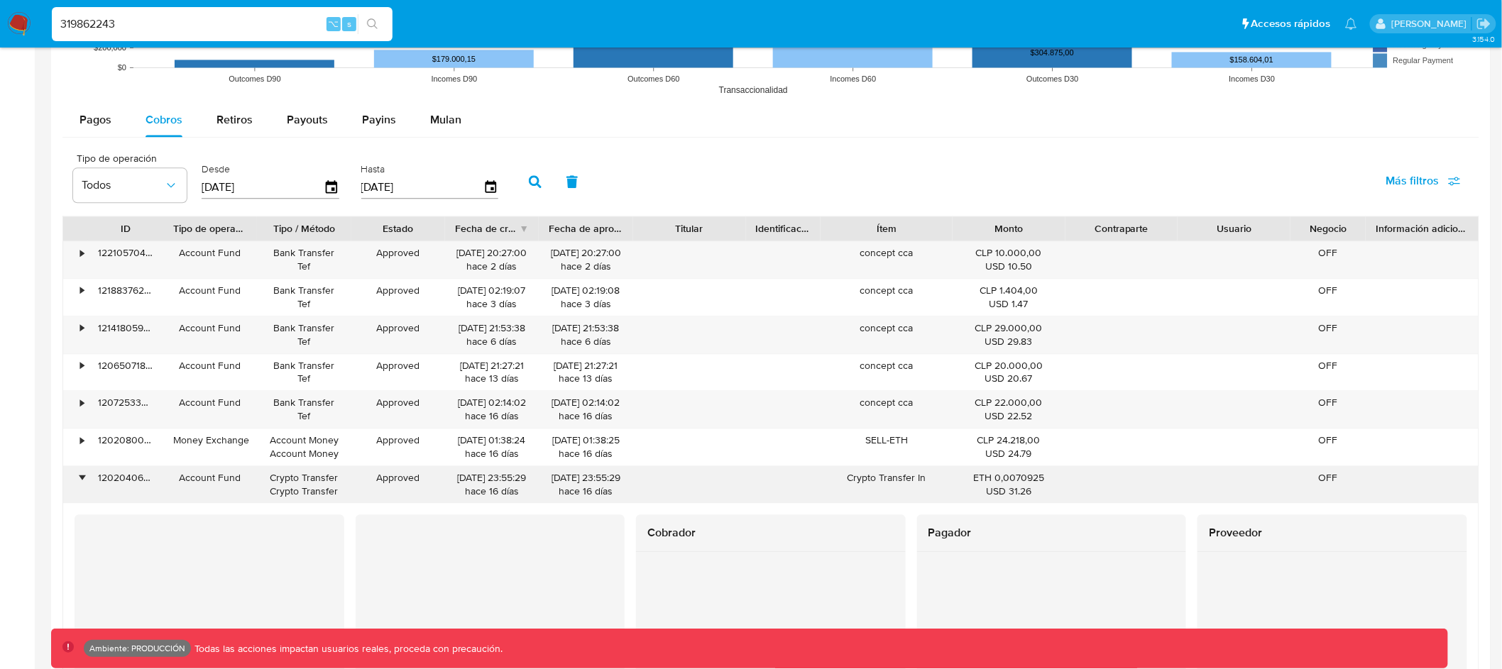
click at [81, 477] on div "•" at bounding box center [82, 477] width 4 height 13
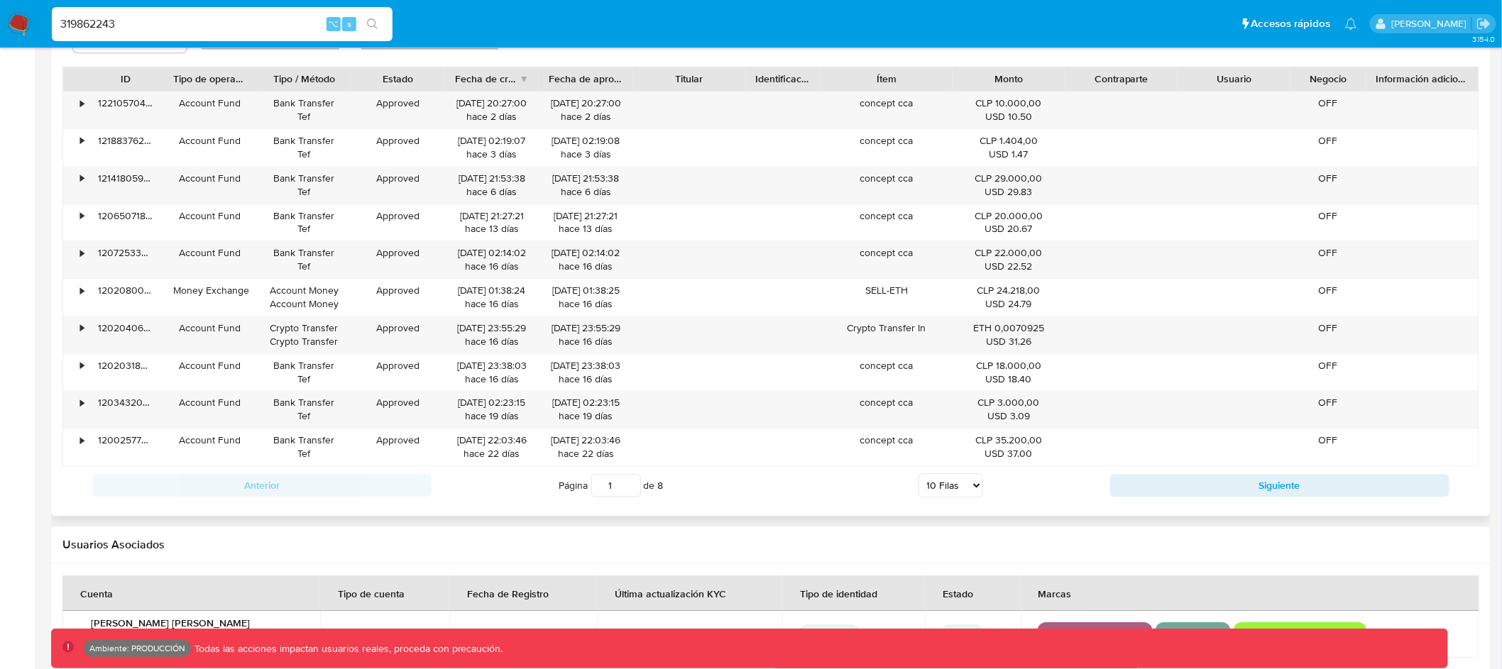
scroll to position [1477, 0]
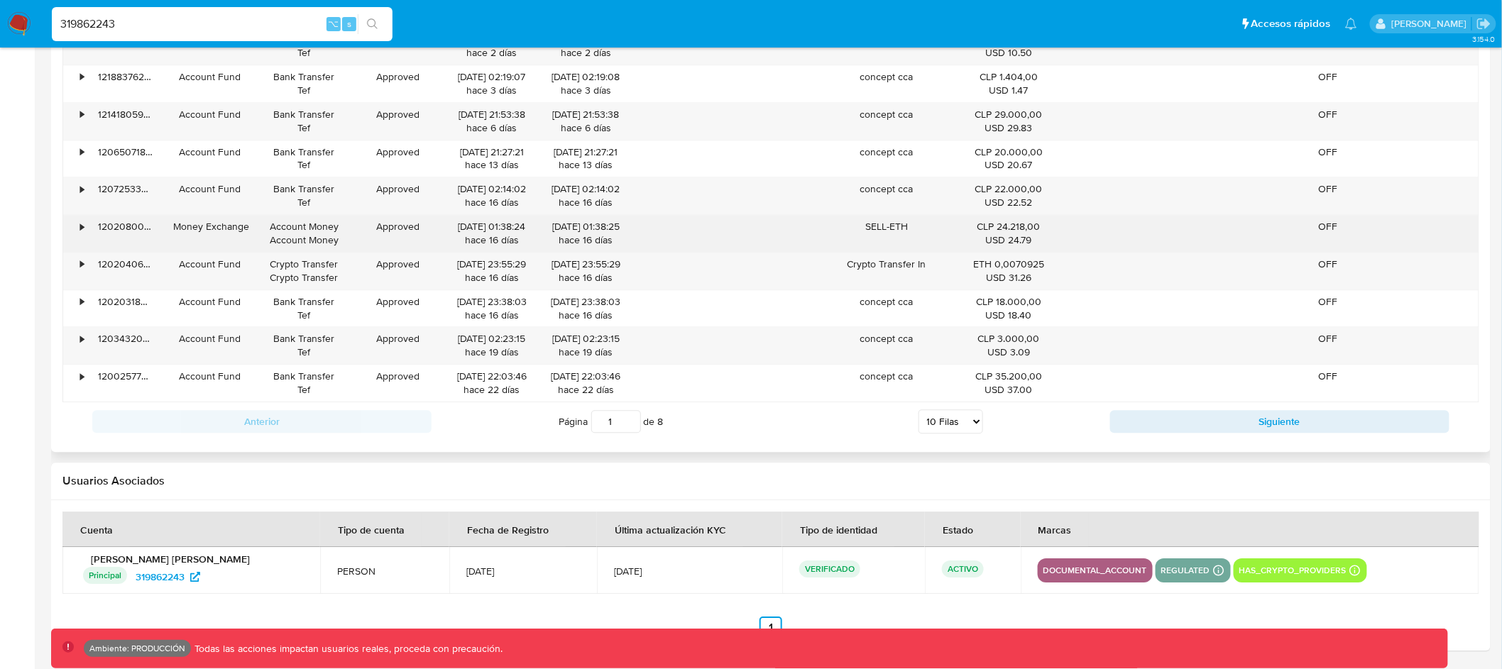
click at [80, 230] on div "•" at bounding box center [82, 226] width 4 height 13
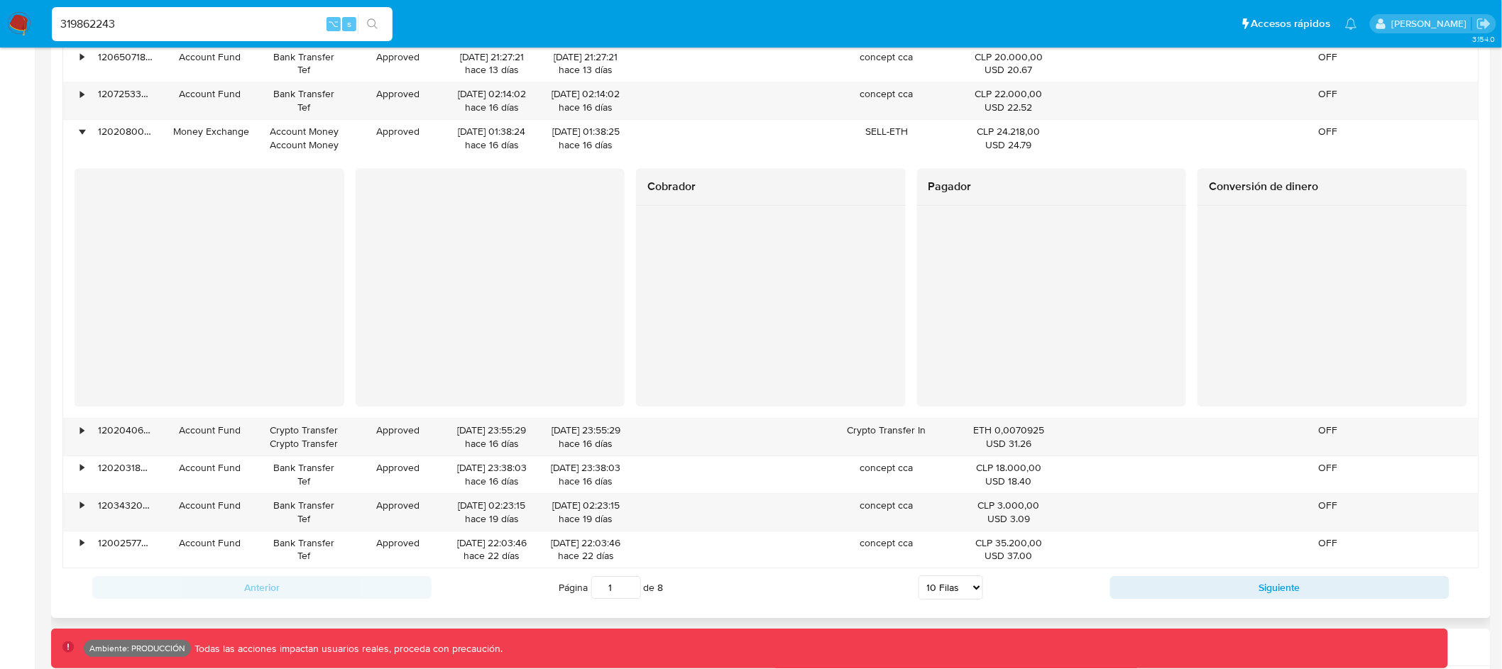
scroll to position [1570, 0]
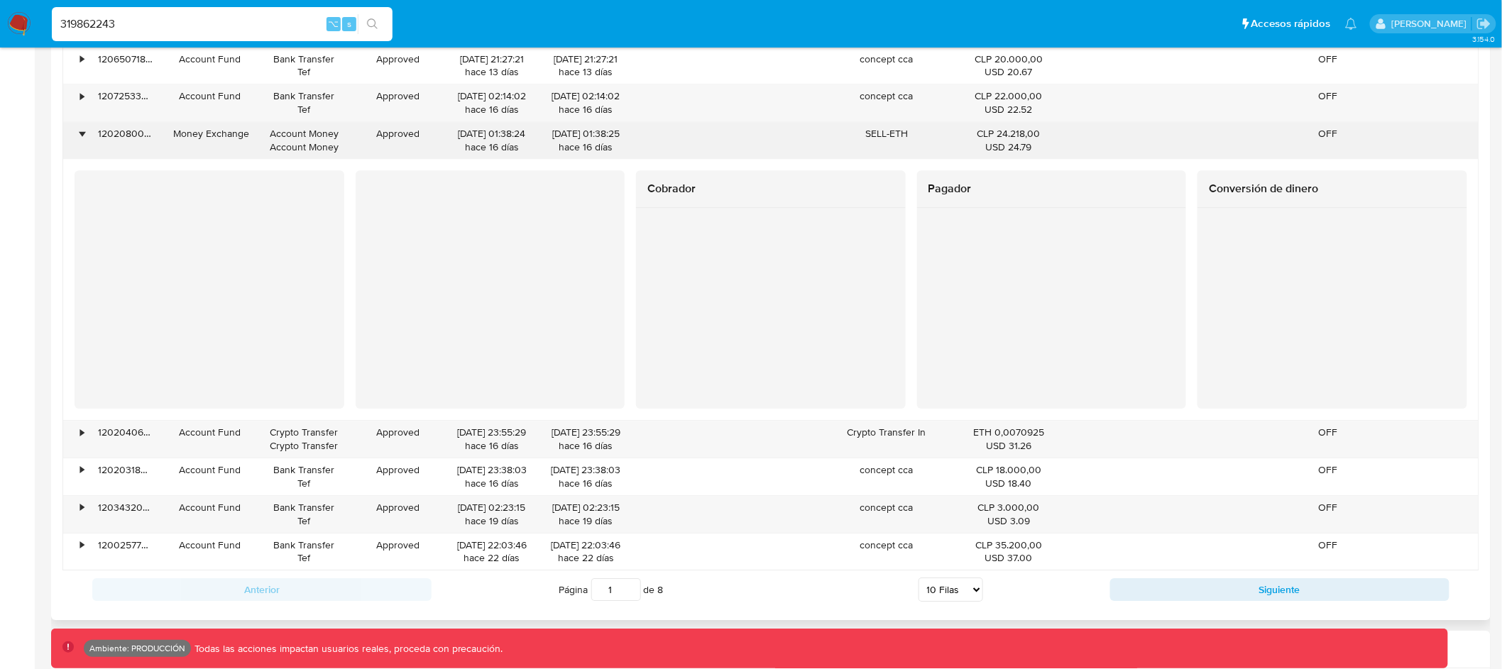
click at [82, 137] on div "•" at bounding box center [82, 133] width 4 height 13
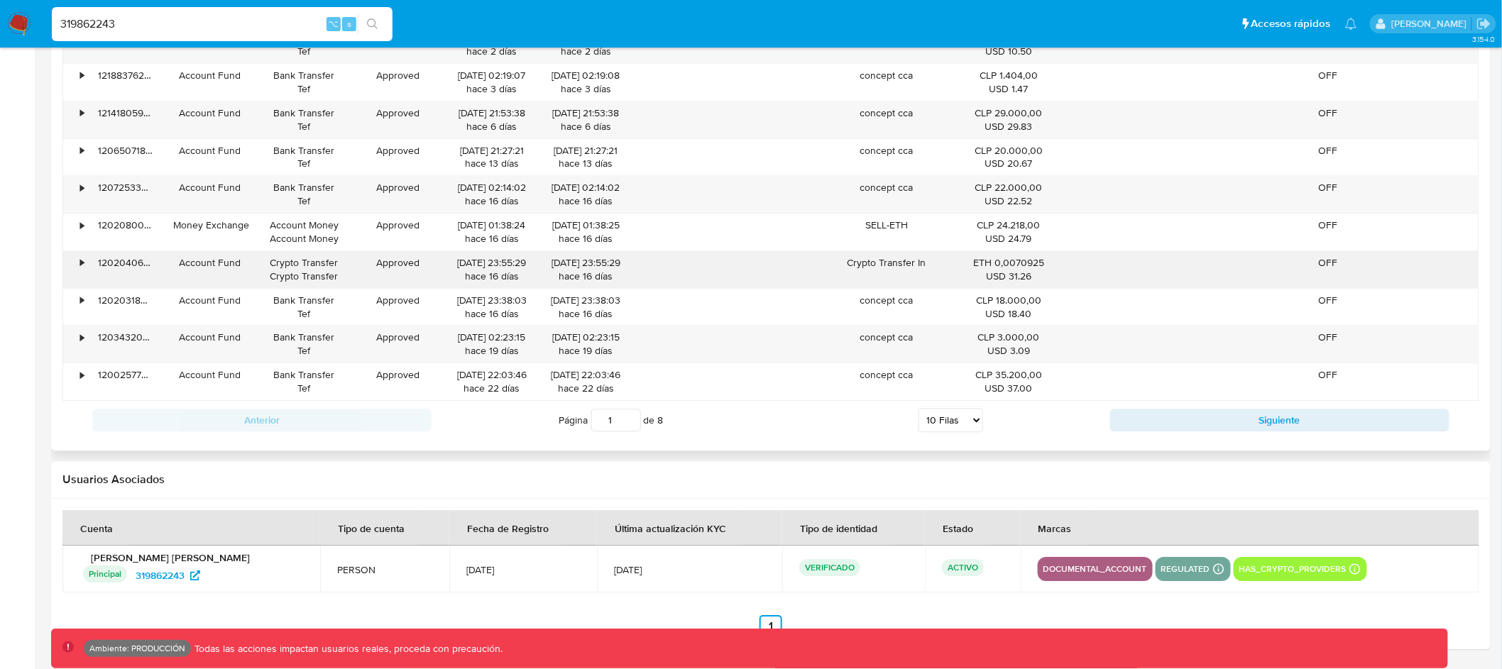
click at [78, 262] on div "•" at bounding box center [75, 269] width 25 height 37
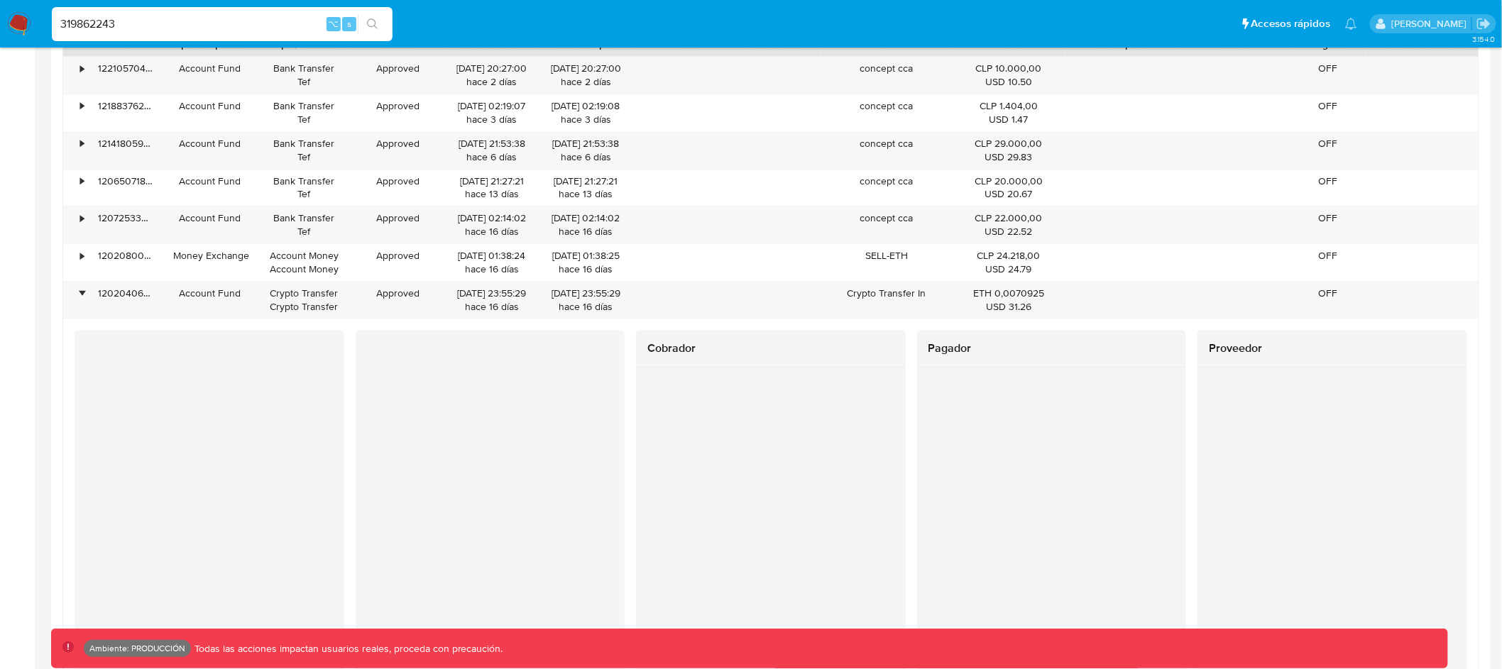
scroll to position [1445, 0]
click at [76, 298] on div "•" at bounding box center [75, 303] width 25 height 37
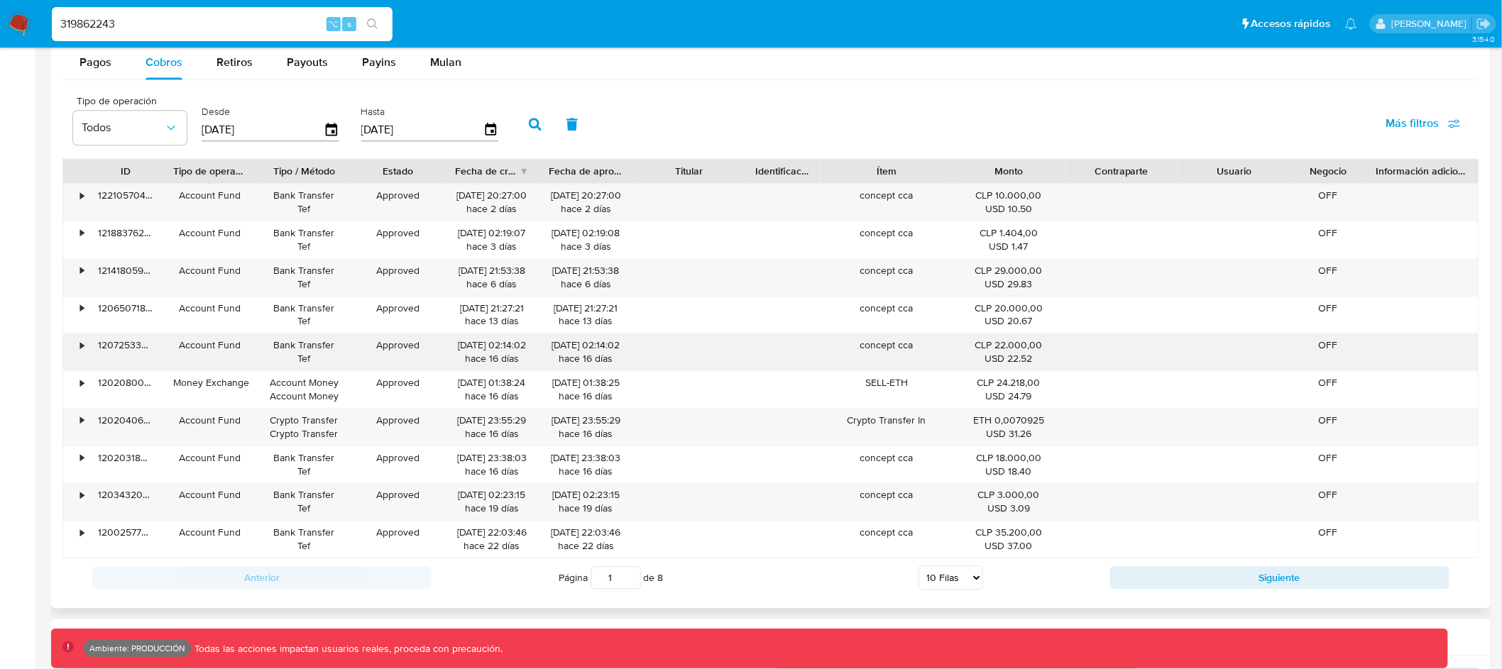
scroll to position [1318, 0]
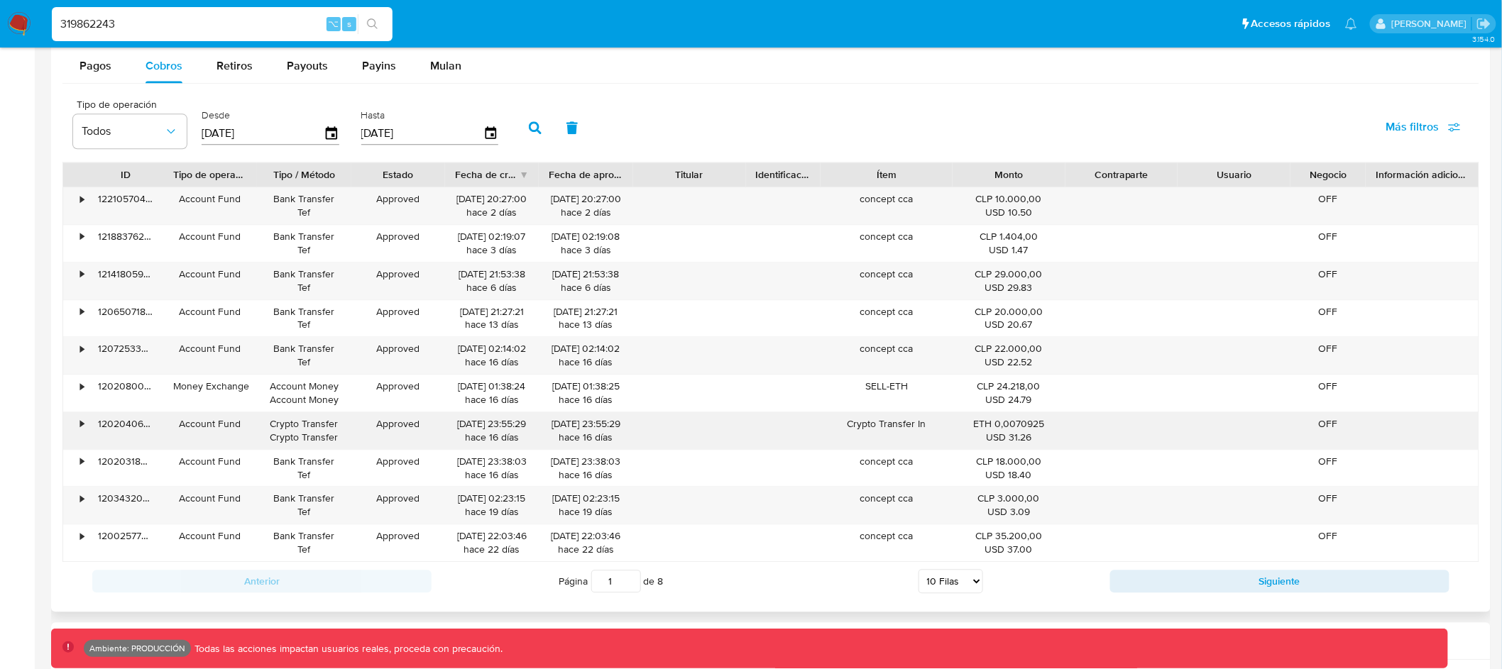
click at [78, 426] on div "•" at bounding box center [75, 430] width 25 height 37
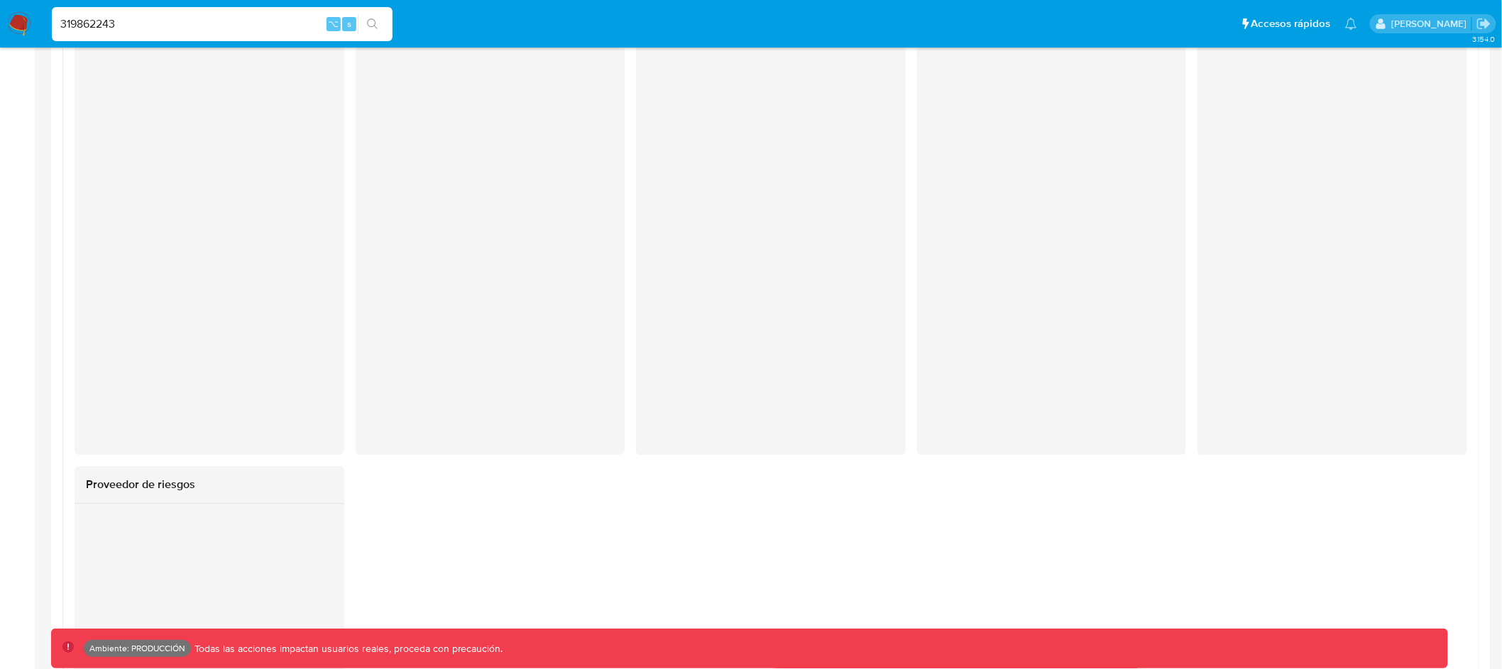
scroll to position [1898, 0]
